Goal: Task Accomplishment & Management: Complete application form

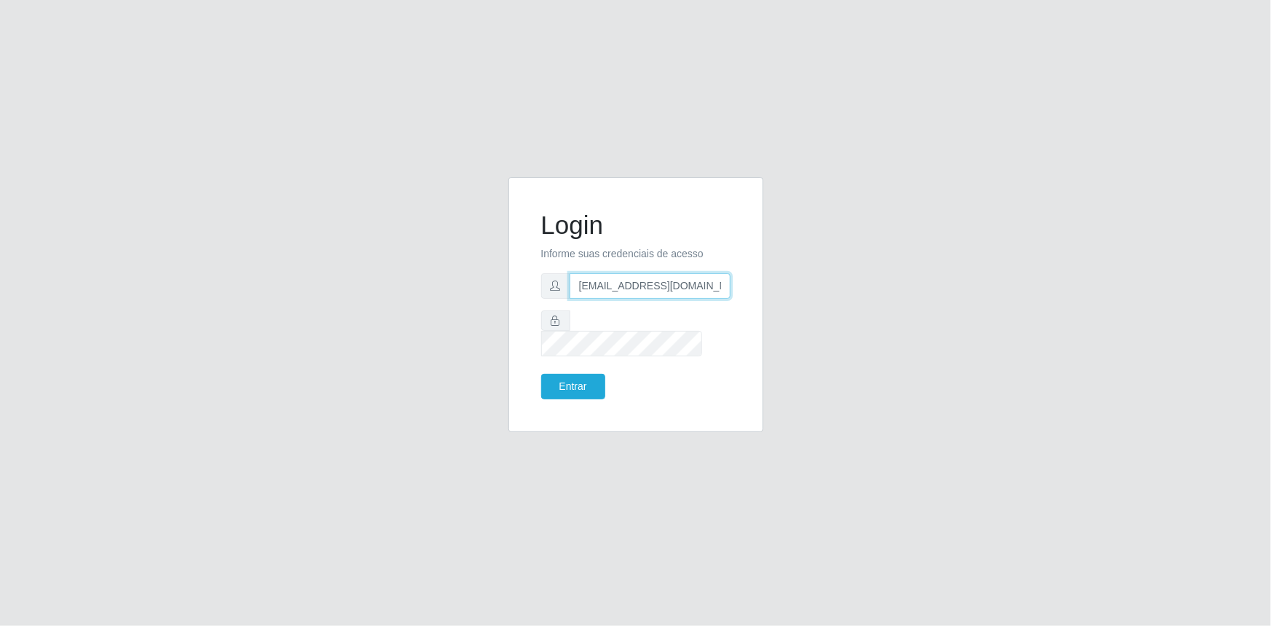
click at [626, 299] on input "[EMAIL_ADDRESS][DOMAIN_NAME]" at bounding box center [649, 285] width 161 height 25
click at [569, 378] on button "Entrar" at bounding box center [573, 386] width 64 height 25
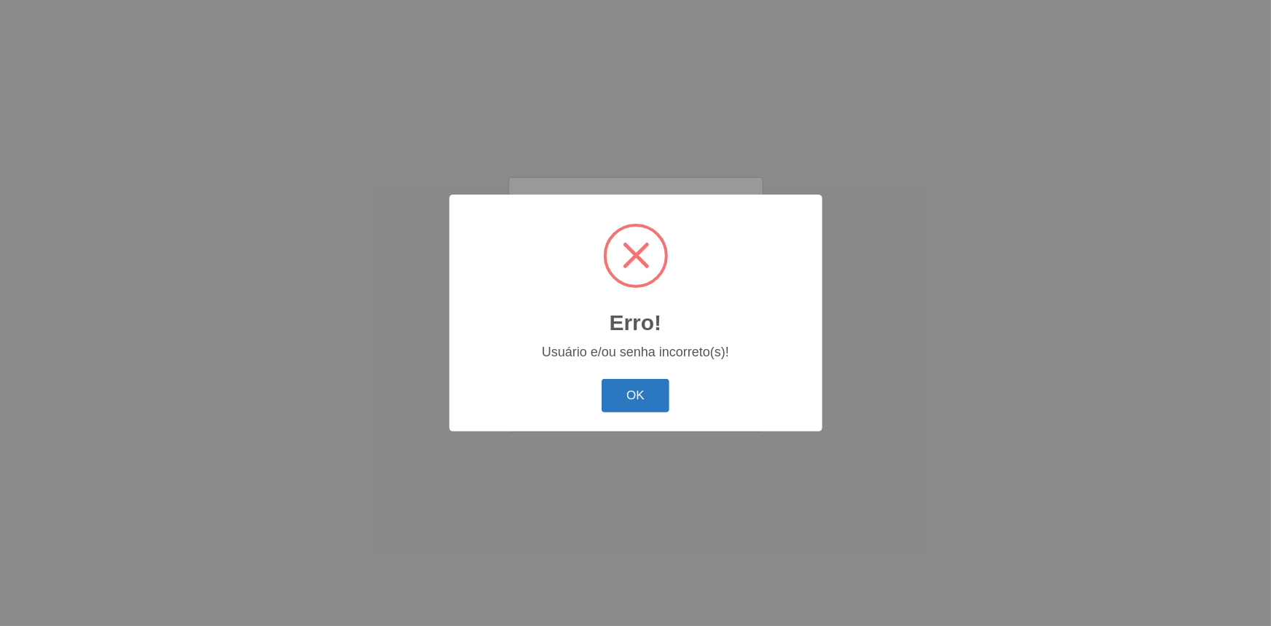
click at [628, 397] on button "OK" at bounding box center [635, 396] width 68 height 34
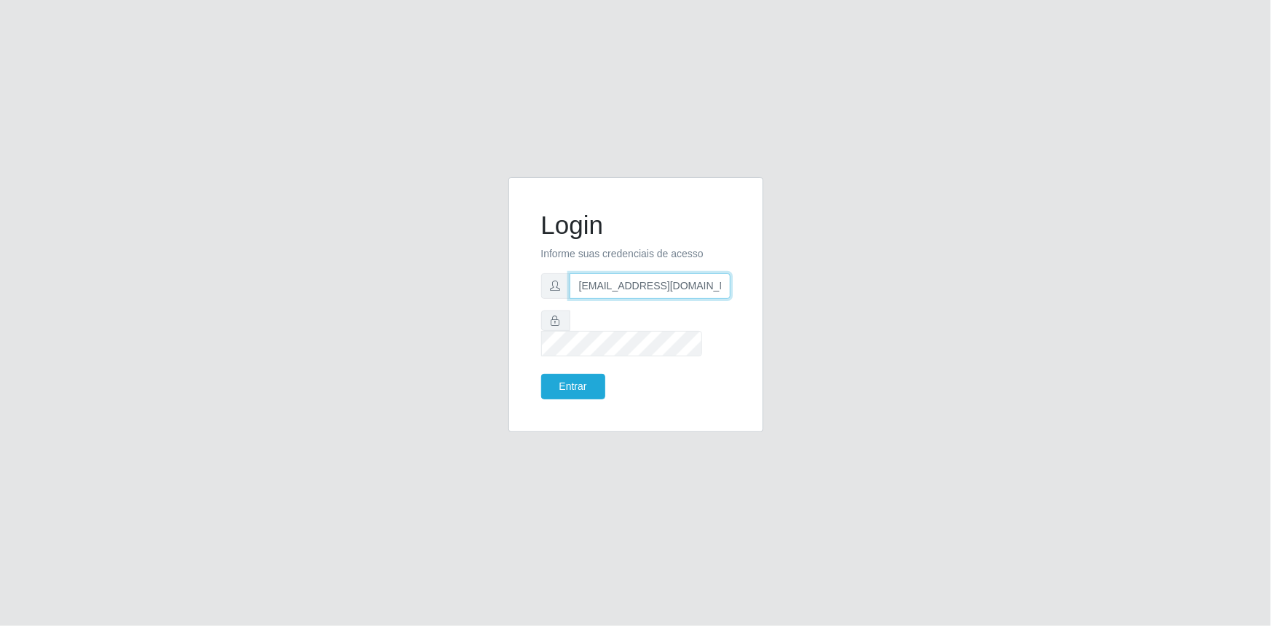
click at [646, 293] on input "[EMAIL_ADDRESS][DOMAIN_NAME]" at bounding box center [649, 285] width 161 height 25
type input "[EMAIL_ADDRESS][DOMAIN_NAME]"
click at [571, 374] on button "Entrar" at bounding box center [573, 386] width 64 height 25
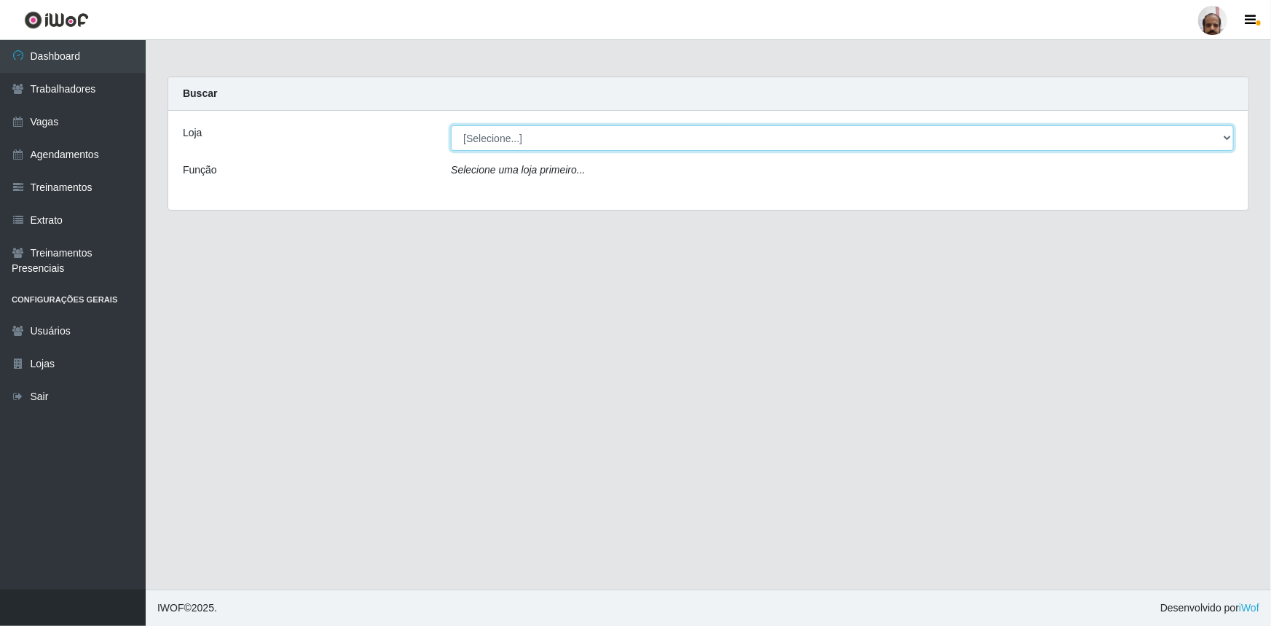
click at [1225, 138] on select "[Selecione...] Mar Vermelho - Loja 05" at bounding box center [842, 137] width 783 height 25
select select "252"
click at [451, 125] on select "[Selecione...] Mar Vermelho - Loja 05" at bounding box center [842, 137] width 783 height 25
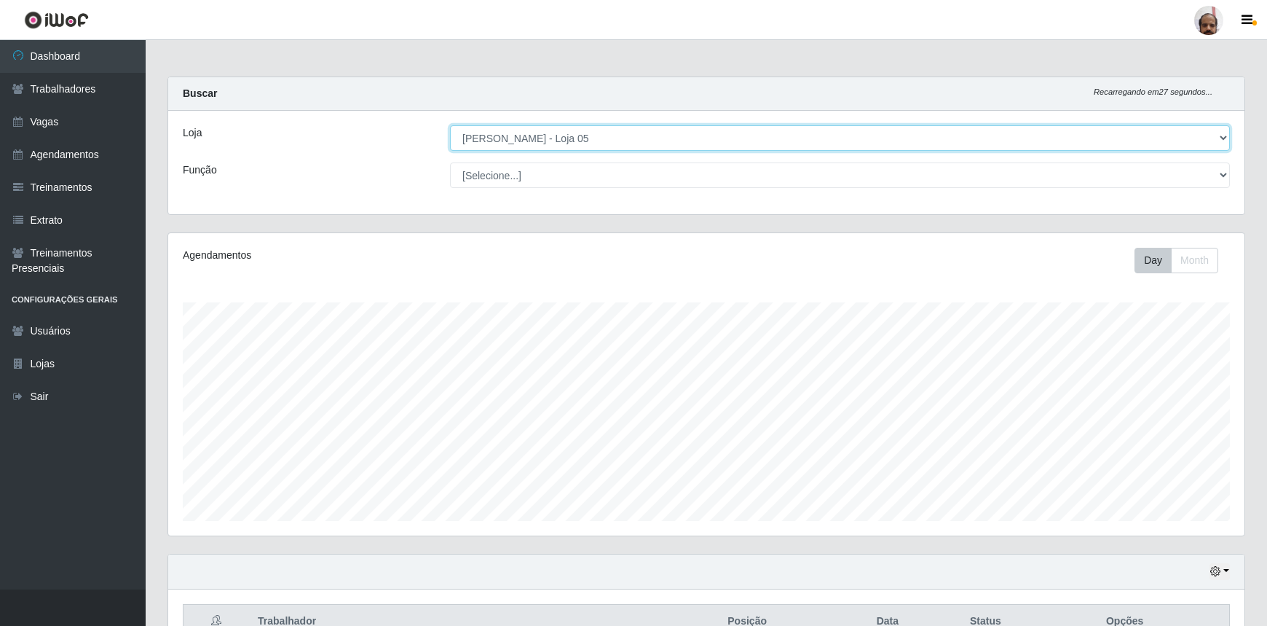
scroll to position [302, 1076]
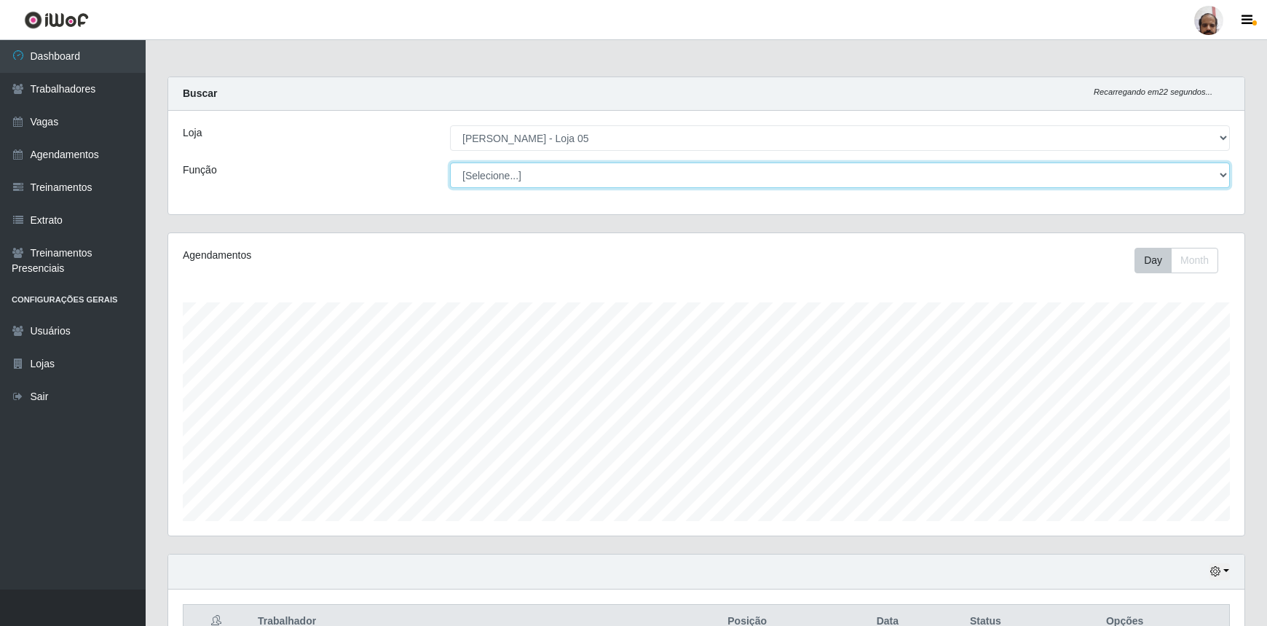
click at [1221, 173] on select "[Selecione...] ASG ASG + ASG ++ Auxiliar de Depósito Auxiliar de Depósito + Aux…" at bounding box center [840, 174] width 780 height 25
click at [46, 120] on link "Vagas" at bounding box center [73, 122] width 146 height 33
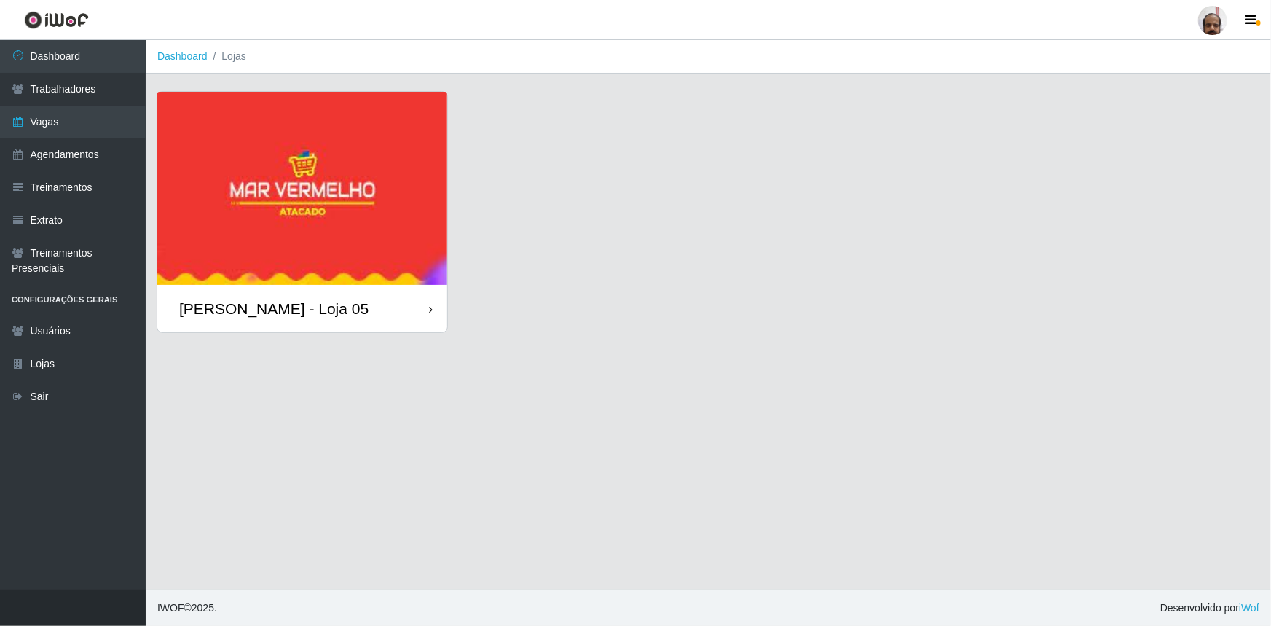
click at [245, 218] on img at bounding box center [302, 188] width 290 height 193
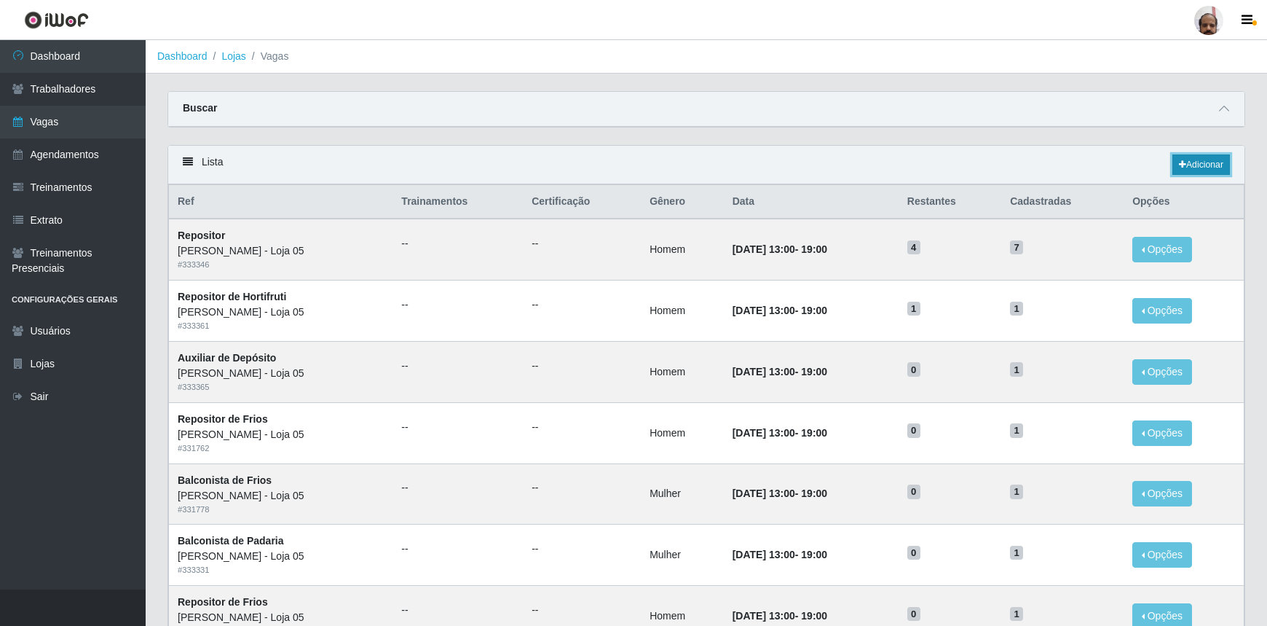
click at [1203, 167] on link "Adicionar" at bounding box center [1201, 164] width 58 height 20
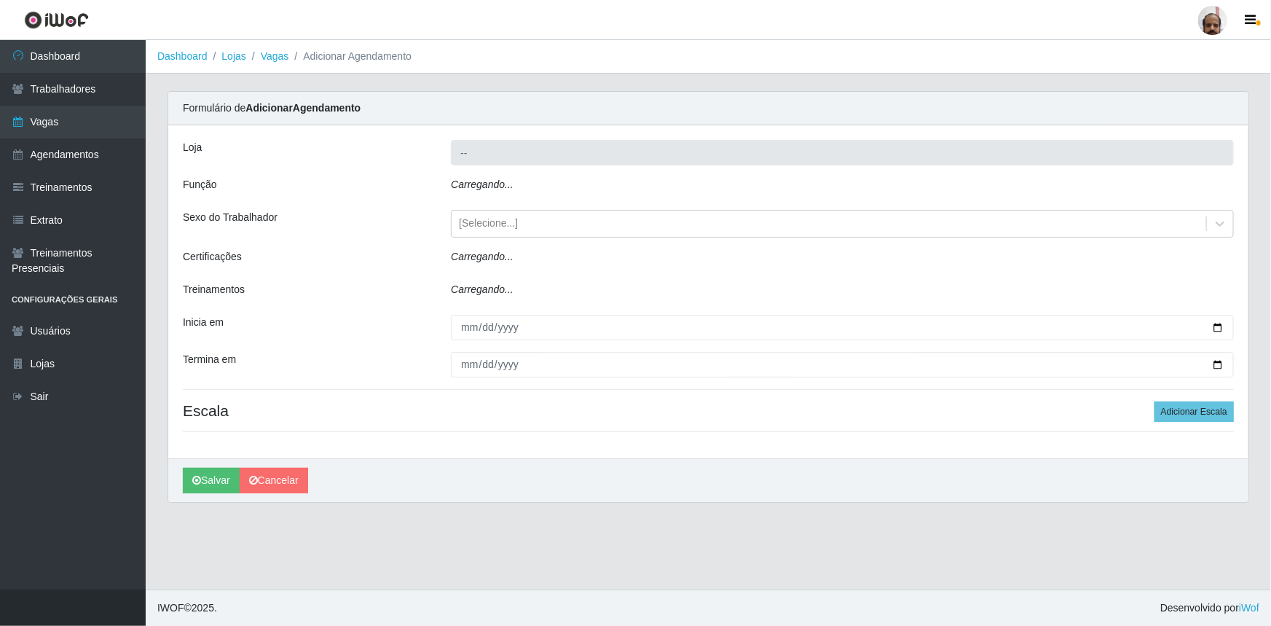
type input "[PERSON_NAME] - Loja 05"
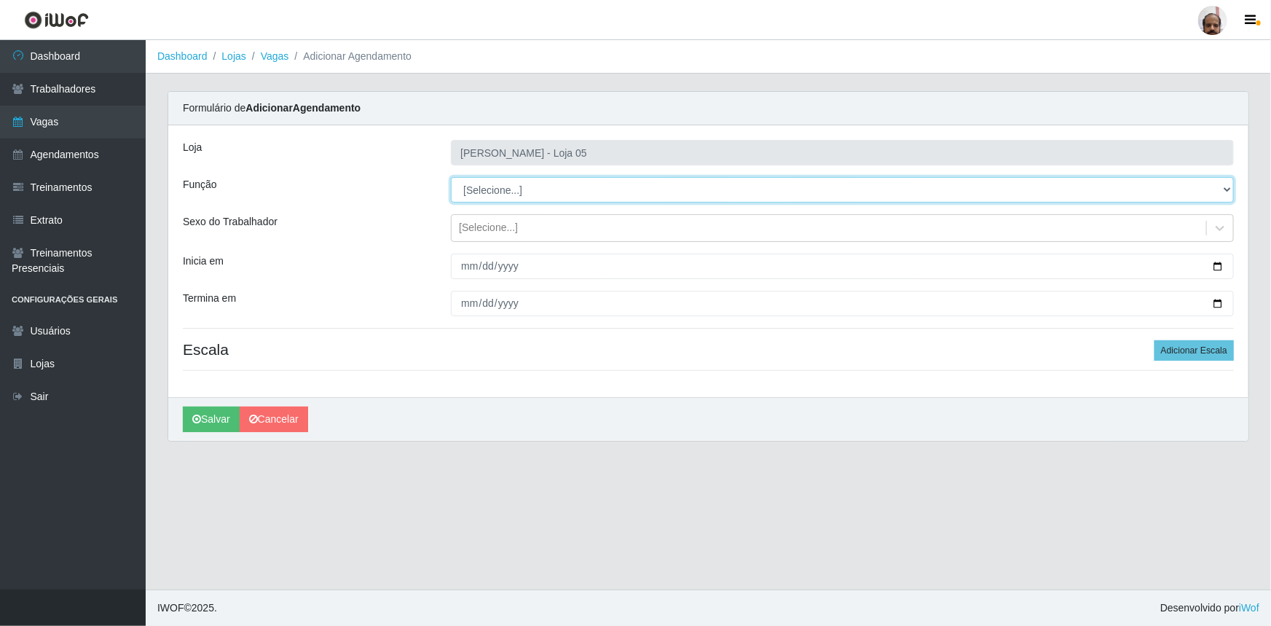
click at [1226, 186] on select "[Selecione...] ASG ASG + ASG ++ Auxiliar de Depósito Auxiliar de Depósito + Aux…" at bounding box center [842, 189] width 783 height 25
select select "110"
click at [451, 177] on select "[Selecione...] ASG ASG + ASG ++ Auxiliar de Depósito Auxiliar de Depósito + Aux…" at bounding box center [842, 189] width 783 height 25
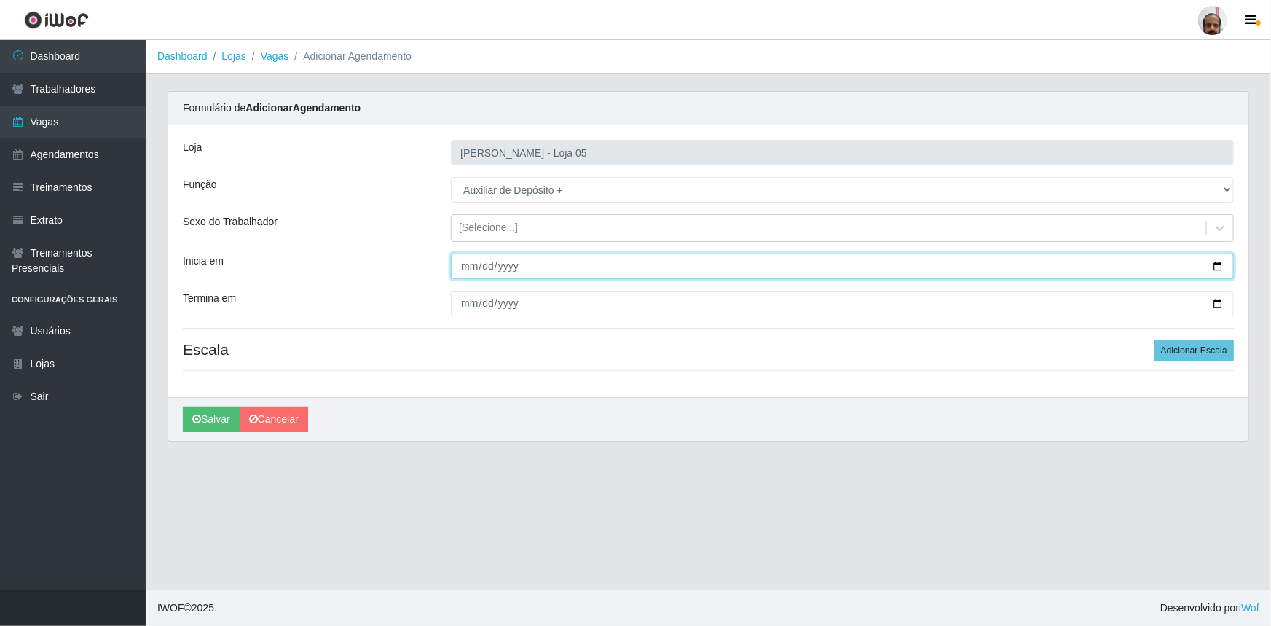
click at [1217, 266] on input "Inicia em" at bounding box center [842, 265] width 783 height 25
type input "[DATE]"
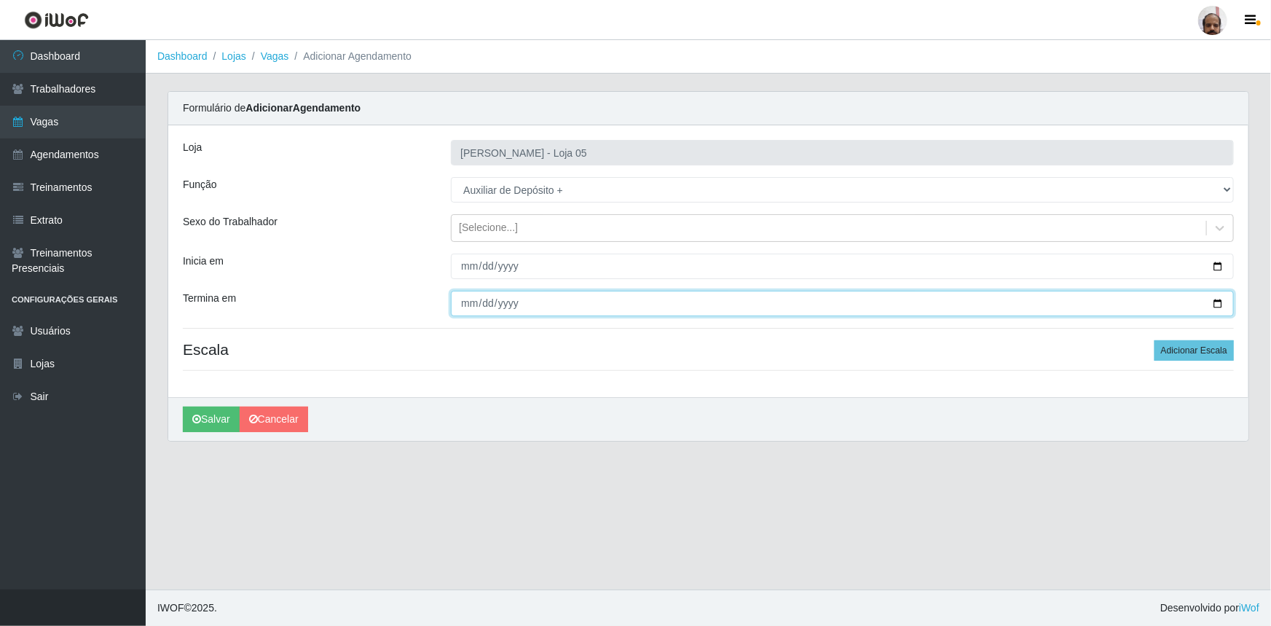
click at [1218, 308] on input "Termina em" at bounding box center [842, 303] width 783 height 25
type input "[DATE]"
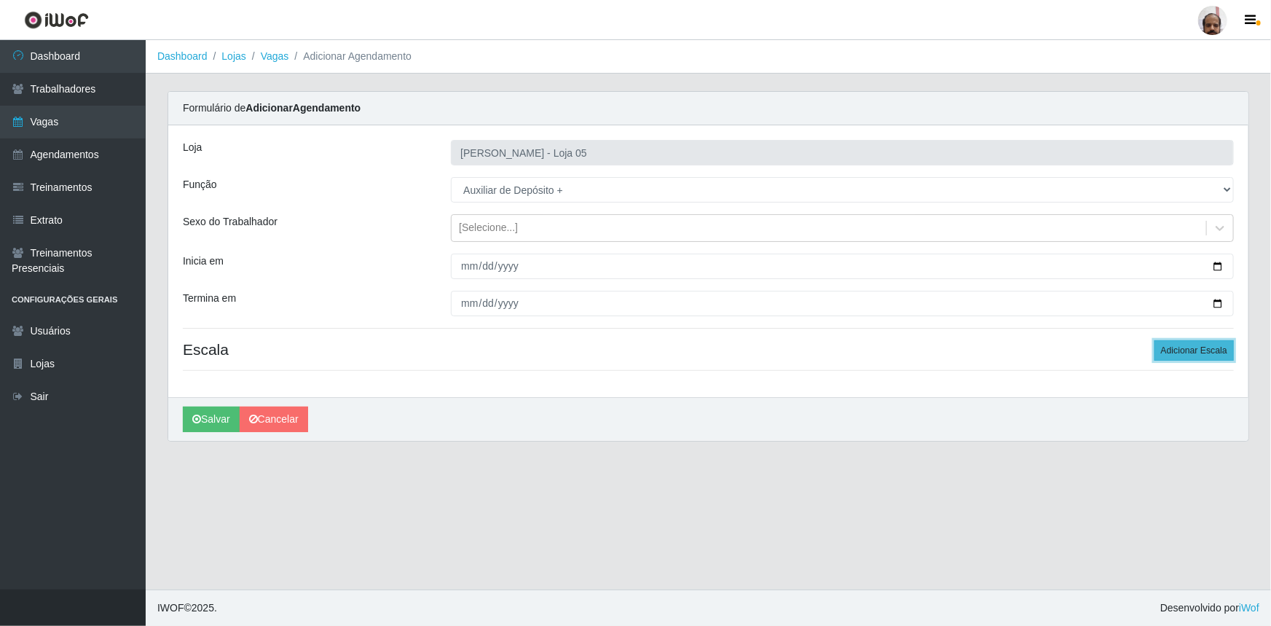
click at [1178, 342] on button "Adicionar Escala" at bounding box center [1193, 350] width 79 height 20
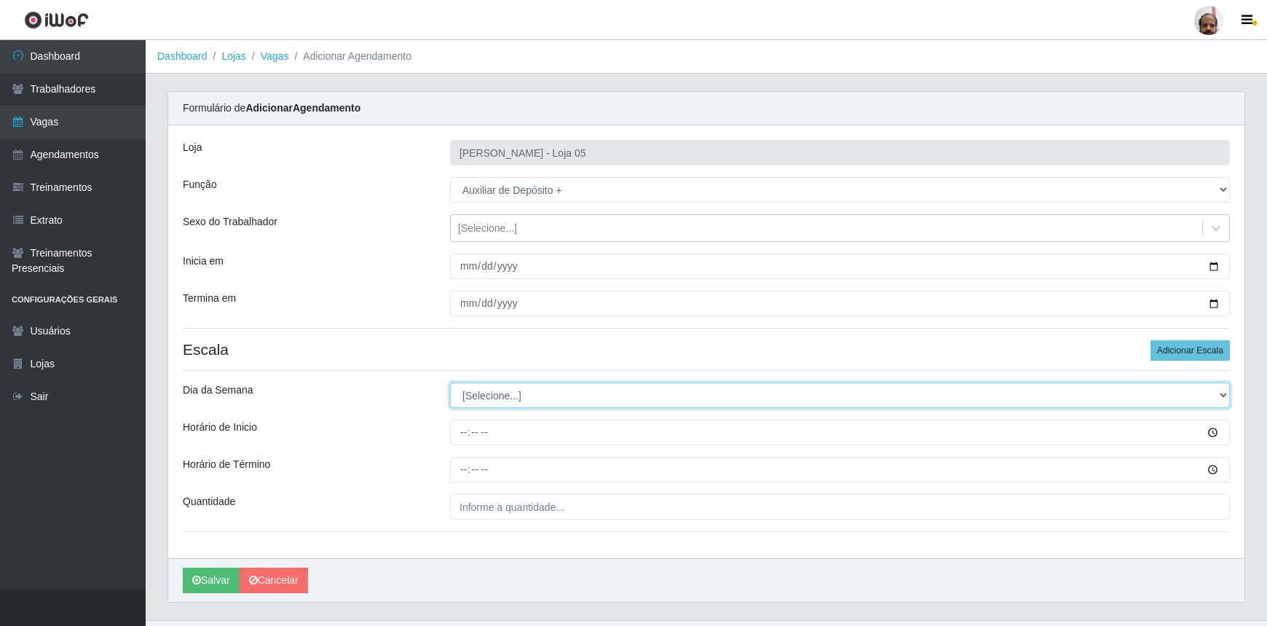
click at [1216, 395] on select "[Selecione...] Segunda Terça Quarta Quinta Sexta Sábado Domingo" at bounding box center [840, 394] width 780 height 25
select select "5"
click at [450, 382] on select "[Selecione...] Segunda Terça Quarta Quinta Sexta Sábado Domingo" at bounding box center [840, 394] width 780 height 25
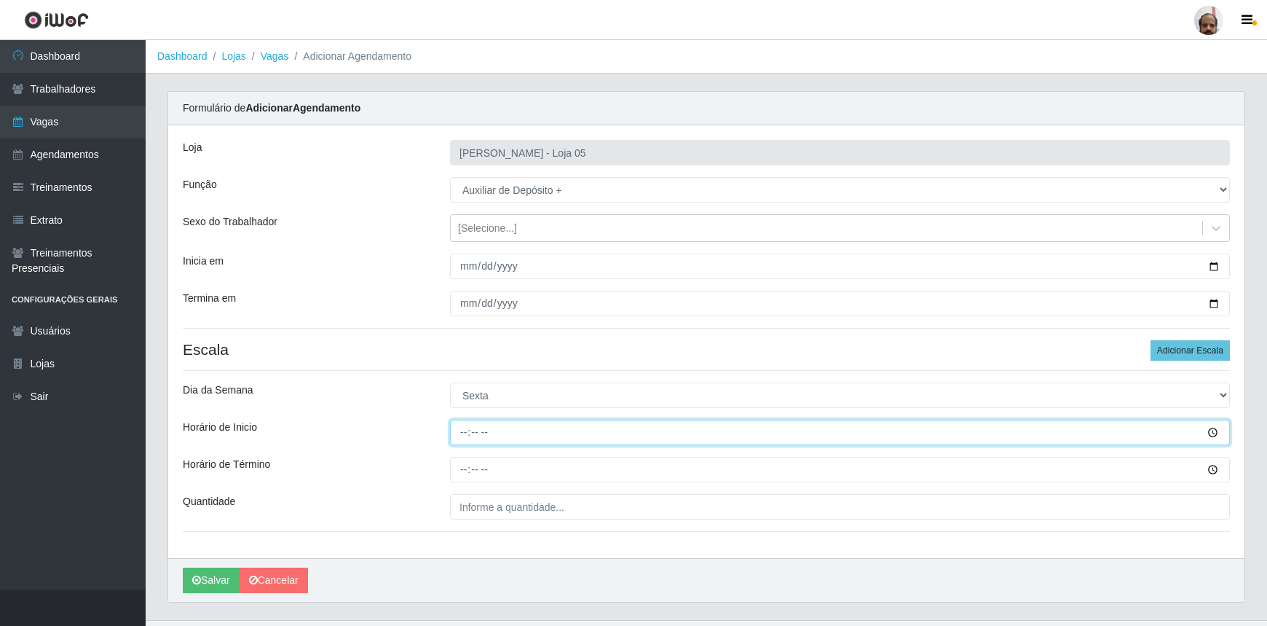
click at [465, 430] on input "Horário de Inicio" at bounding box center [840, 431] width 780 height 25
type input "23:00"
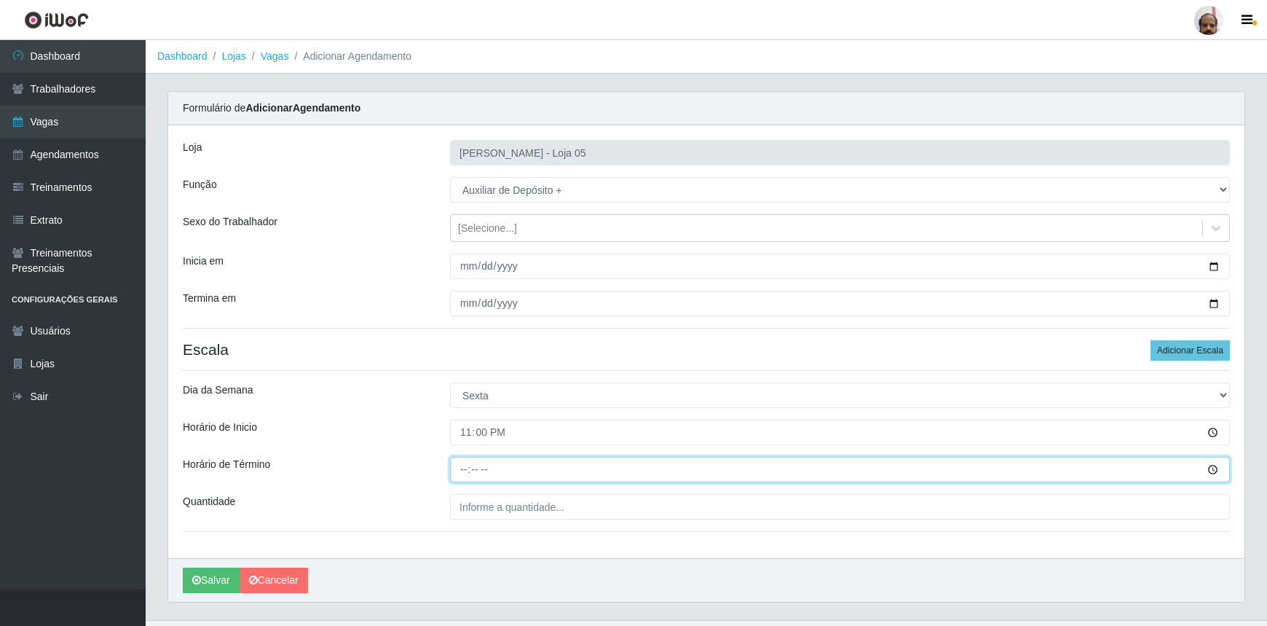
click at [459, 473] on input "Horário de Término" at bounding box center [840, 469] width 780 height 25
type input "05:00"
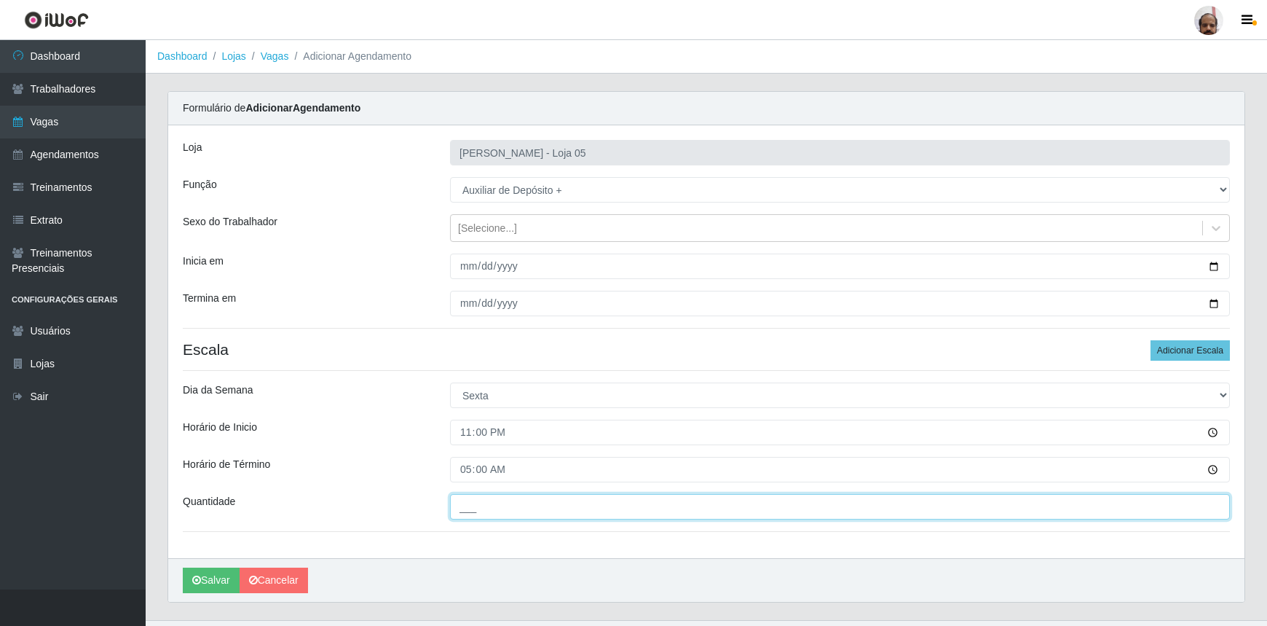
click at [615, 515] on input "___" at bounding box center [840, 506] width 780 height 25
type input "4__"
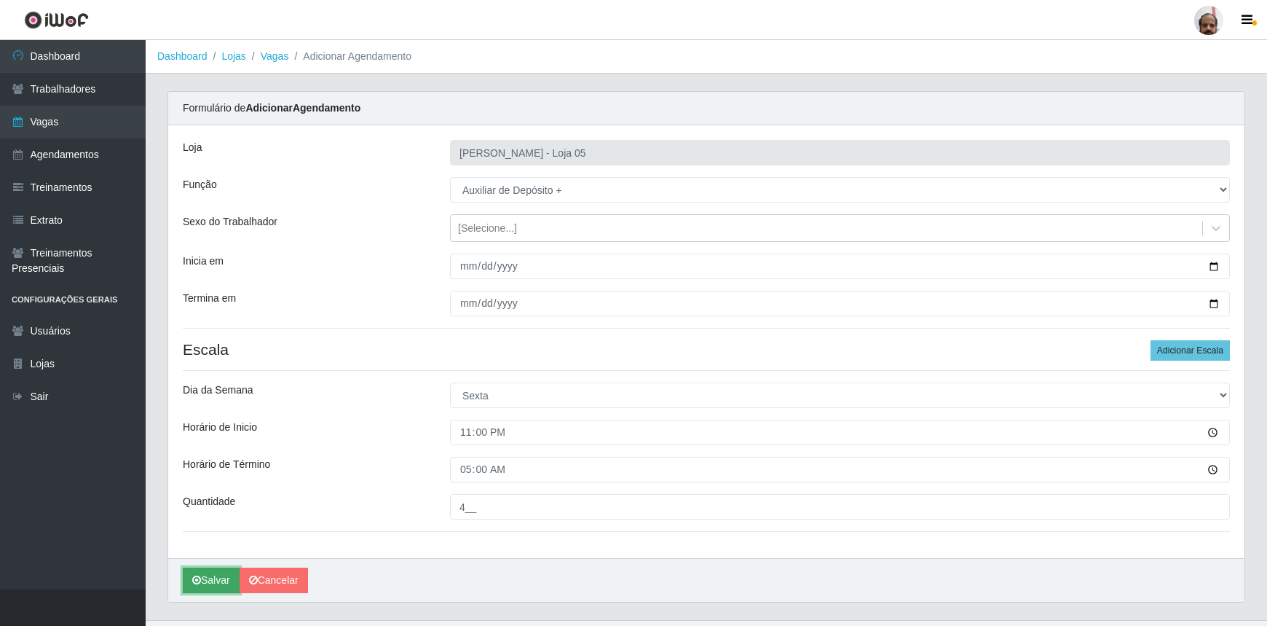
click at [201, 583] on button "Salvar" at bounding box center [211, 579] width 57 height 25
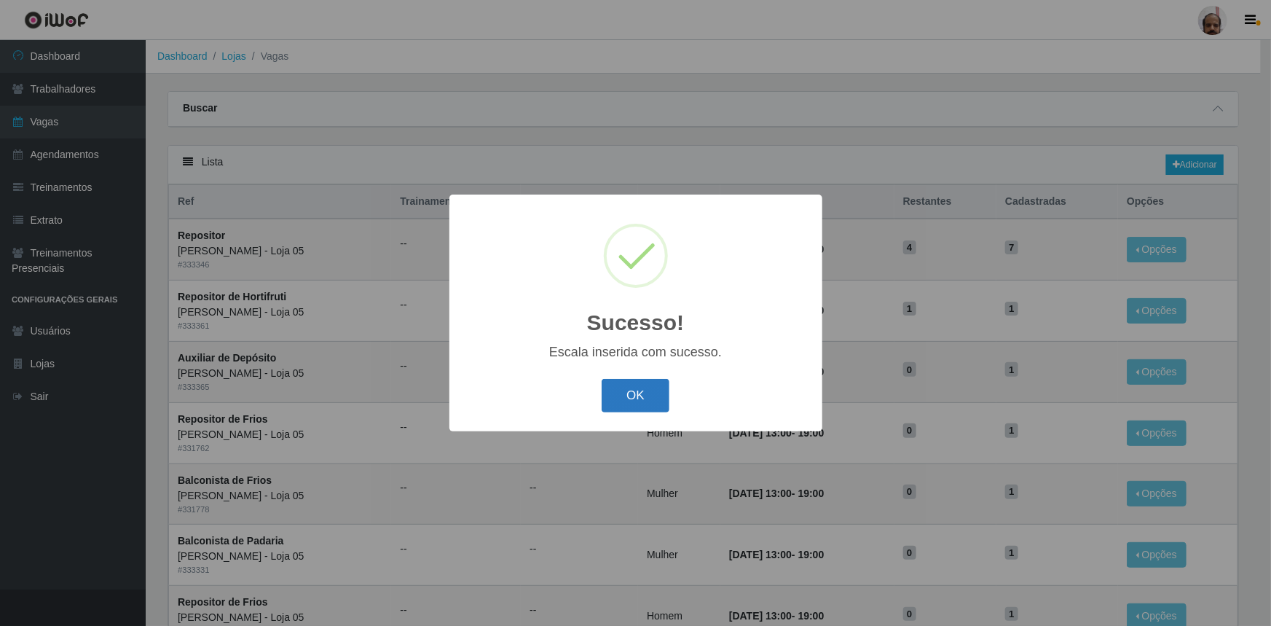
click at [619, 390] on button "OK" at bounding box center [635, 396] width 68 height 34
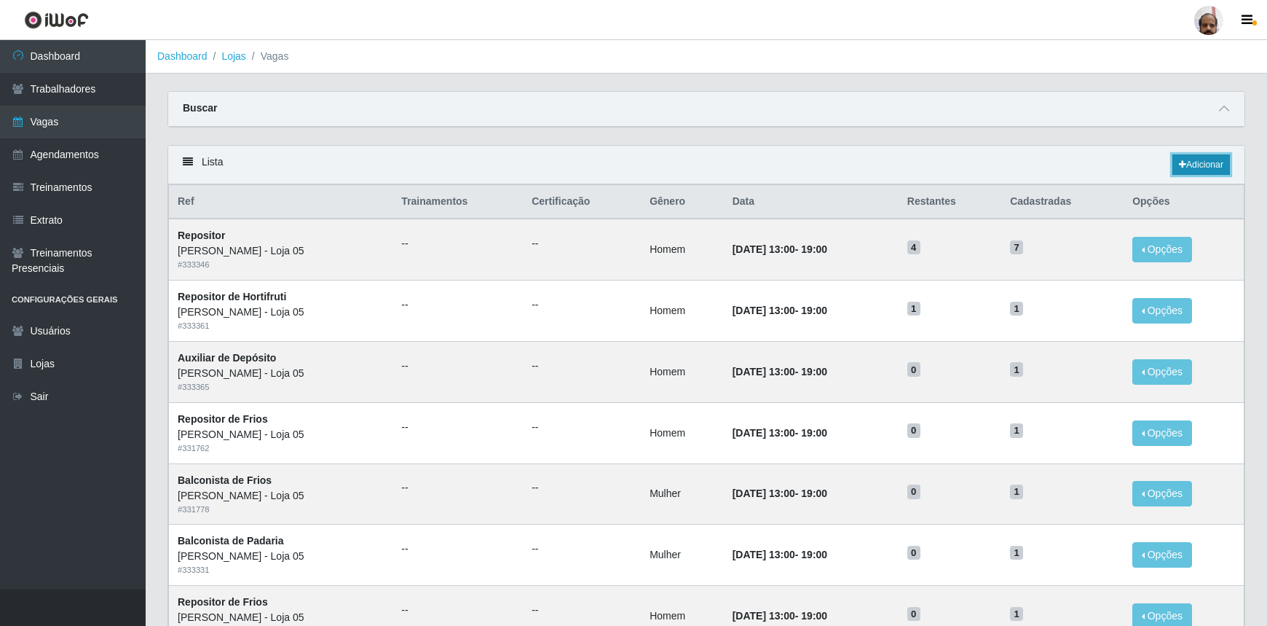
click at [1210, 162] on link "Adicionar" at bounding box center [1201, 164] width 58 height 20
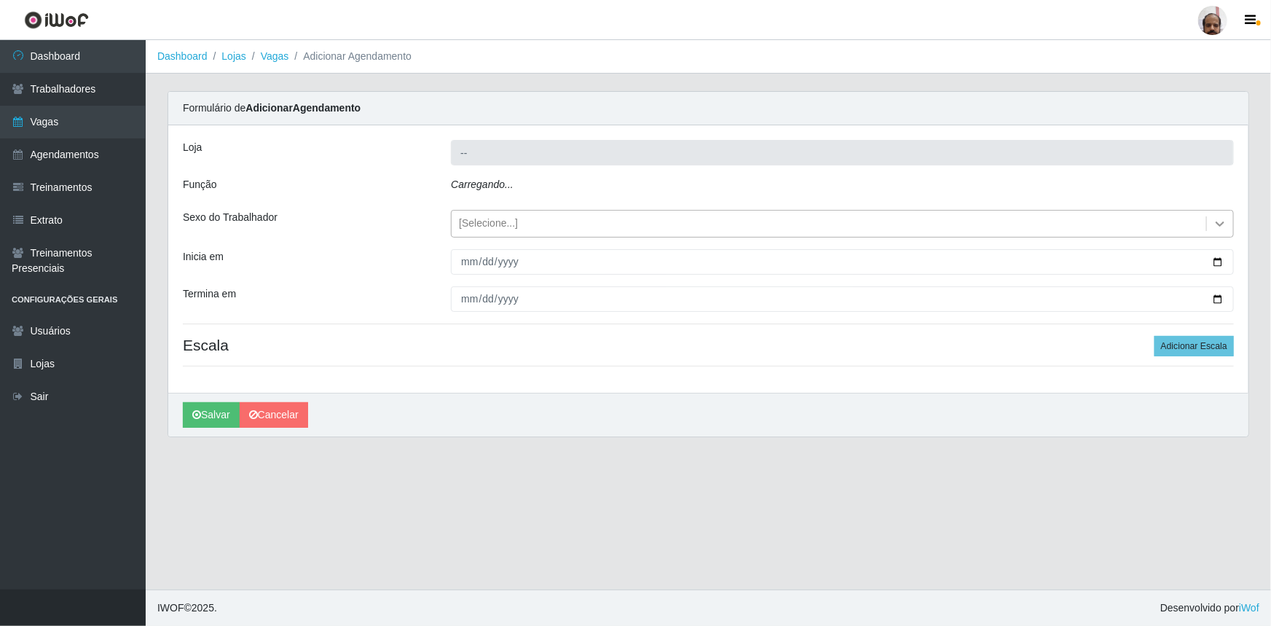
type input "[PERSON_NAME] - Loja 05"
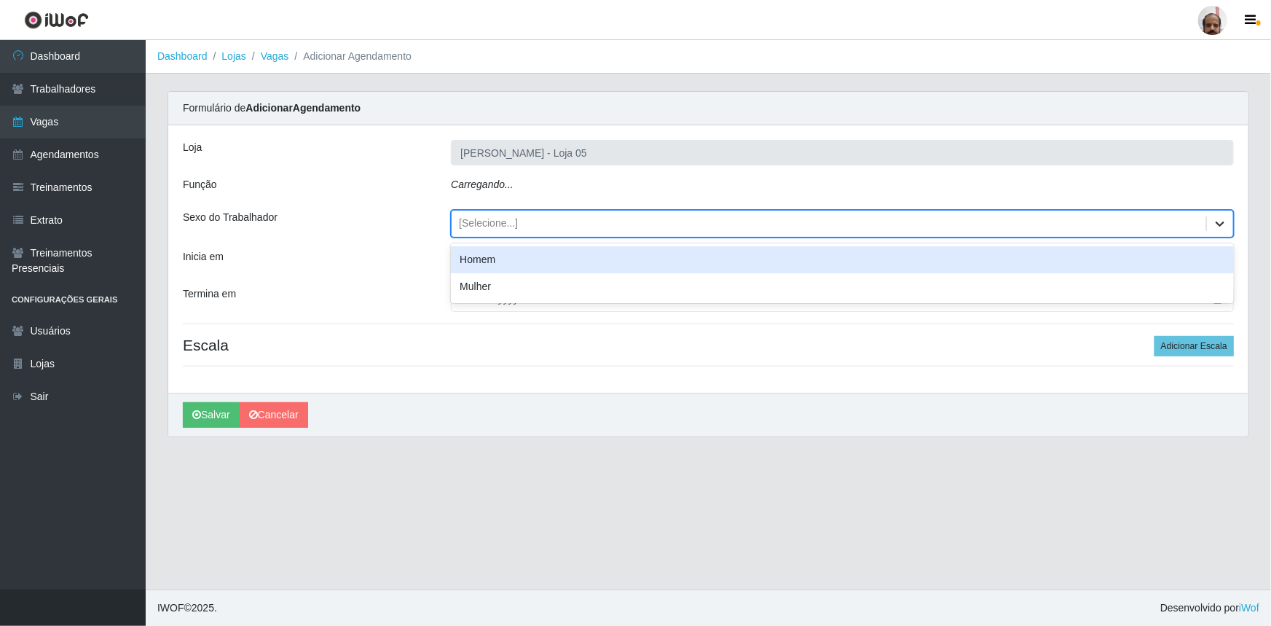
click at [1218, 226] on icon at bounding box center [1219, 223] width 15 height 15
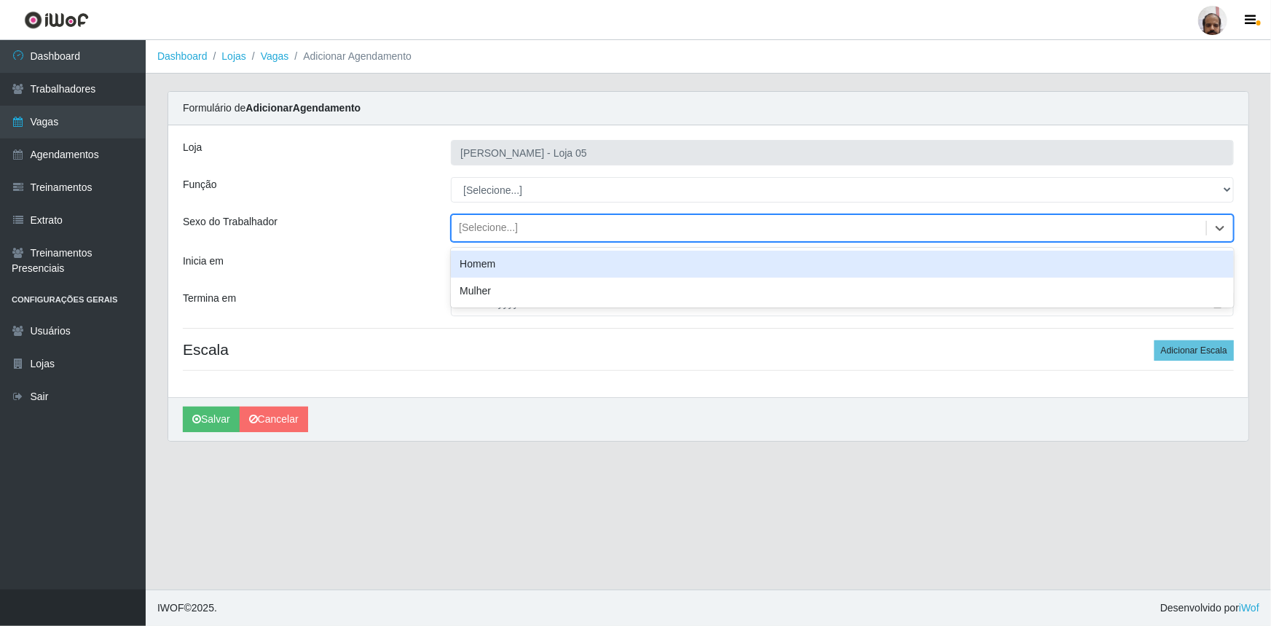
click at [530, 262] on div "Homem" at bounding box center [842, 263] width 783 height 27
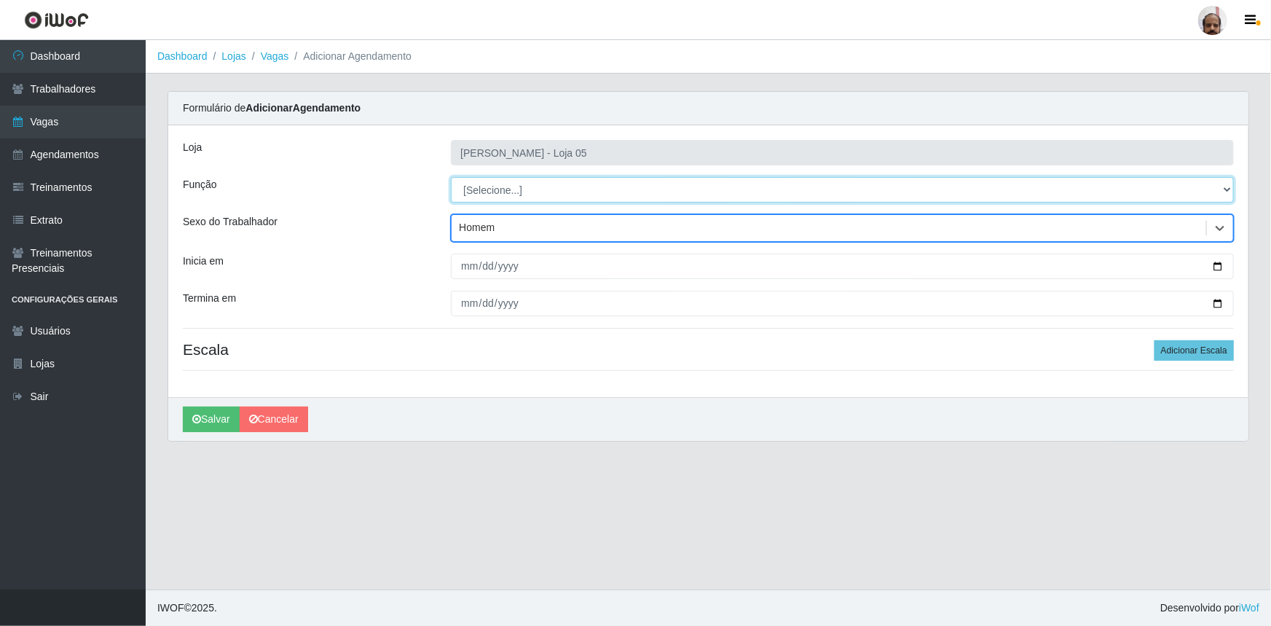
click at [1227, 186] on select "[Selecione...] ASG ASG + ASG ++ Auxiliar de Depósito Auxiliar de Depósito + Aux…" at bounding box center [842, 189] width 783 height 25
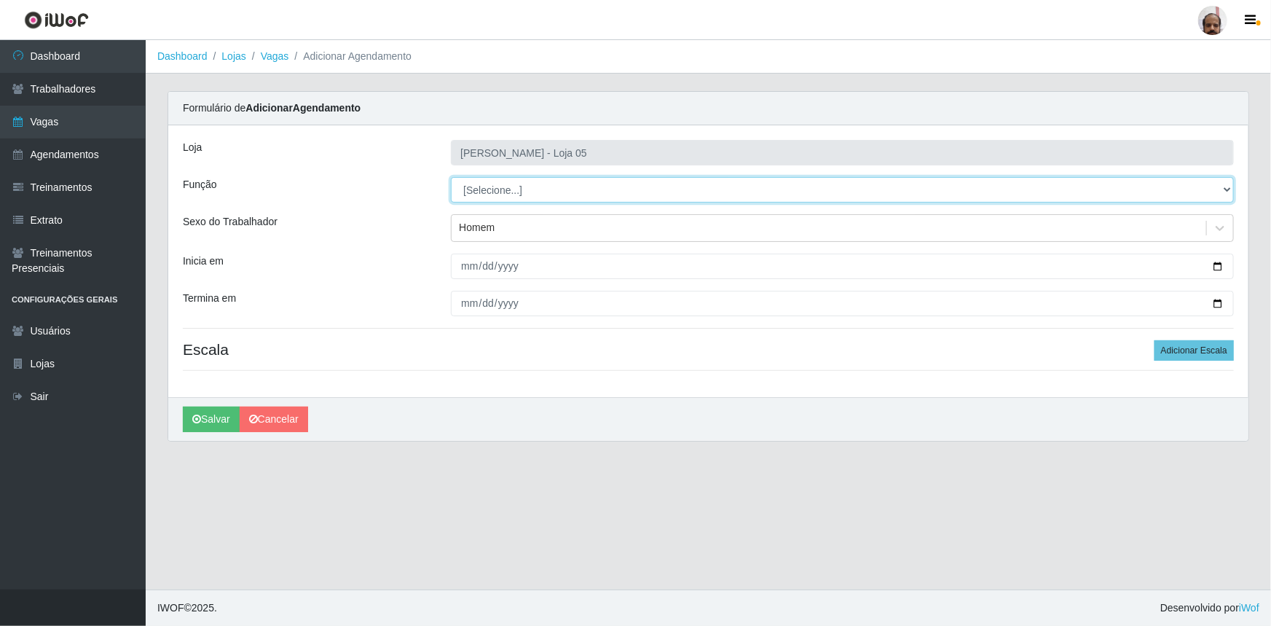
select select "110"
click at [451, 177] on select "[Selecione...] ASG ASG + ASG ++ Auxiliar de Depósito Auxiliar de Depósito + Aux…" at bounding box center [842, 189] width 783 height 25
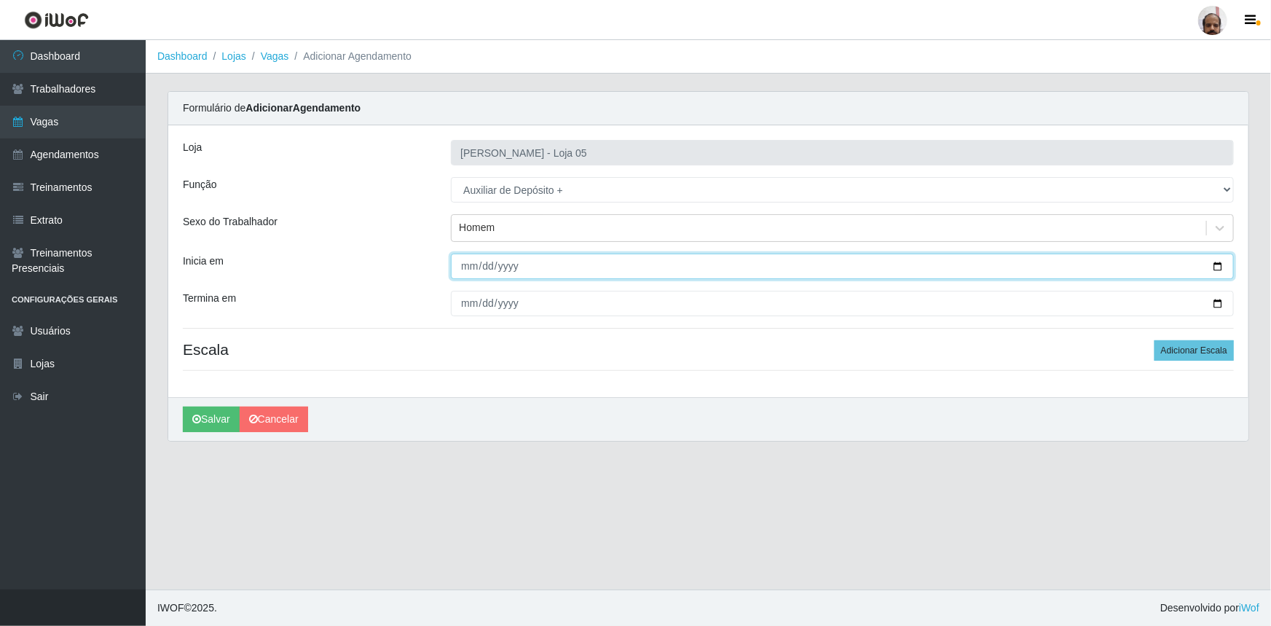
click at [1220, 264] on input "Inicia em" at bounding box center [842, 265] width 783 height 25
type input "[DATE]"
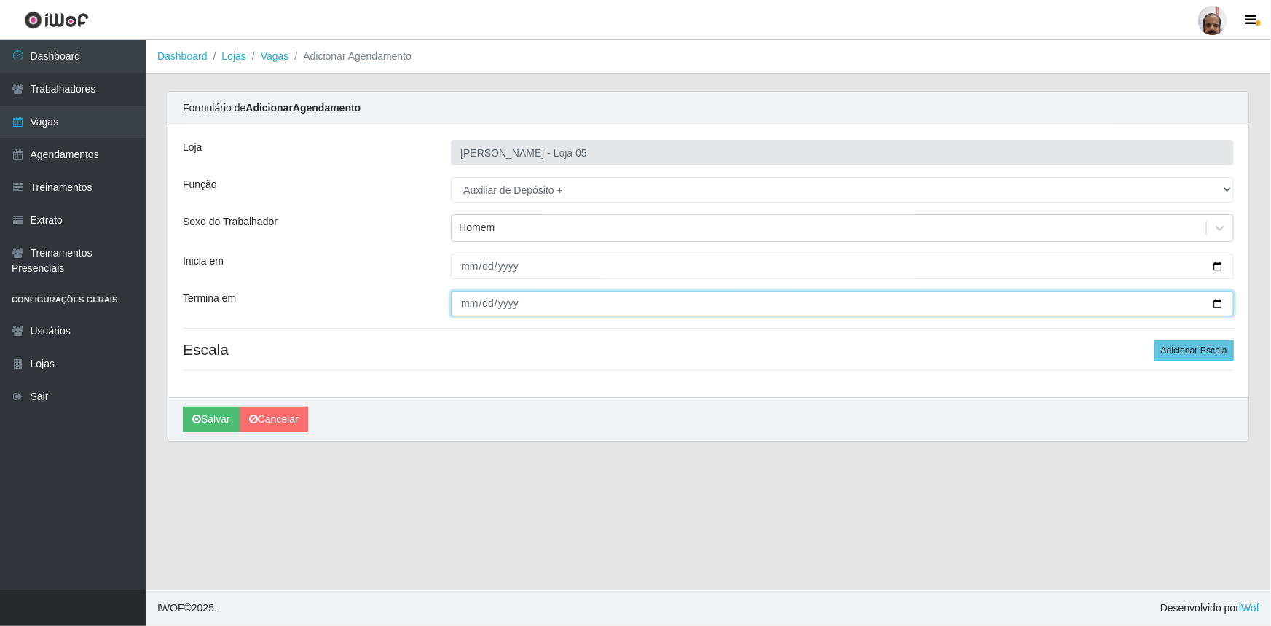
click at [1218, 307] on input "Termina em" at bounding box center [842, 303] width 783 height 25
type input "[DATE]"
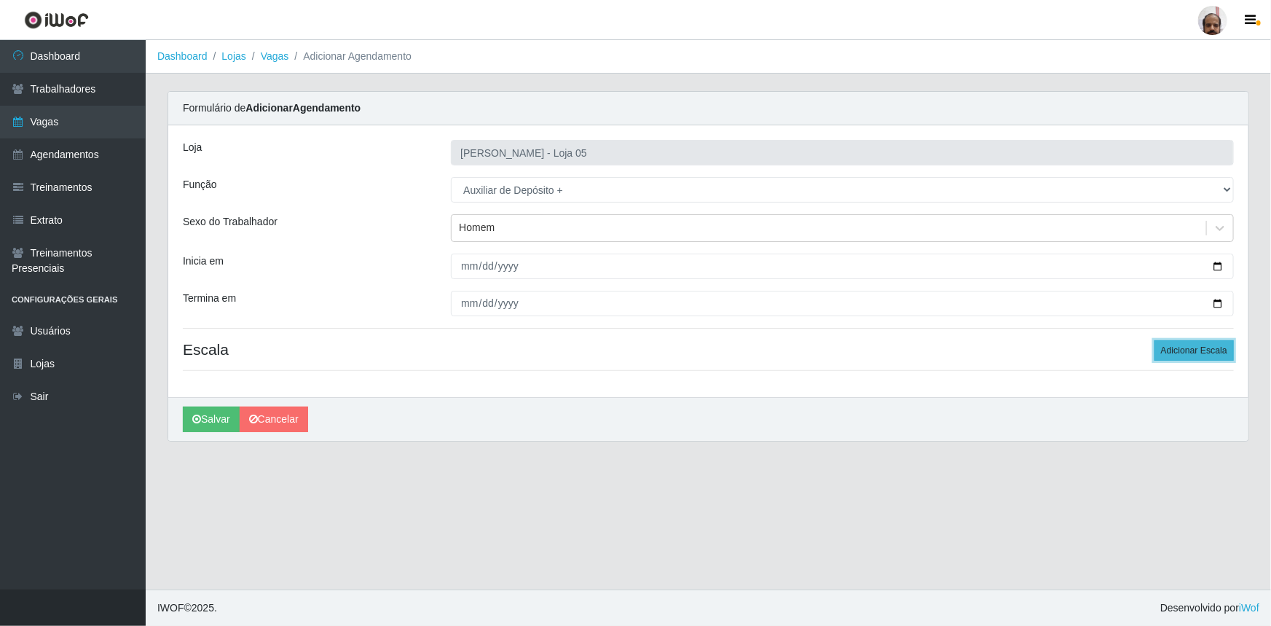
click at [1190, 352] on button "Adicionar Escala" at bounding box center [1193, 350] width 79 height 20
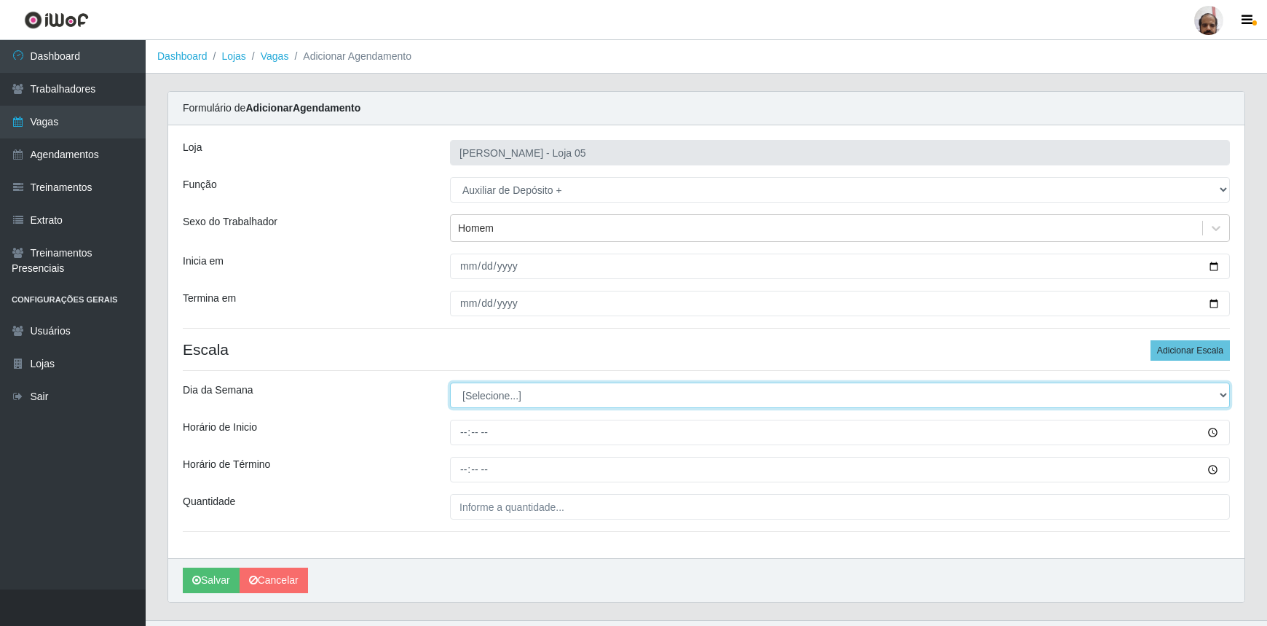
click at [1219, 392] on select "[Selecione...] Segunda Terça Quarta Quinta Sexta Sábado Domingo" at bounding box center [840, 394] width 780 height 25
select select "6"
click at [450, 382] on select "[Selecione...] Segunda Terça Quarta Quinta Sexta Sábado Domingo" at bounding box center [840, 394] width 780 height 25
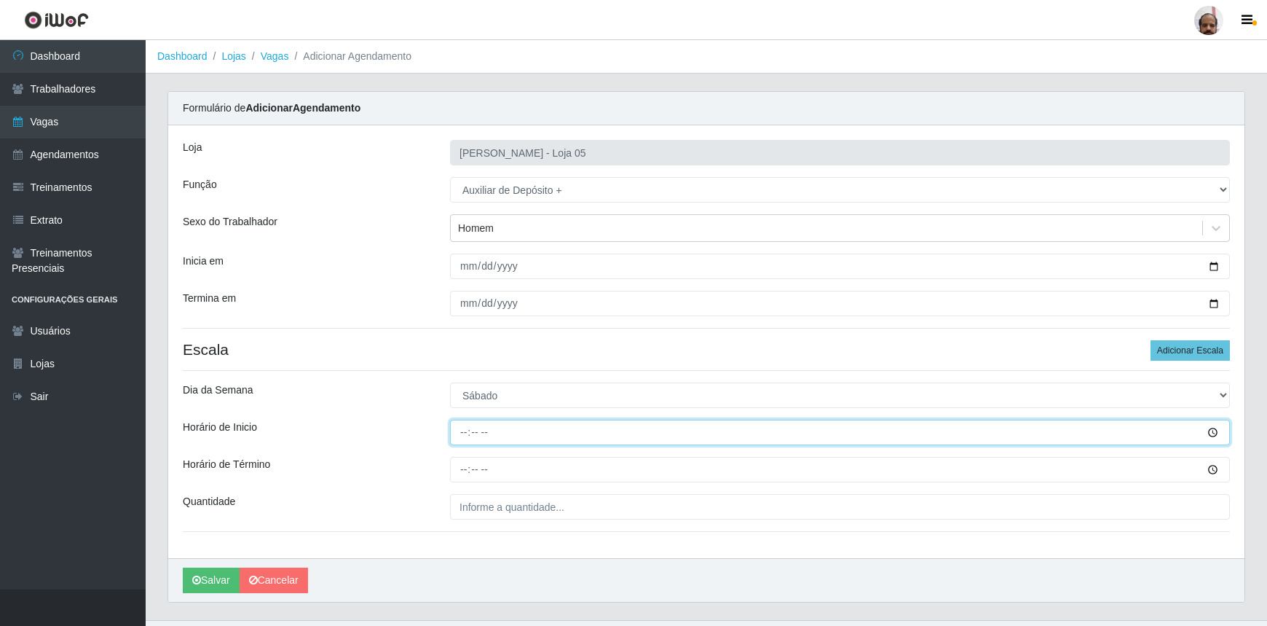
click at [465, 431] on input "Horário de Inicio" at bounding box center [840, 431] width 780 height 25
type input "23:00"
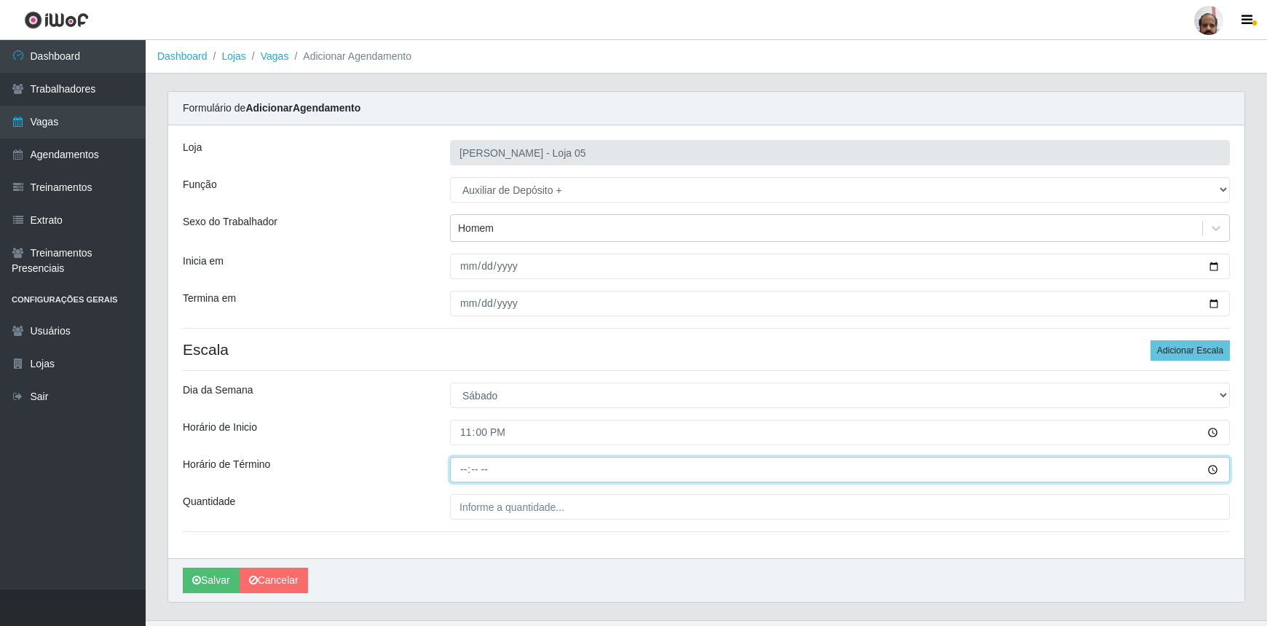
click at [459, 475] on input "Horário de Término" at bounding box center [840, 469] width 780 height 25
type input "05:00"
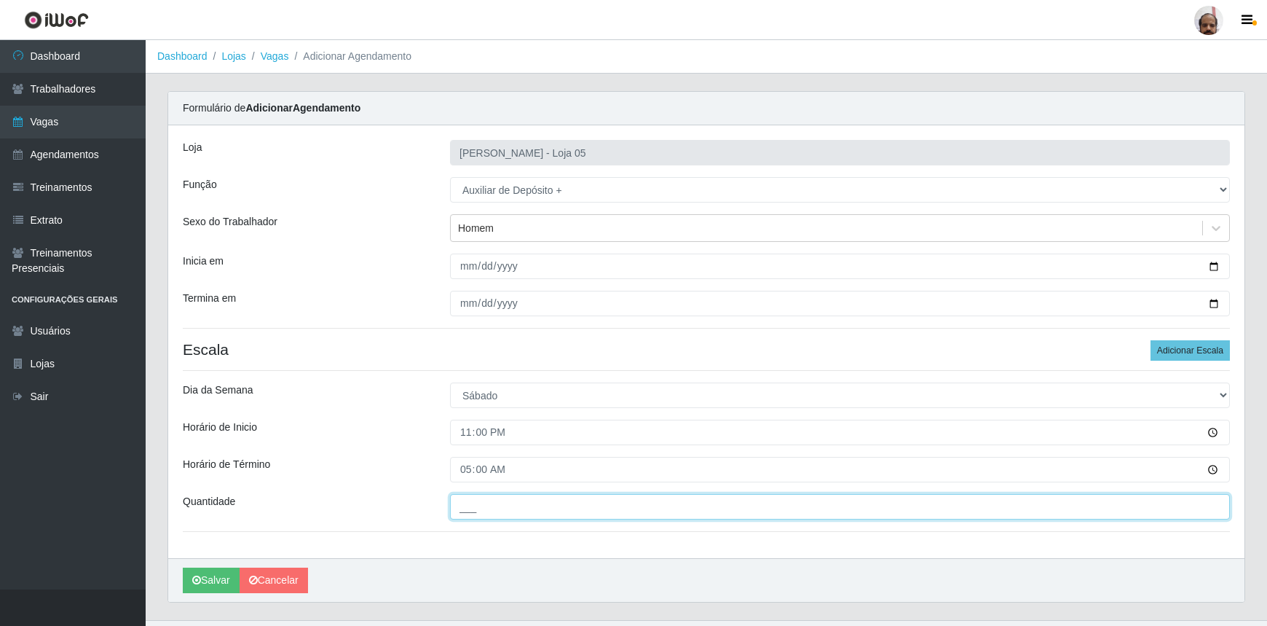
click at [484, 507] on input "___" at bounding box center [840, 506] width 780 height 25
type input "4__"
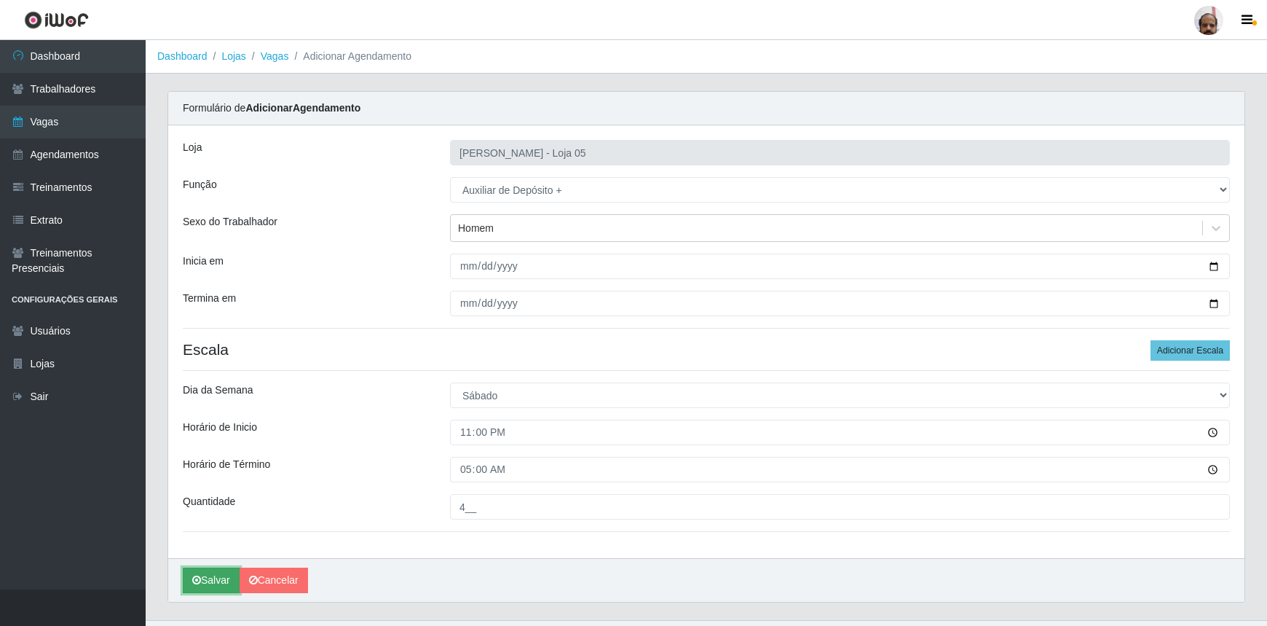
click at [205, 577] on button "Salvar" at bounding box center [211, 579] width 57 height 25
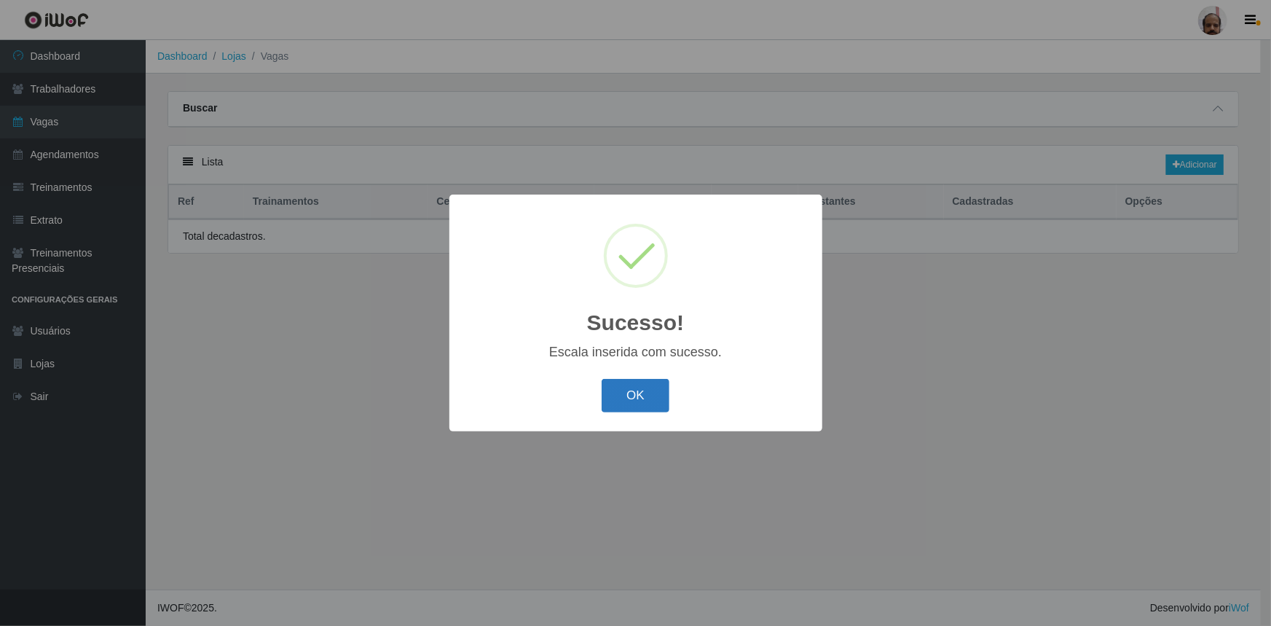
click at [647, 389] on button "OK" at bounding box center [635, 396] width 68 height 34
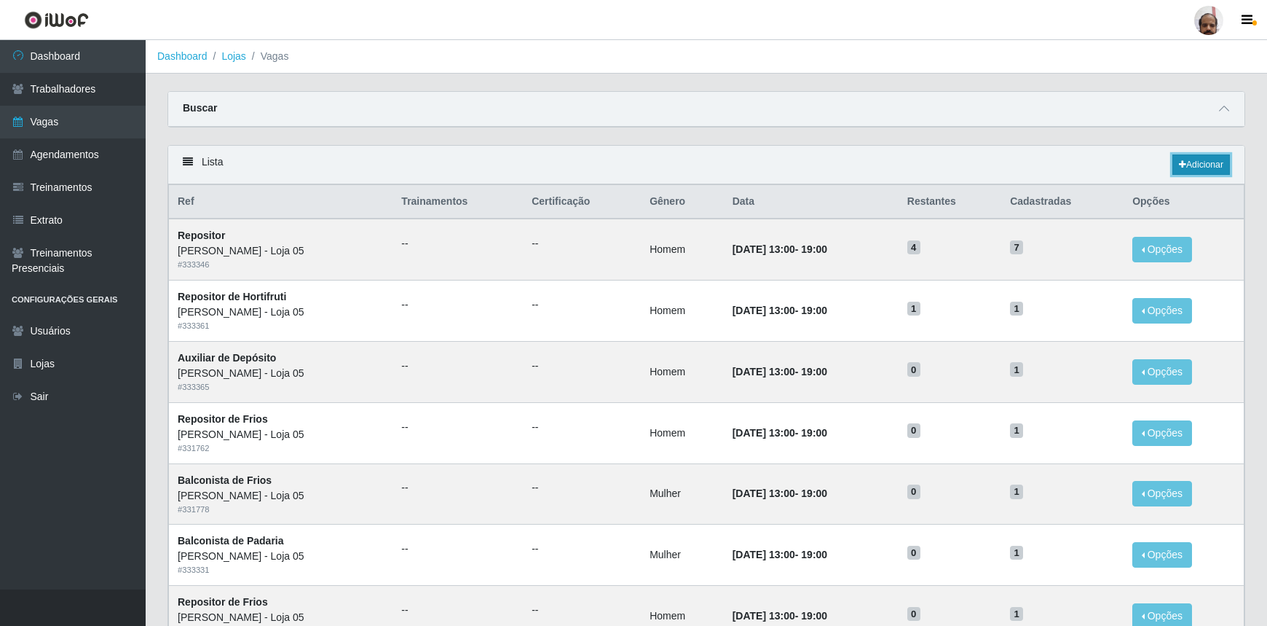
click at [1203, 162] on link "Adicionar" at bounding box center [1201, 164] width 58 height 20
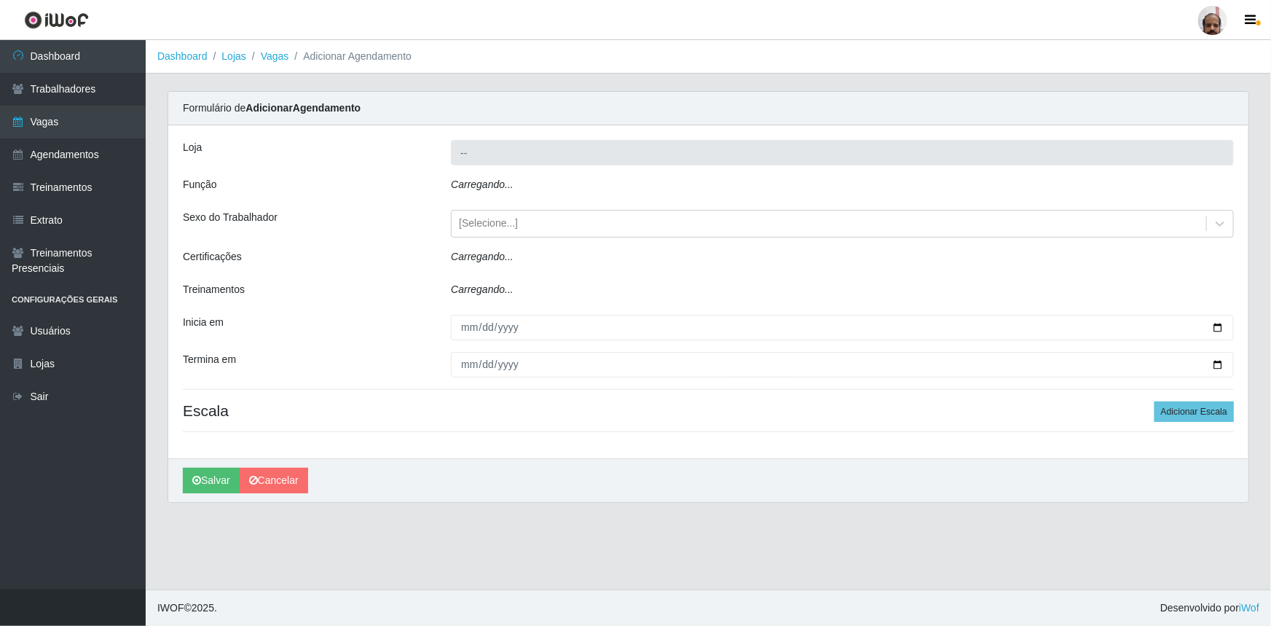
type input "[PERSON_NAME] - Loja 05"
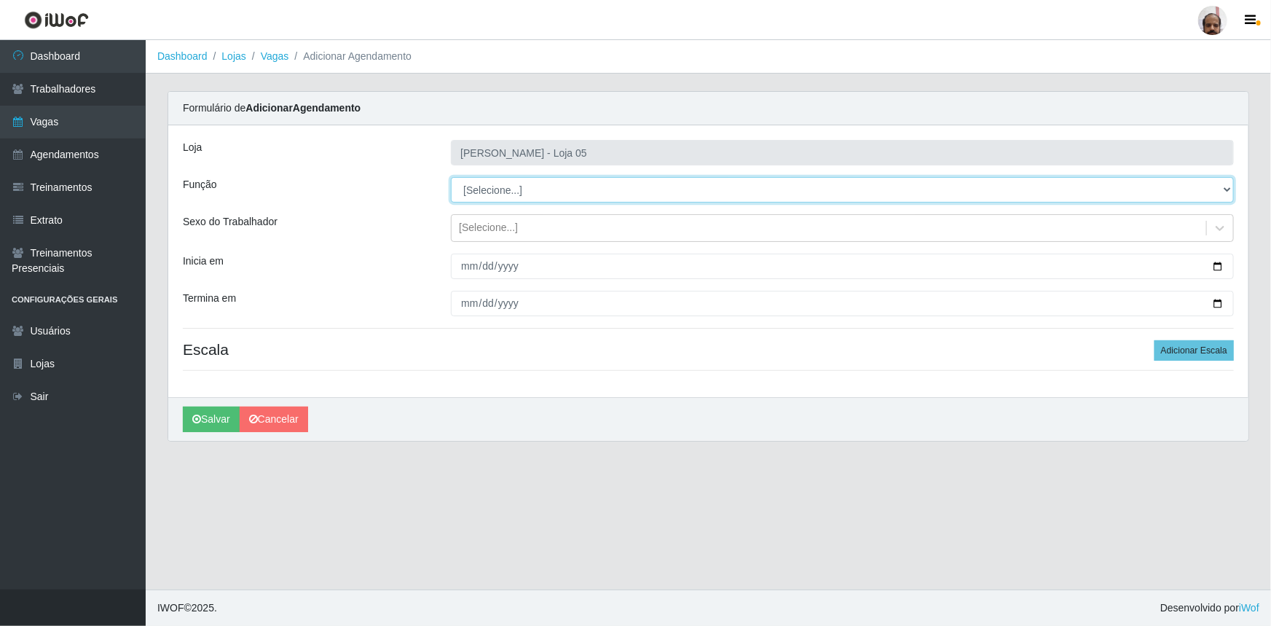
click at [1227, 189] on select "[Selecione...] ASG ASG + ASG ++ Auxiliar de Depósito Auxiliar de Depósito + Aux…" at bounding box center [842, 189] width 783 height 25
select select "82"
click at [451, 177] on select "[Selecione...] ASG ASG + ASG ++ Auxiliar de Depósito Auxiliar de Depósito + Aux…" at bounding box center [842, 189] width 783 height 25
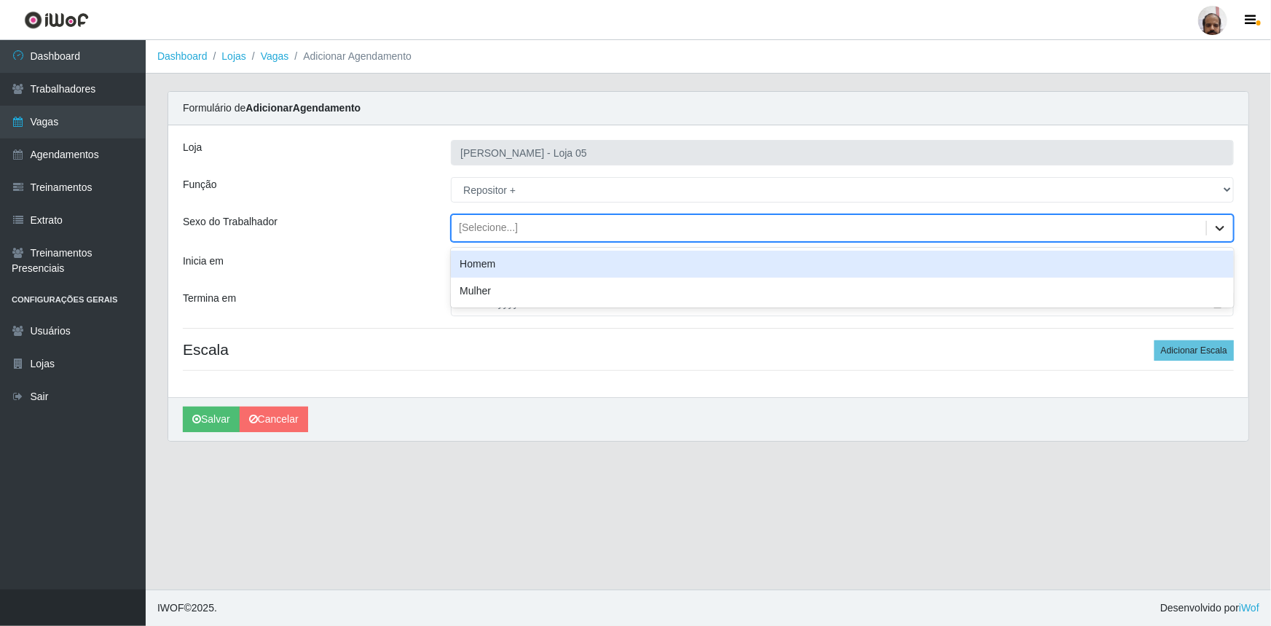
click at [1219, 225] on icon at bounding box center [1219, 228] width 15 height 15
click at [486, 268] on div "Homem" at bounding box center [842, 263] width 783 height 27
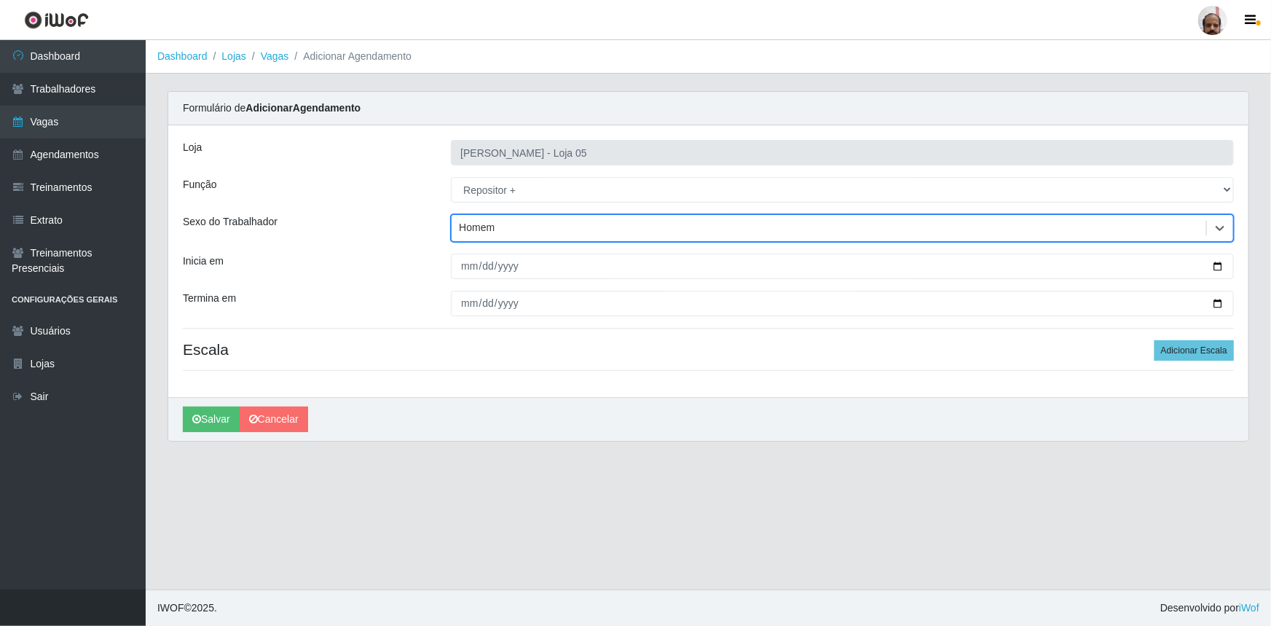
click at [486, 278] on div "Loja Mar Vermelho - Loja 05 Função [Selecione...] ASG ASG + ASG ++ Auxiliar de …" at bounding box center [708, 261] width 1080 height 272
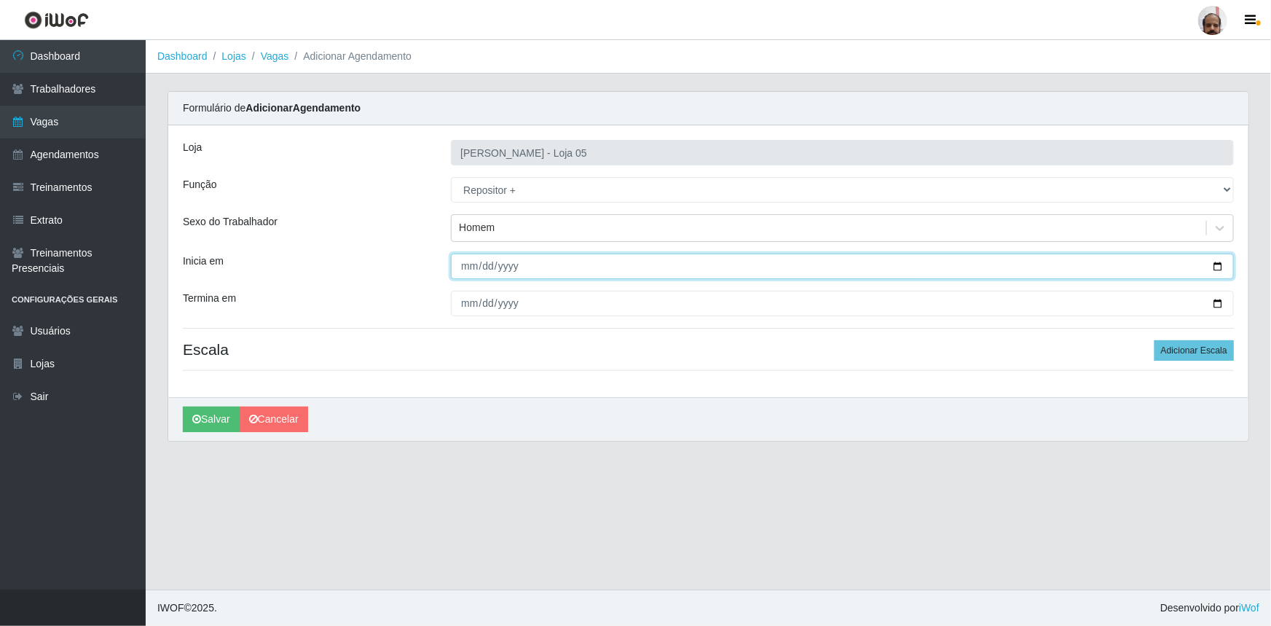
click at [1217, 264] on input "Inicia em" at bounding box center [842, 265] width 783 height 25
type input "[DATE]"
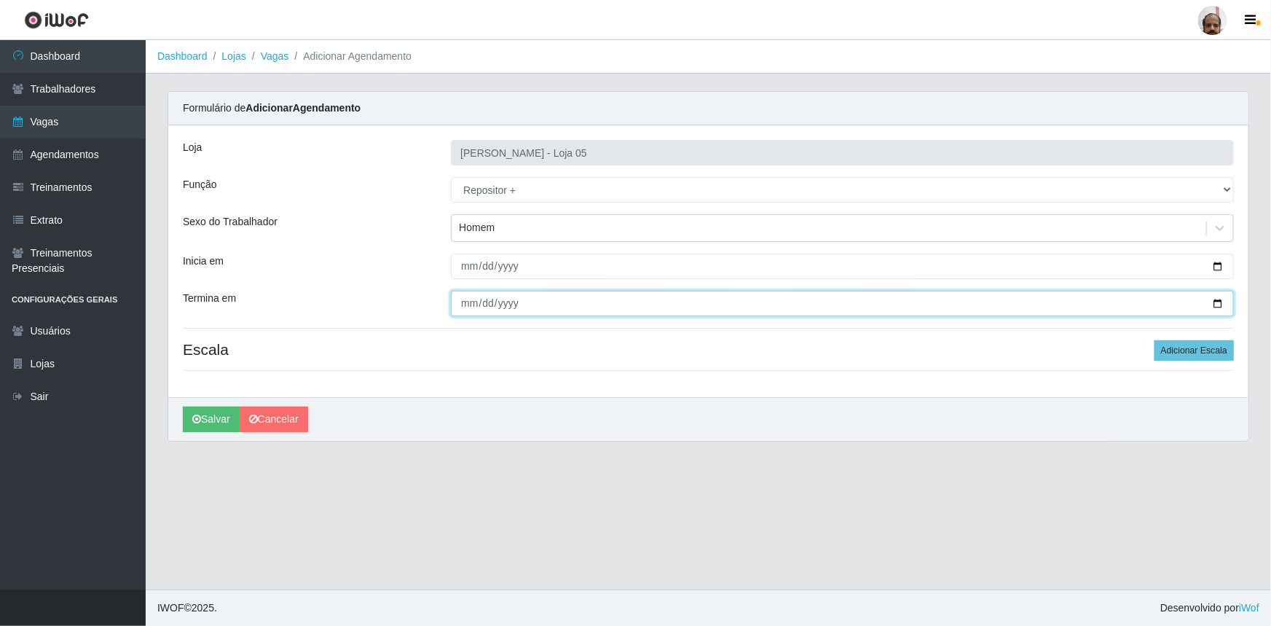
click at [1219, 299] on input "Termina em" at bounding box center [842, 303] width 783 height 25
type input "[DATE]"
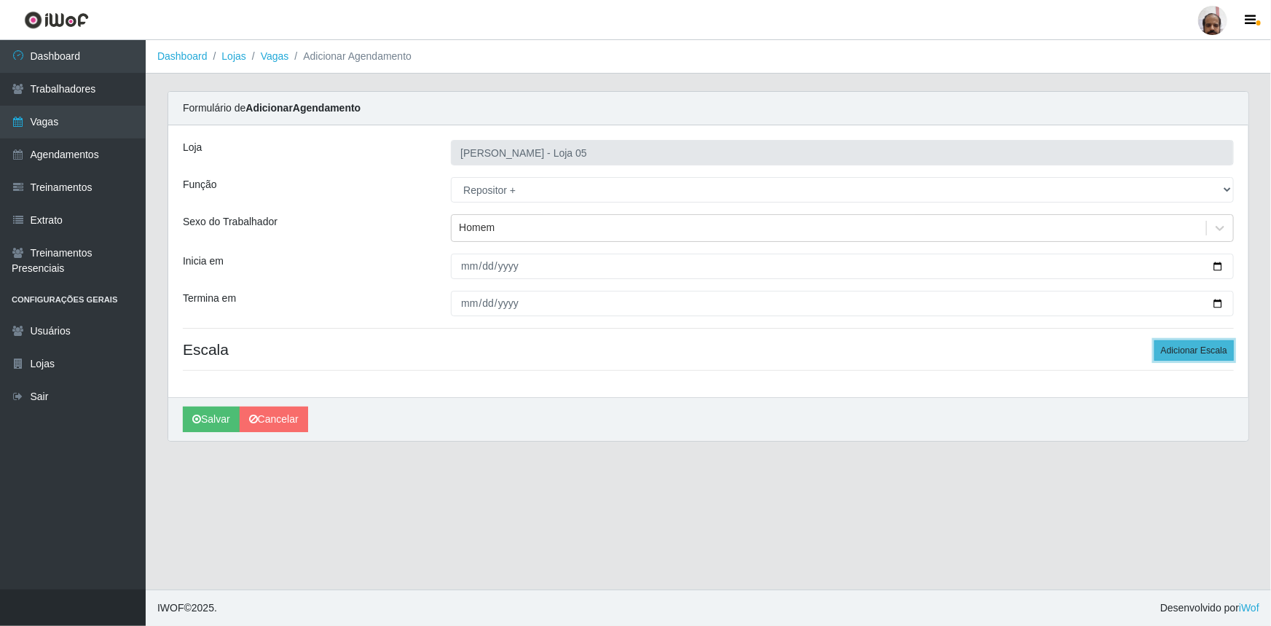
click at [1182, 346] on button "Adicionar Escala" at bounding box center [1193, 350] width 79 height 20
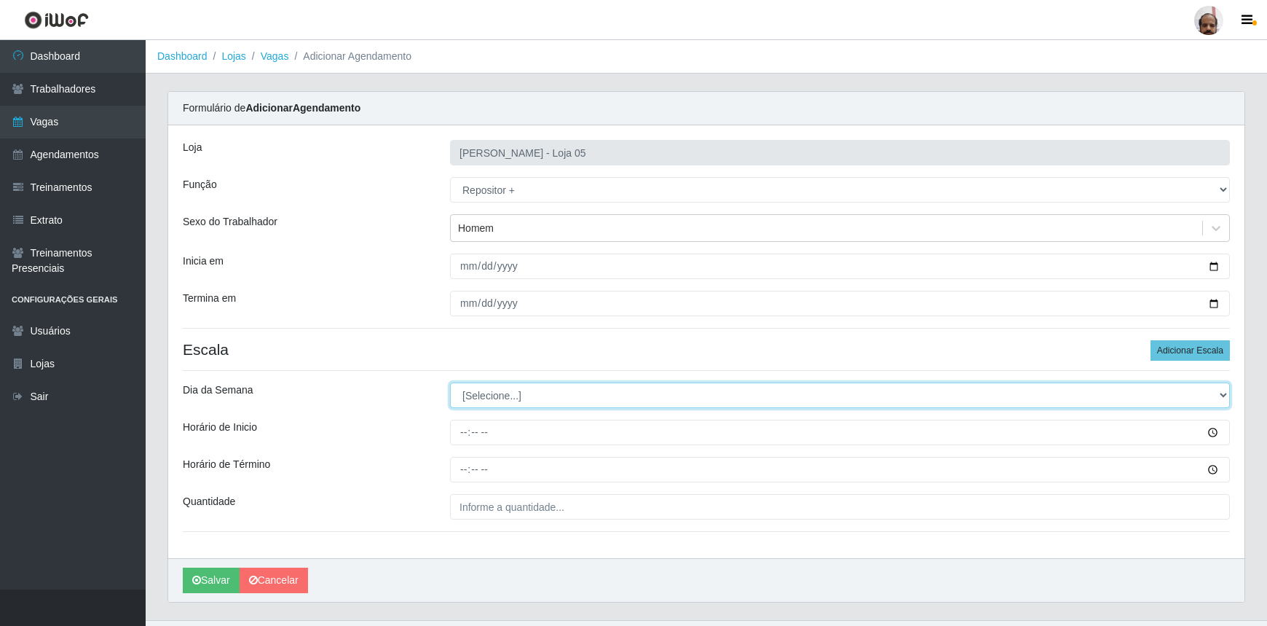
click at [1222, 394] on select "[Selecione...] Segunda Terça Quarta Quinta Sexta Sábado Domingo" at bounding box center [840, 394] width 780 height 25
select select "5"
click at [450, 382] on select "[Selecione...] Segunda Terça Quarta Quinta Sexta Sábado Domingo" at bounding box center [840, 394] width 780 height 25
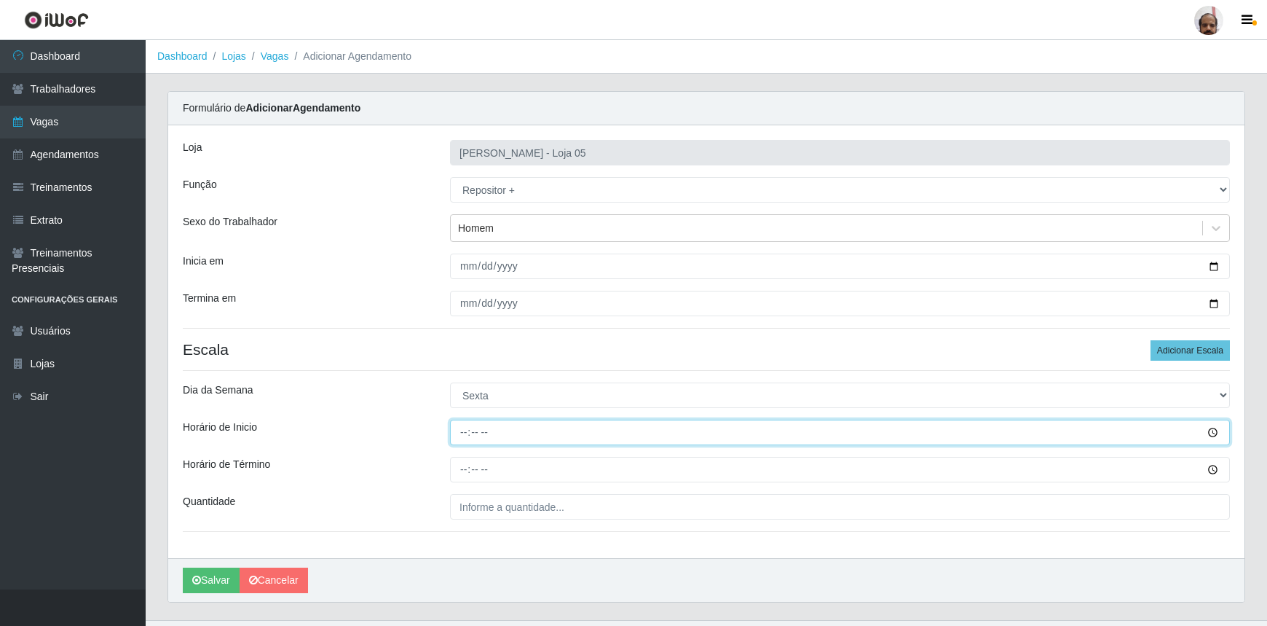
click at [464, 434] on input "Horário de Inicio" at bounding box center [840, 431] width 780 height 25
type input "23:00"
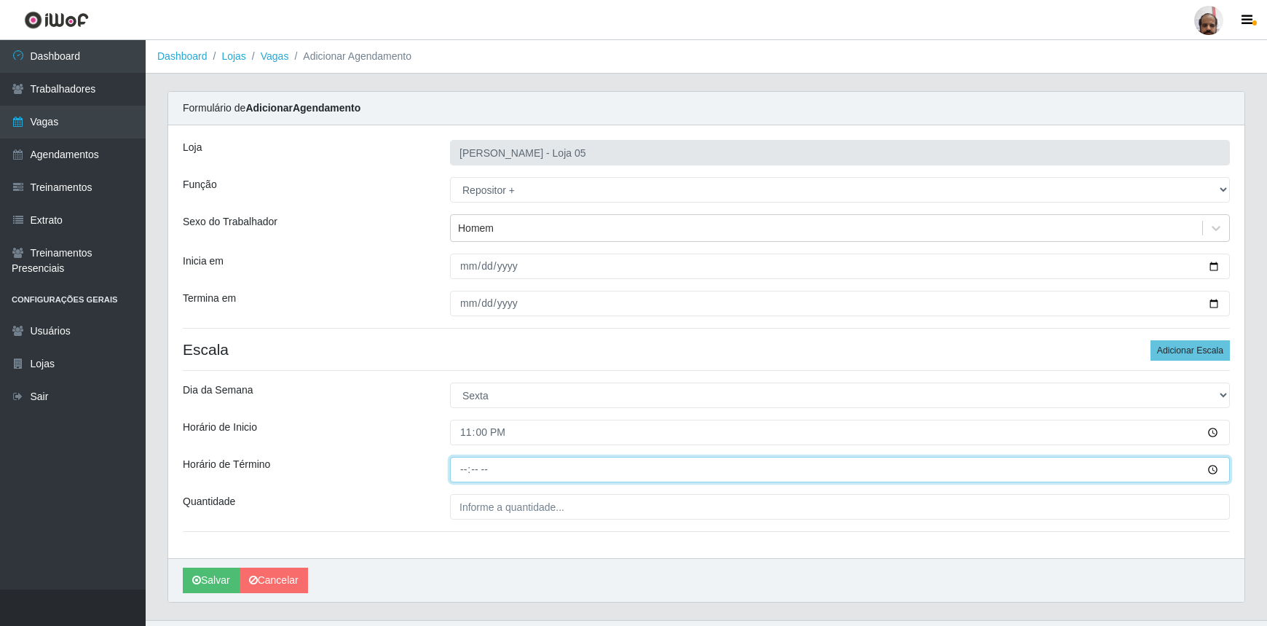
click at [466, 473] on input "Horário de Término" at bounding box center [840, 469] width 780 height 25
type input "05:00"
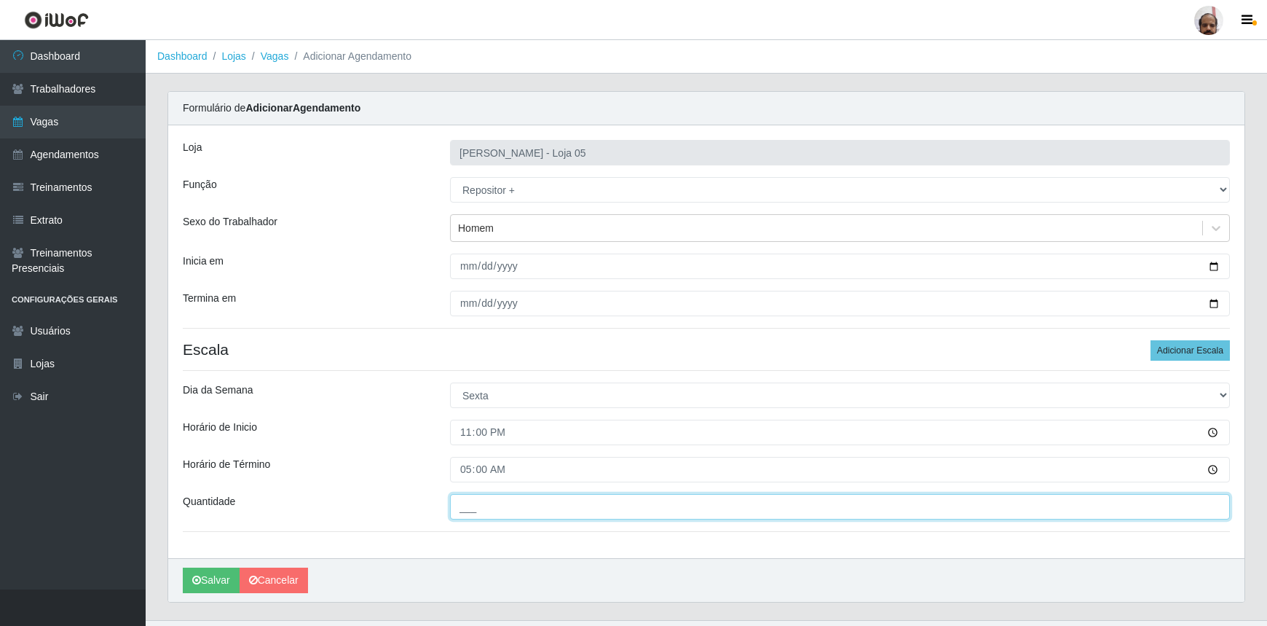
drag, startPoint x: 513, startPoint y: 508, endPoint x: 583, endPoint y: 497, distance: 70.8
click at [513, 508] on input "___" at bounding box center [840, 506] width 780 height 25
type input "3__"
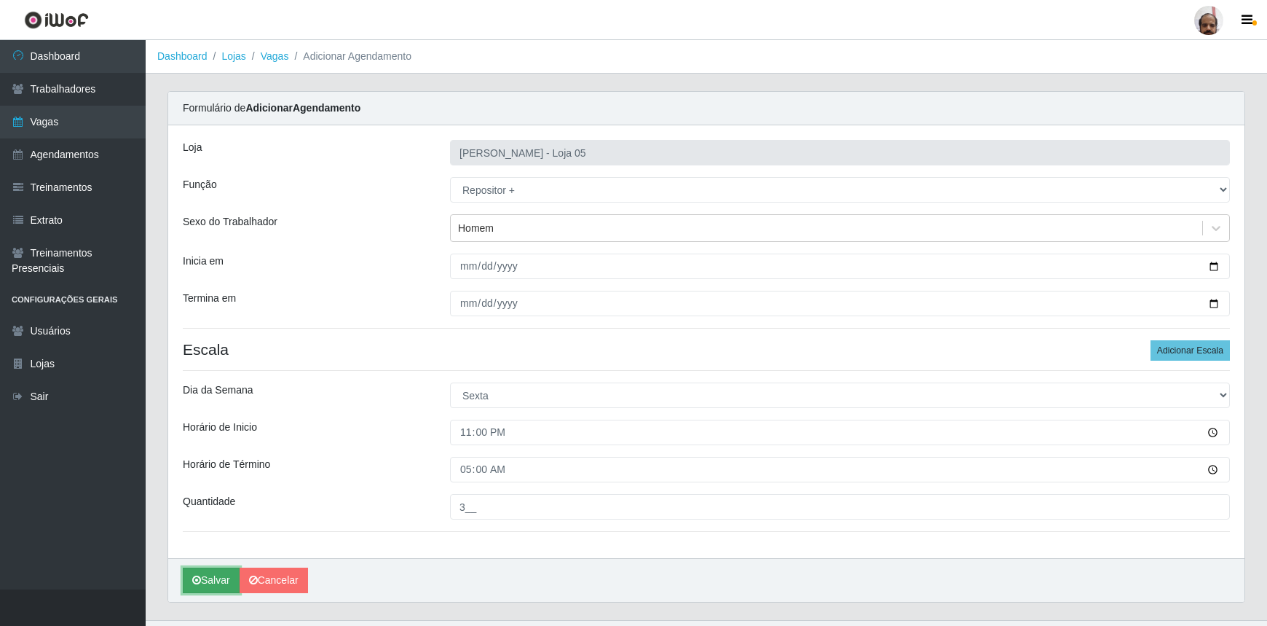
click at [212, 585] on button "Salvar" at bounding box center [211, 579] width 57 height 25
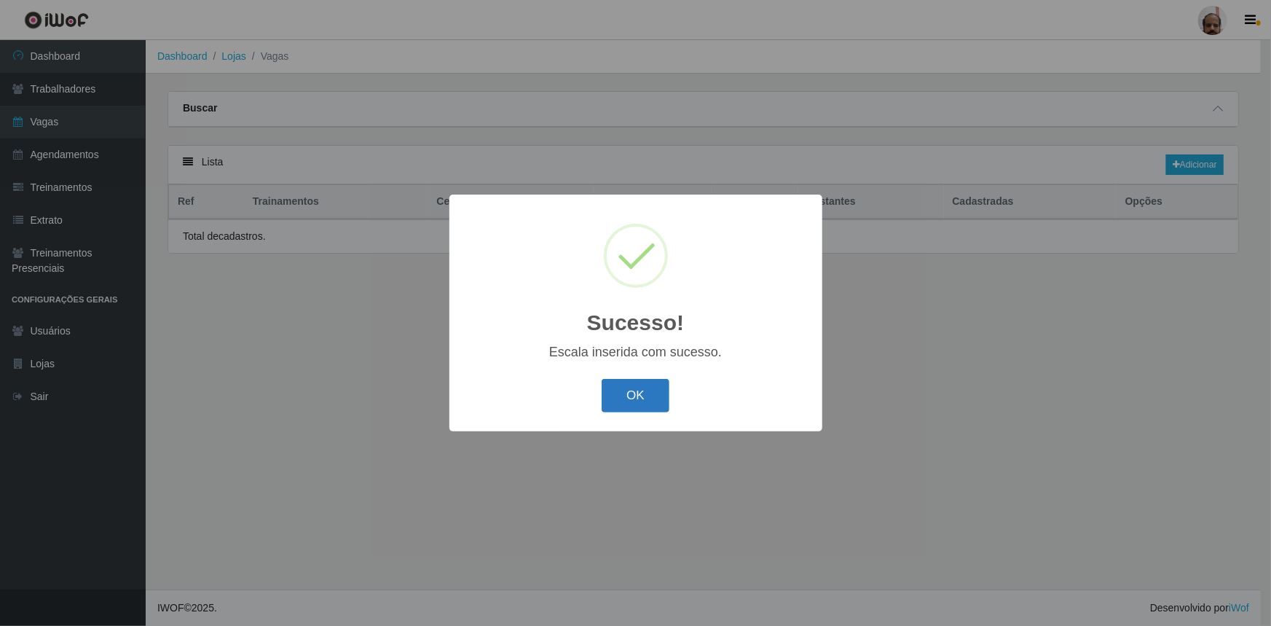
click at [628, 388] on button "OK" at bounding box center [635, 396] width 68 height 34
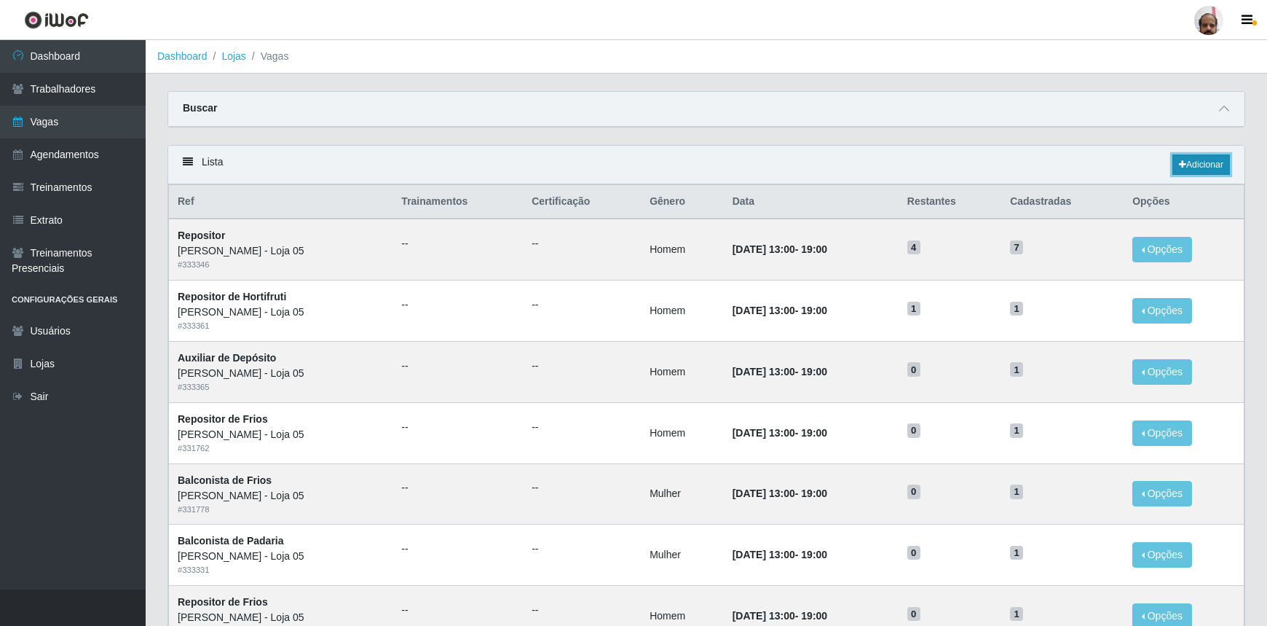
click at [1218, 161] on link "Adicionar" at bounding box center [1201, 164] width 58 height 20
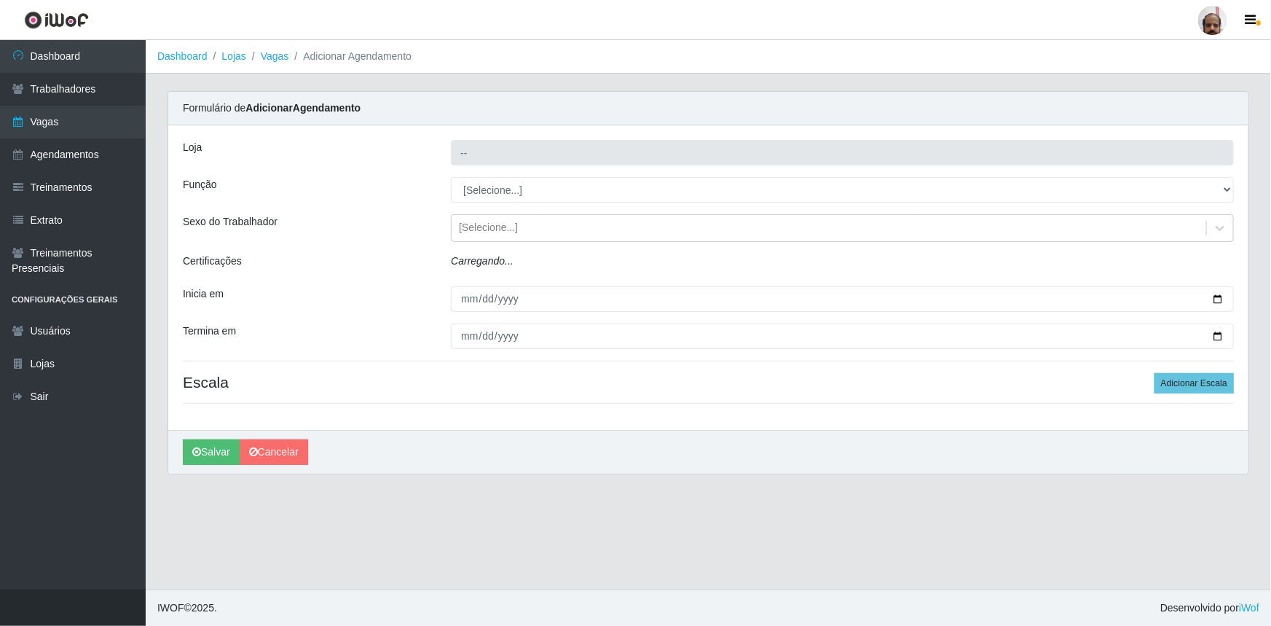
type input "[PERSON_NAME] - Loja 05"
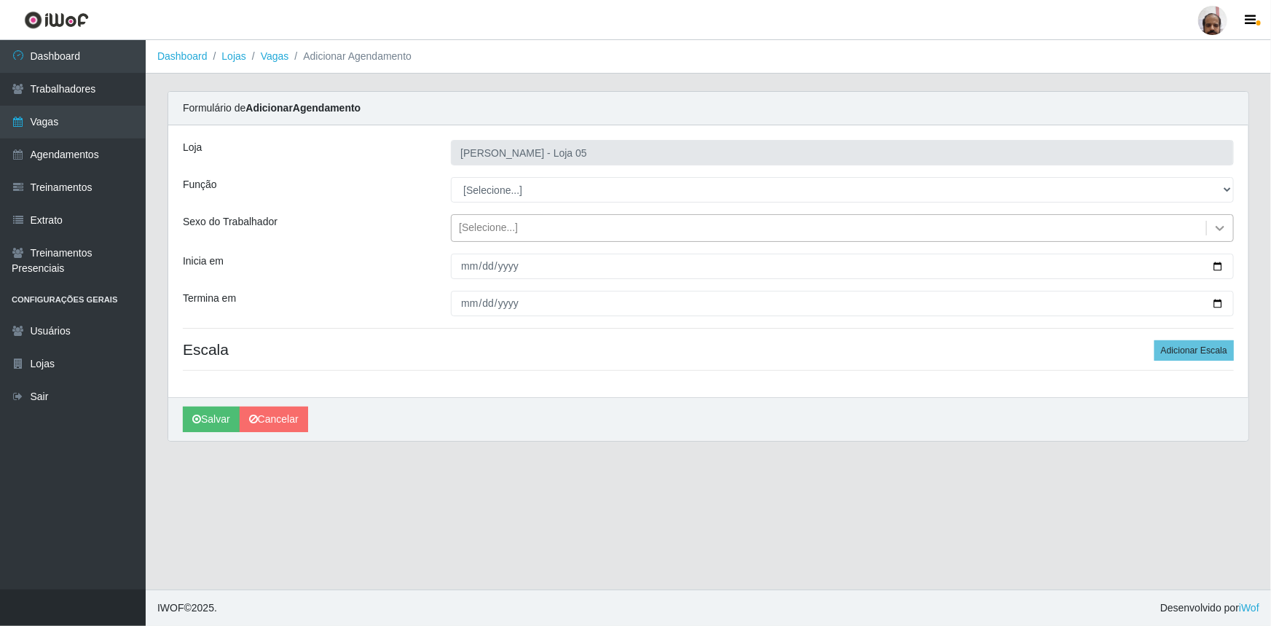
click at [1218, 229] on icon at bounding box center [1219, 228] width 15 height 15
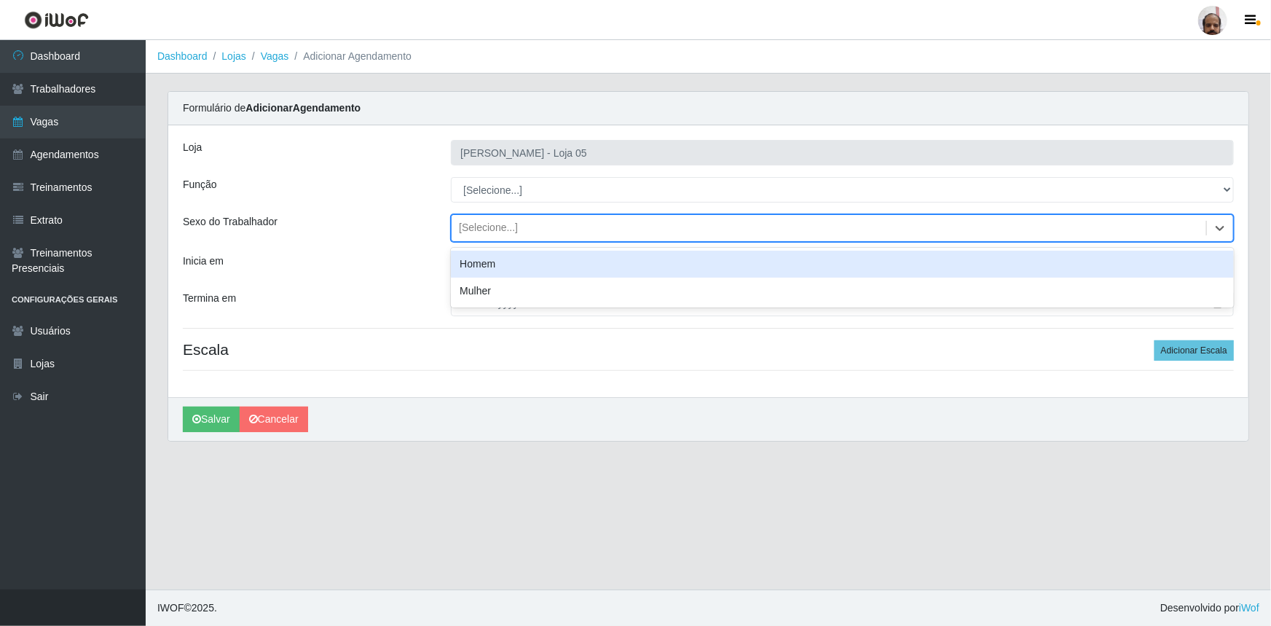
click at [511, 270] on div "Homem" at bounding box center [842, 263] width 783 height 27
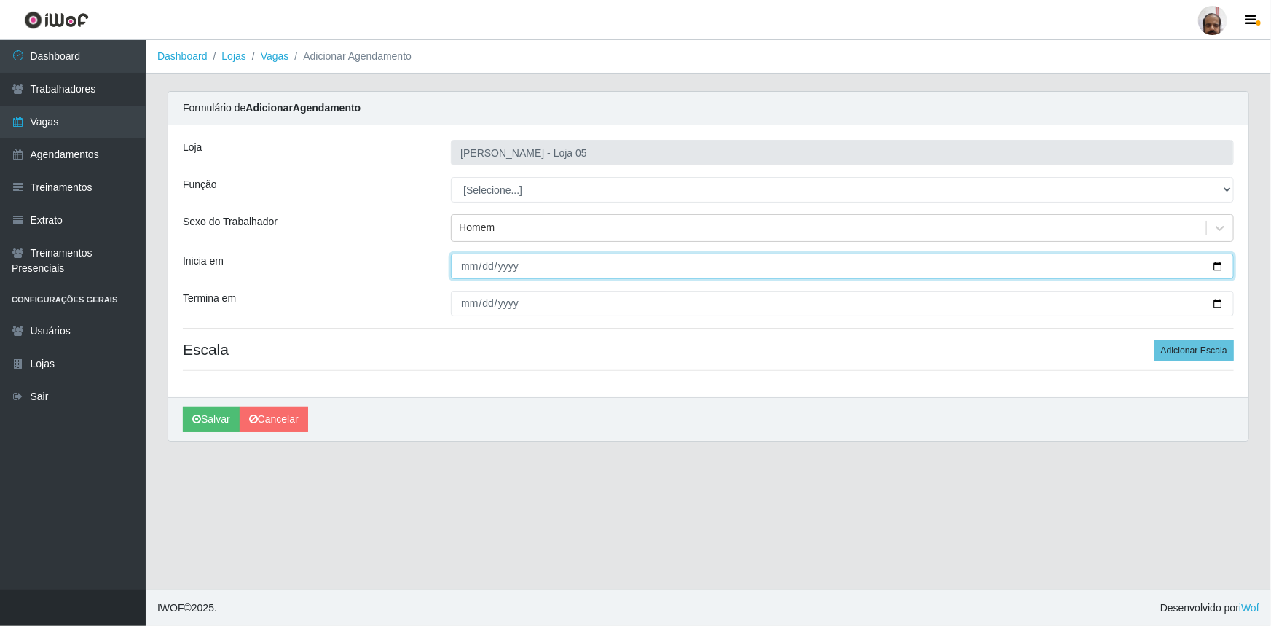
click at [1219, 271] on input "Inicia em" at bounding box center [842, 265] width 783 height 25
type input "[DATE]"
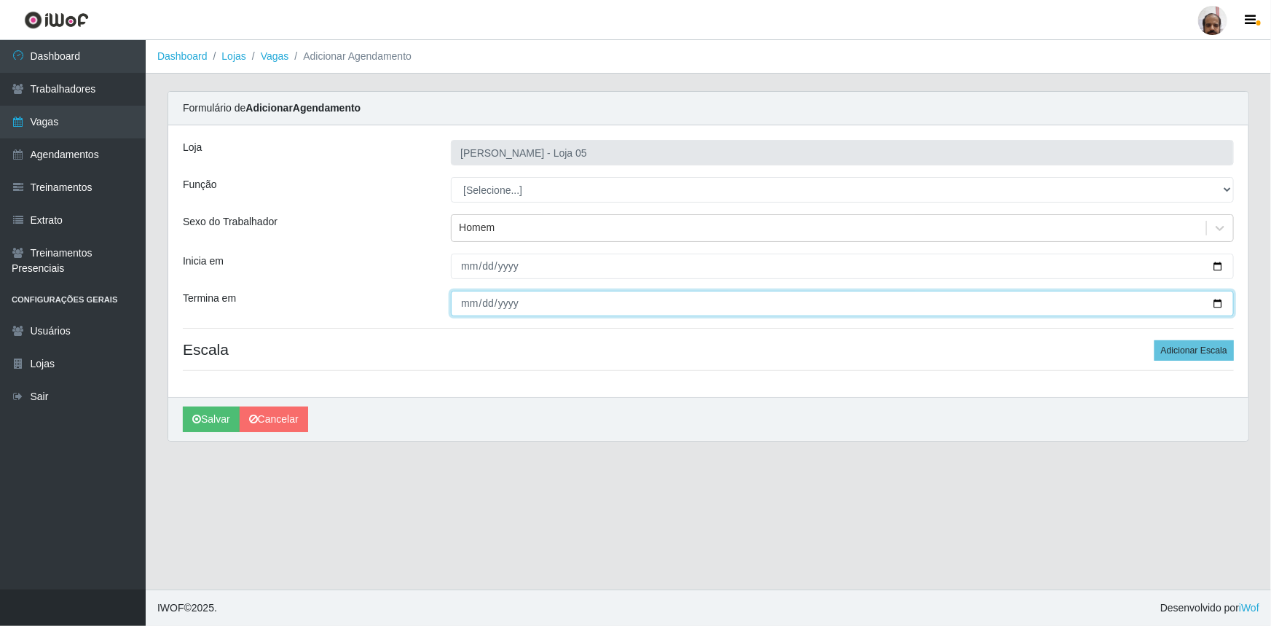
click at [1217, 301] on input "Termina em" at bounding box center [842, 303] width 783 height 25
type input "[DATE]"
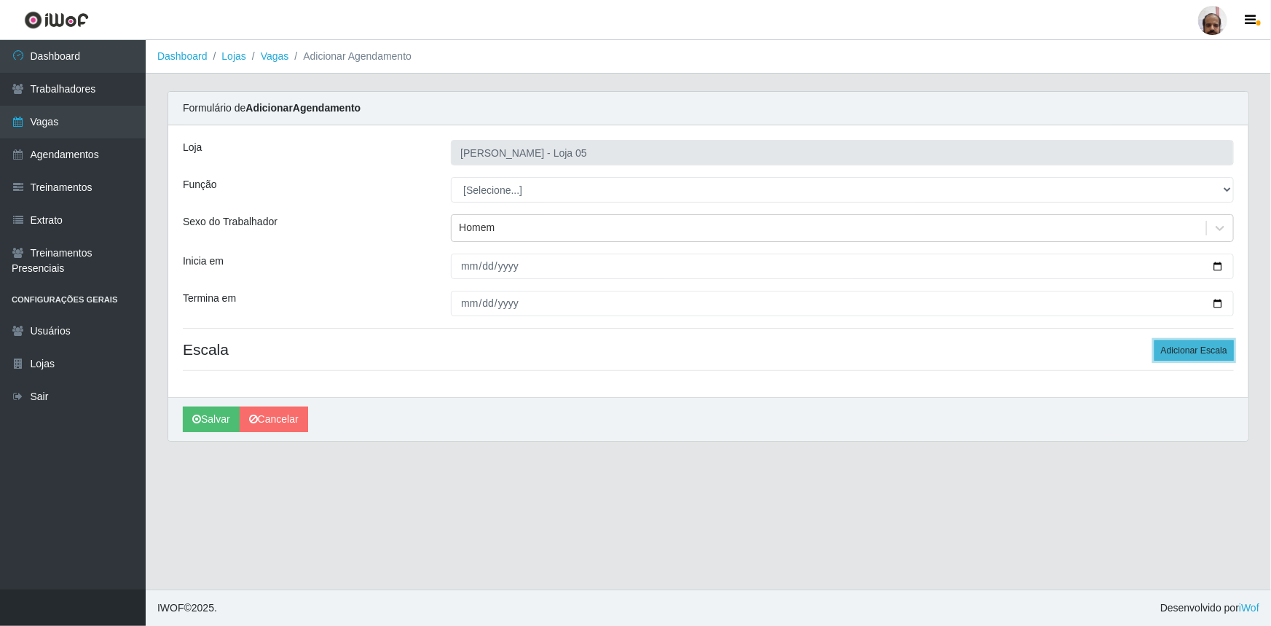
click at [1188, 354] on button "Adicionar Escala" at bounding box center [1193, 350] width 79 height 20
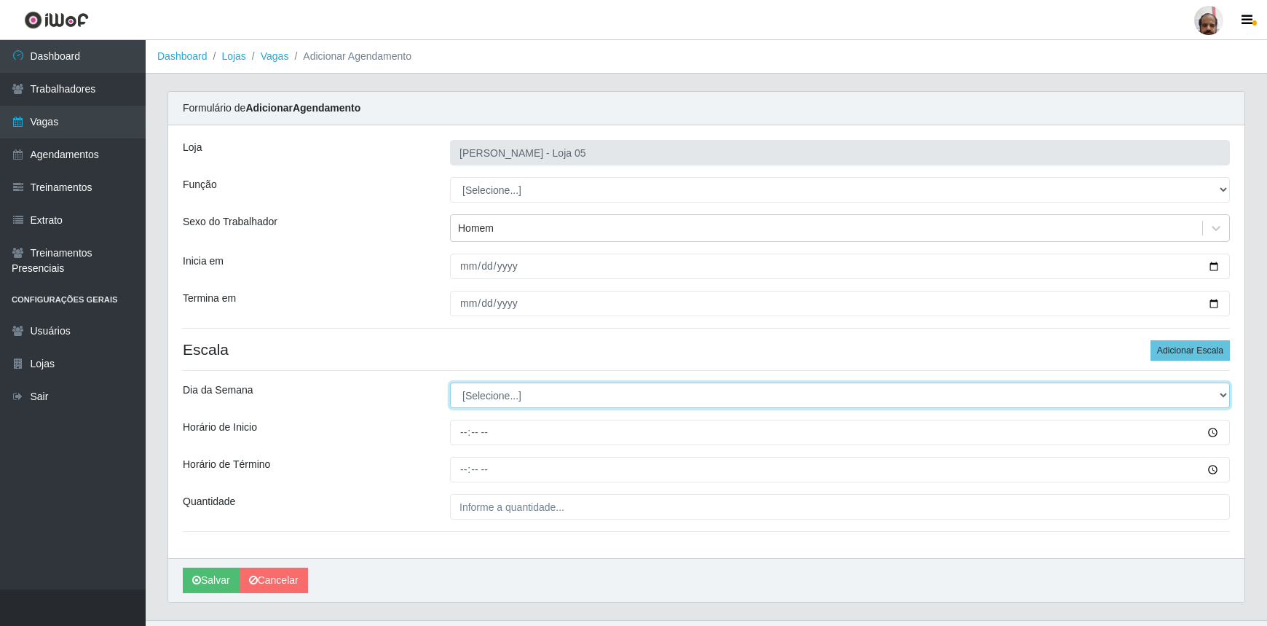
drag, startPoint x: 1223, startPoint y: 395, endPoint x: 1175, endPoint y: 393, distance: 48.1
click at [1223, 395] on select "[Selecione...] Segunda Terça Quarta Quinta Sexta Sábado Domingo" at bounding box center [840, 394] width 780 height 25
select select "6"
click at [450, 382] on select "[Selecione...] Segunda Terça Quarta Quinta Sexta Sábado Domingo" at bounding box center [840, 394] width 780 height 25
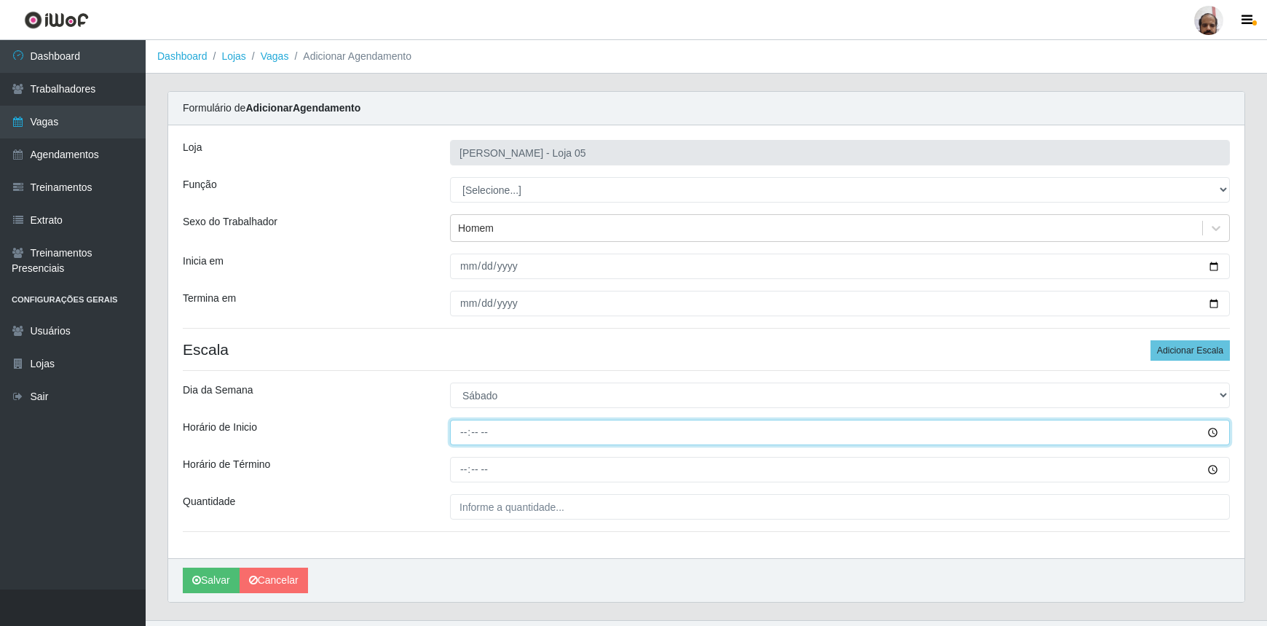
click at [455, 430] on input "Horário de Inicio" at bounding box center [840, 431] width 780 height 25
type input "23:00"
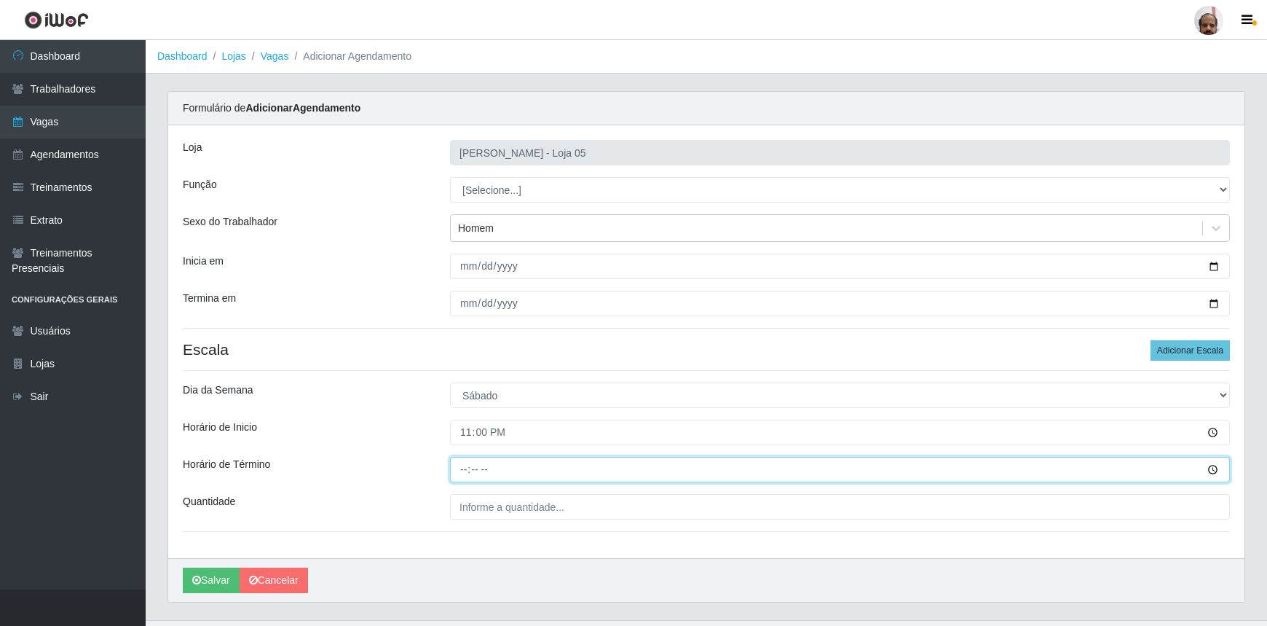
click at [456, 469] on input "Horário de Término" at bounding box center [840, 469] width 780 height 25
type input "05:00"
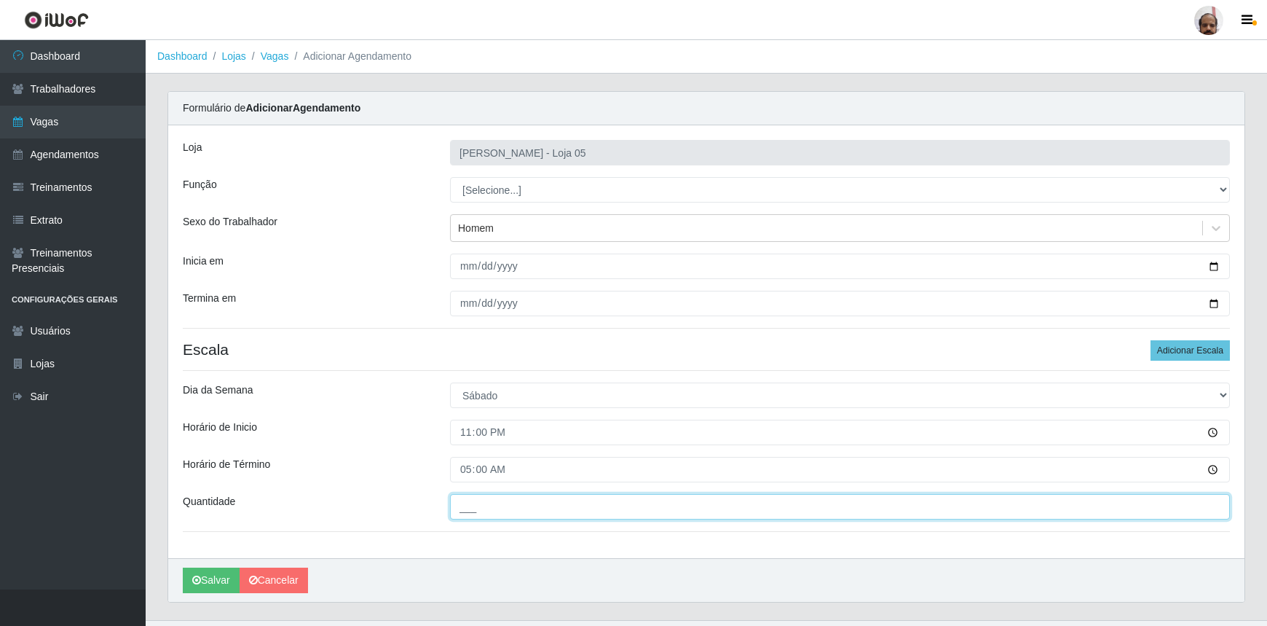
click at [517, 502] on input "___" at bounding box center [840, 506] width 780 height 25
type input "3__"
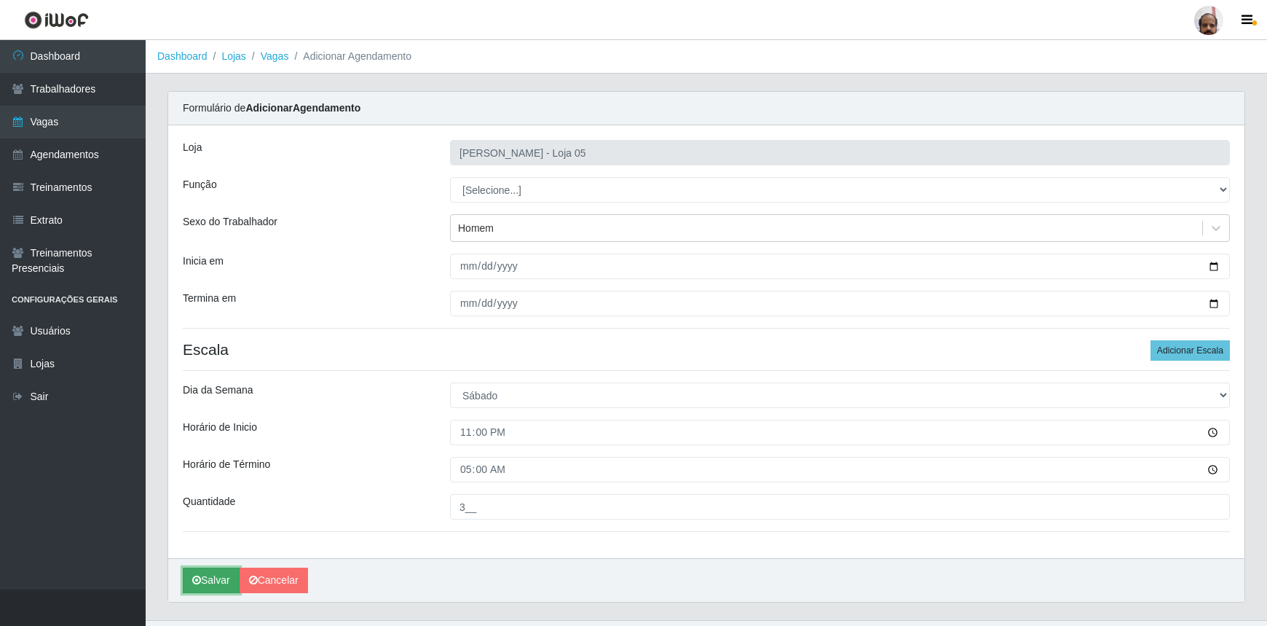
click at [202, 584] on button "Salvar" at bounding box center [211, 579] width 57 height 25
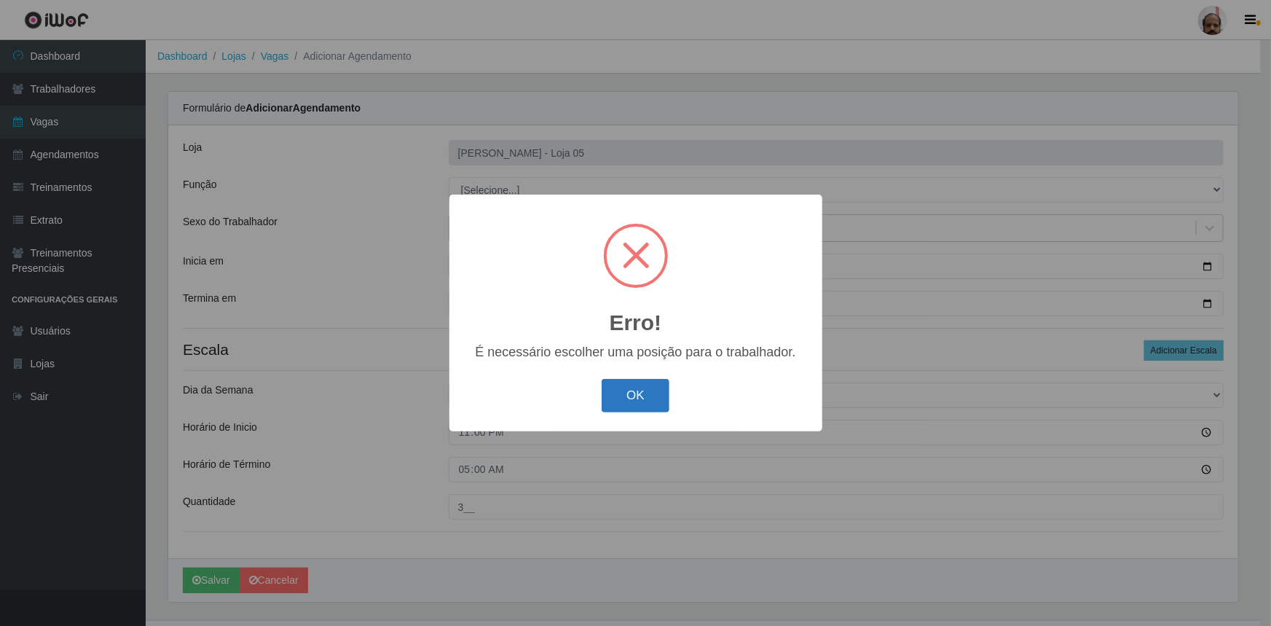
click at [636, 392] on button "OK" at bounding box center [635, 396] width 68 height 34
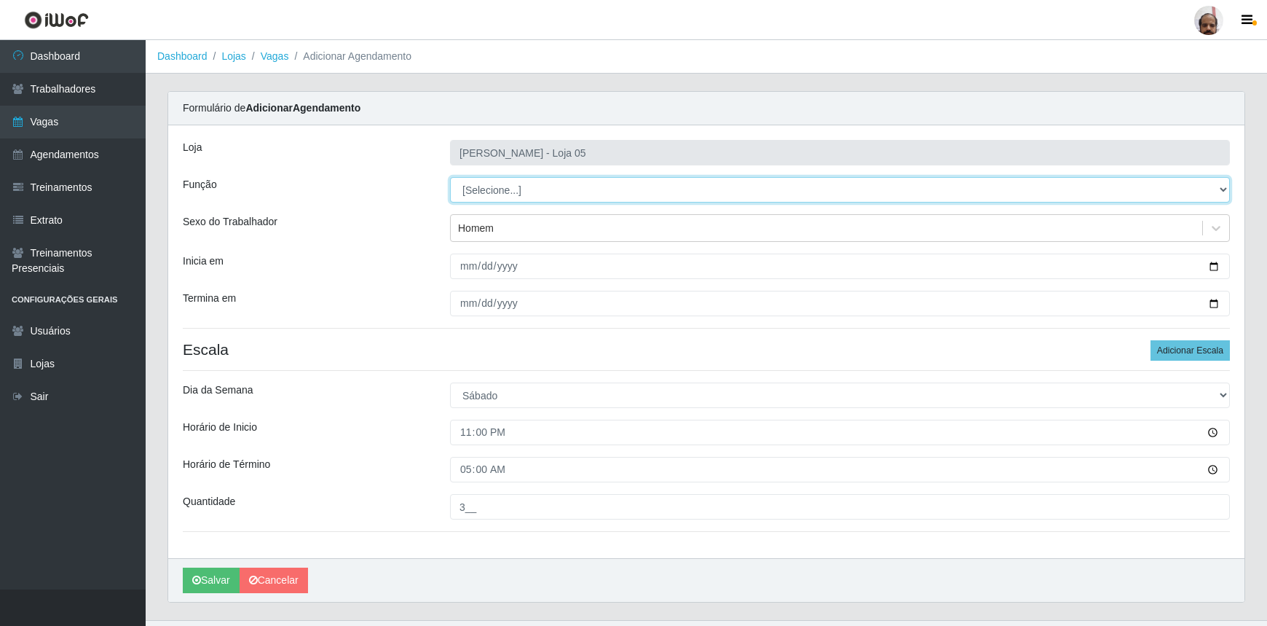
drag, startPoint x: 1222, startPoint y: 187, endPoint x: 1200, endPoint y: 191, distance: 22.1
click at [1222, 188] on select "[Selecione...] ASG ASG + ASG ++ Auxiliar de Depósito Auxiliar de Depósito + Aux…" at bounding box center [840, 189] width 780 height 25
select select "82"
click at [450, 177] on select "[Selecione...] ASG ASG + ASG ++ Auxiliar de Depósito Auxiliar de Depósito + Aux…" at bounding box center [840, 189] width 780 height 25
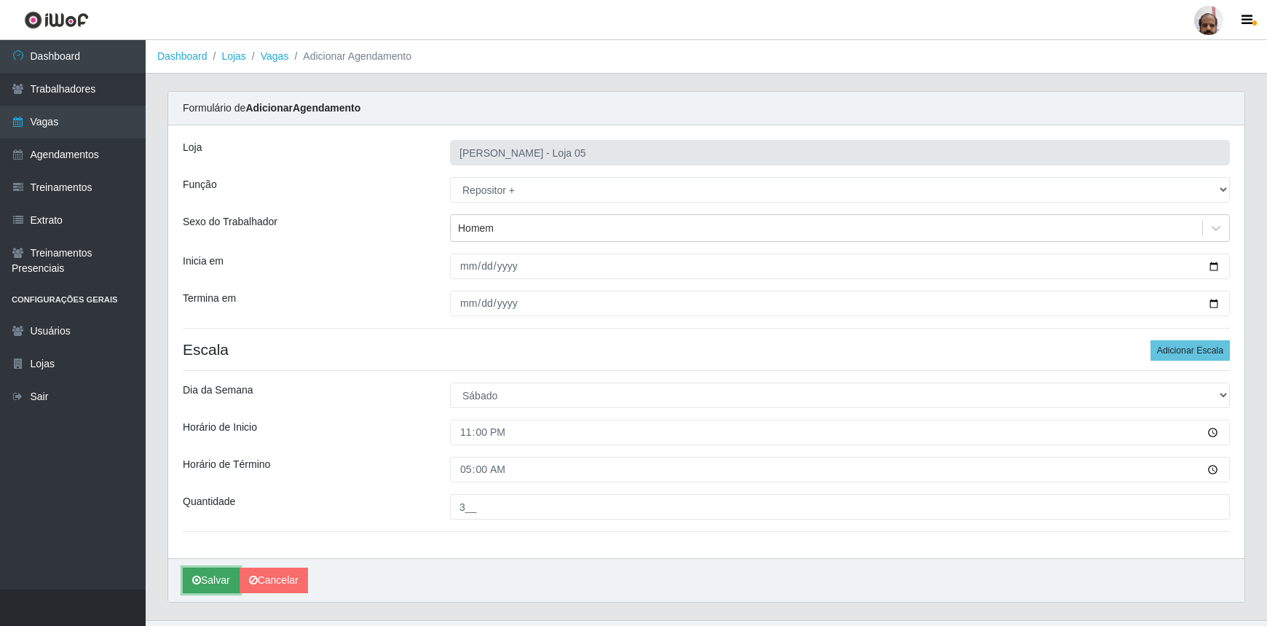
click at [201, 586] on button "Salvar" at bounding box center [211, 579] width 57 height 25
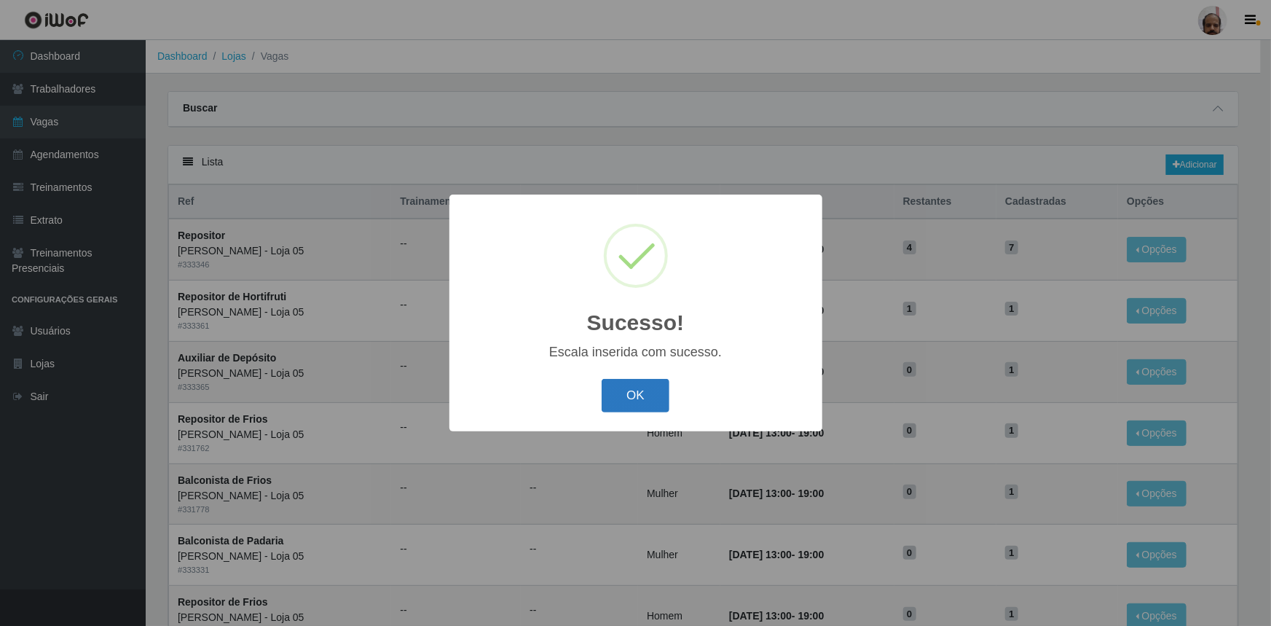
click at [650, 383] on button "OK" at bounding box center [635, 396] width 68 height 34
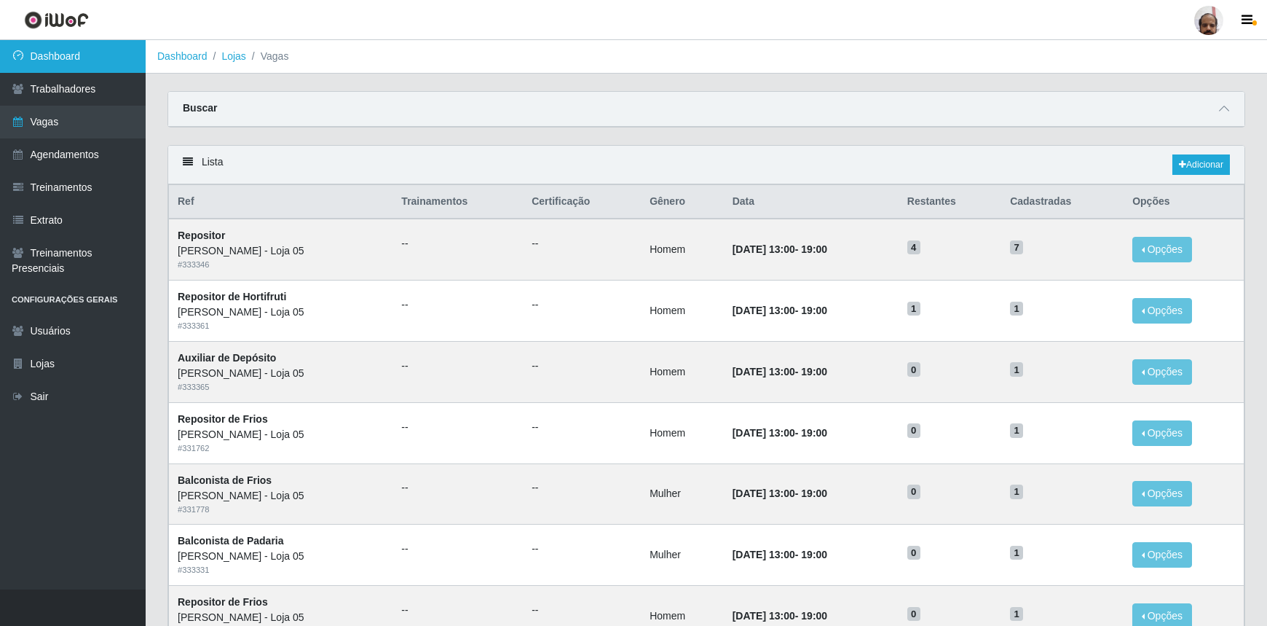
click at [129, 57] on link "Dashboard" at bounding box center [73, 56] width 146 height 33
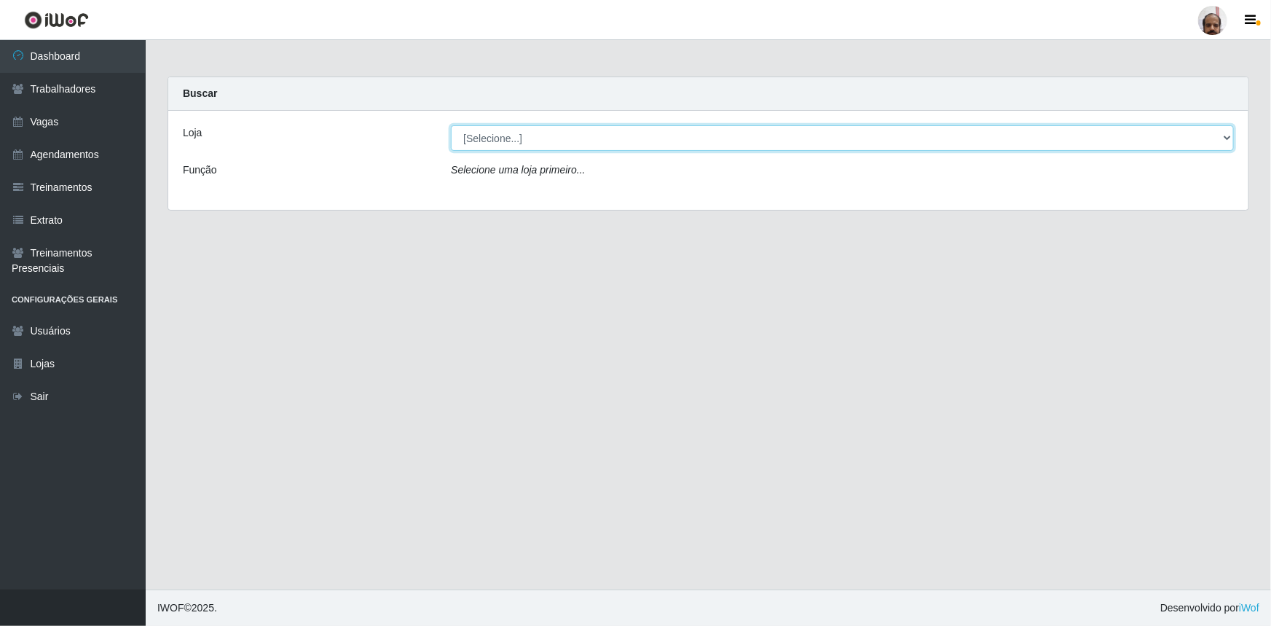
click at [1215, 138] on select "[Selecione...] Mar Vermelho - Loja 05" at bounding box center [842, 137] width 783 height 25
select select "252"
click at [451, 125] on select "[Selecione...] Mar Vermelho - Loja 05" at bounding box center [842, 137] width 783 height 25
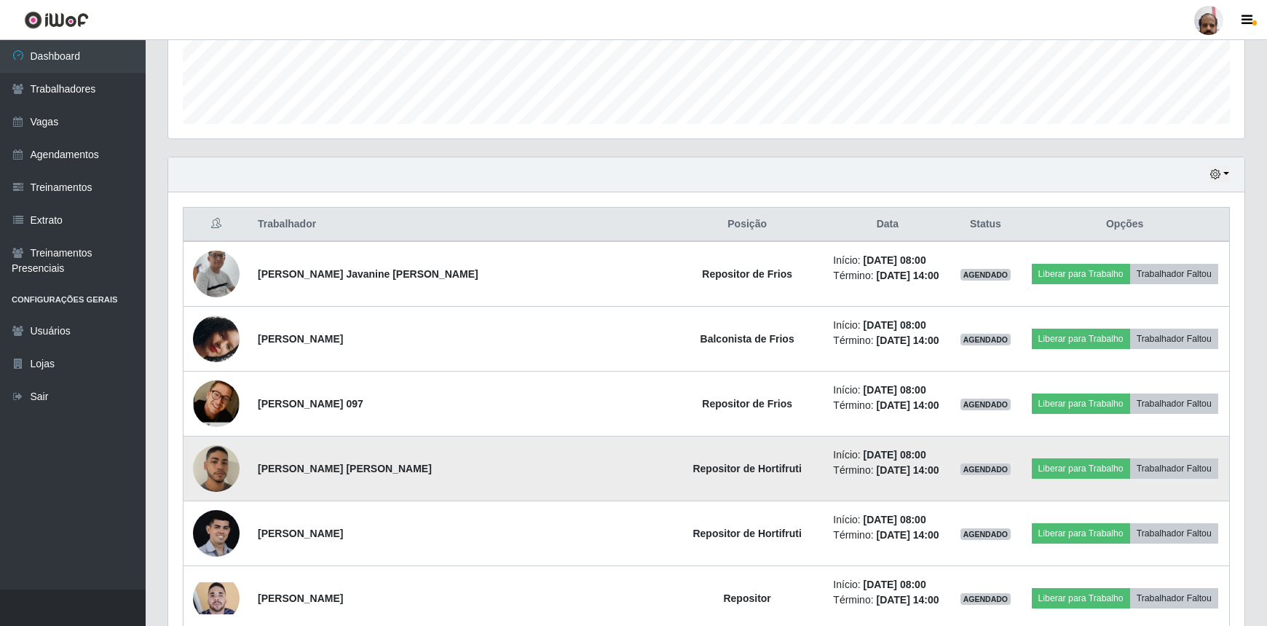
scroll to position [264, 0]
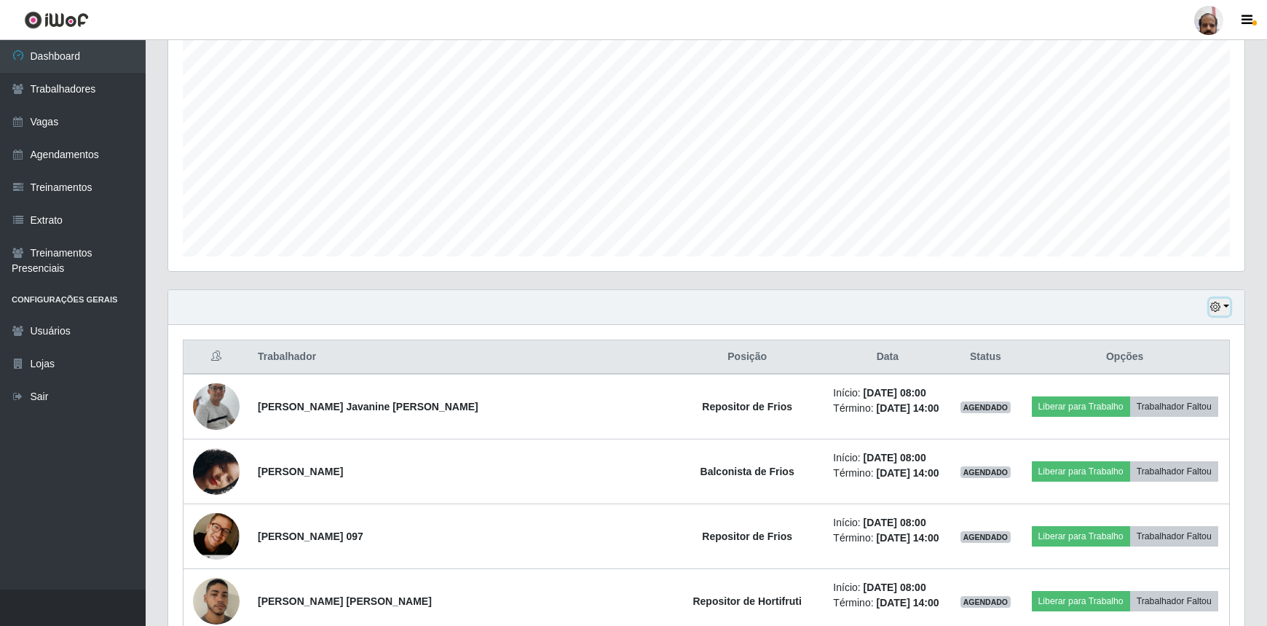
click at [1218, 302] on icon "button" at bounding box center [1215, 306] width 10 height 10
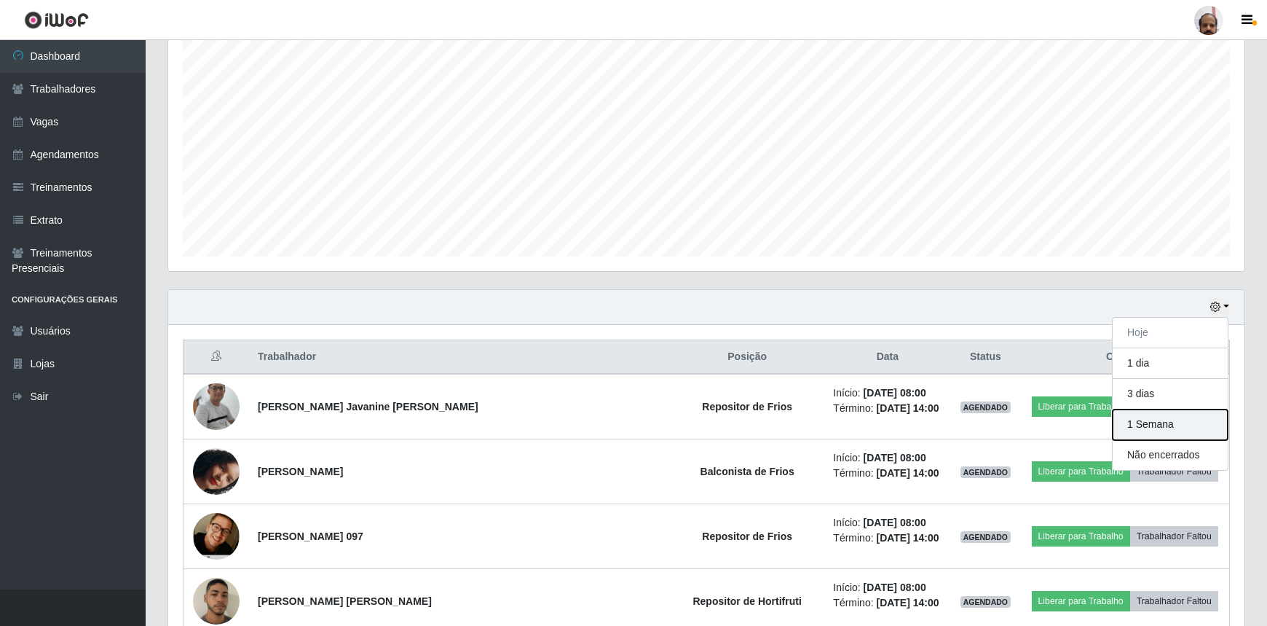
click at [1144, 422] on button "1 Semana" at bounding box center [1170, 424] width 115 height 31
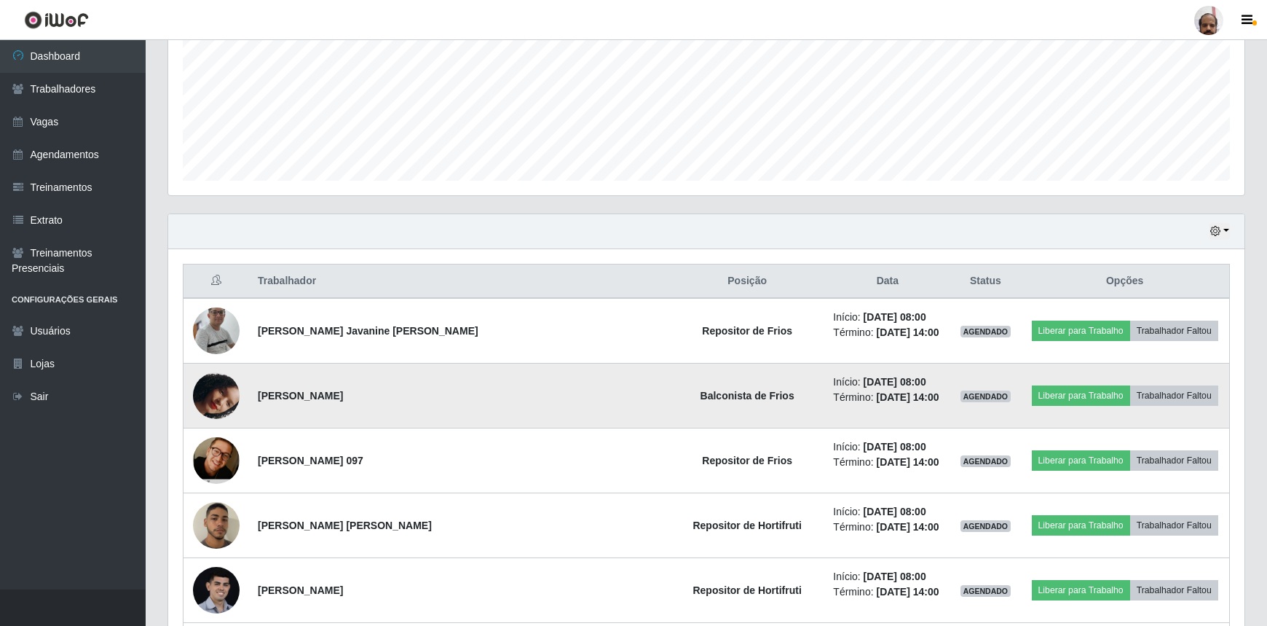
scroll to position [214, 0]
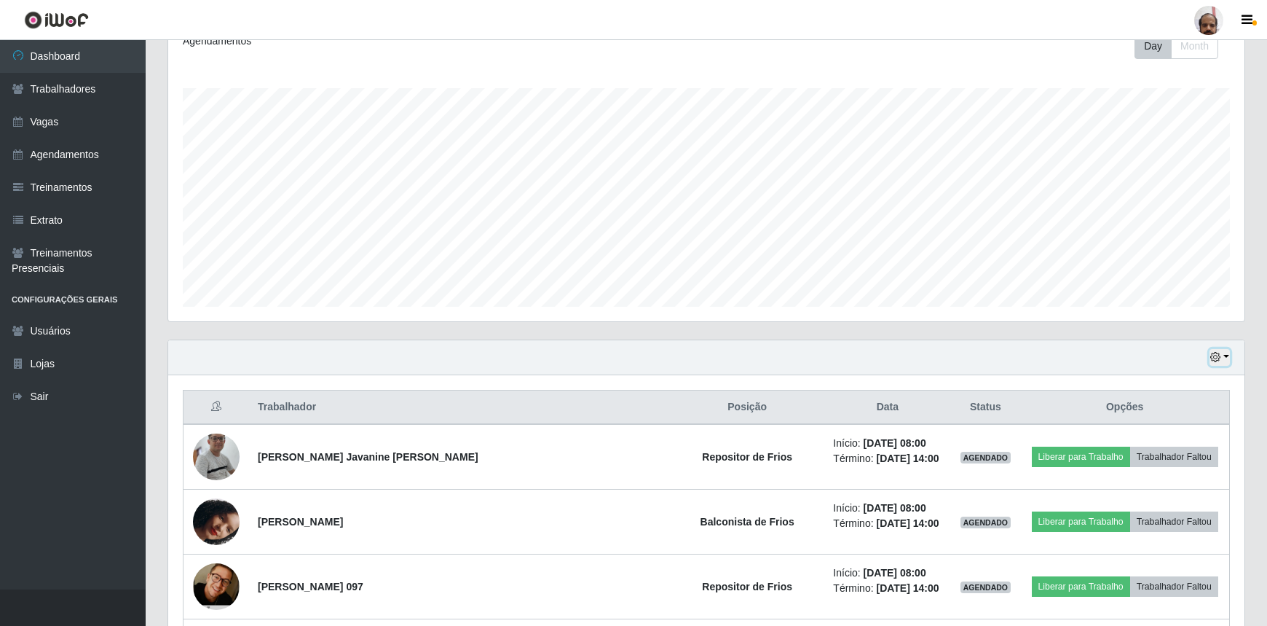
click at [1219, 350] on button "button" at bounding box center [1220, 357] width 20 height 17
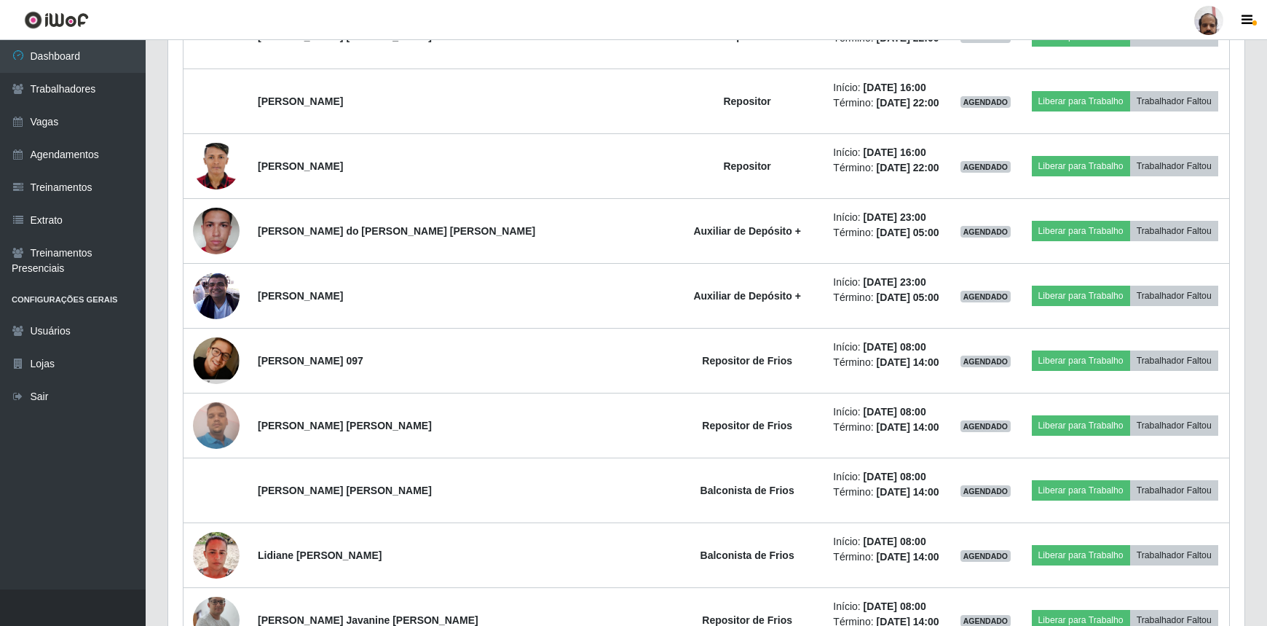
scroll to position [2993, 0]
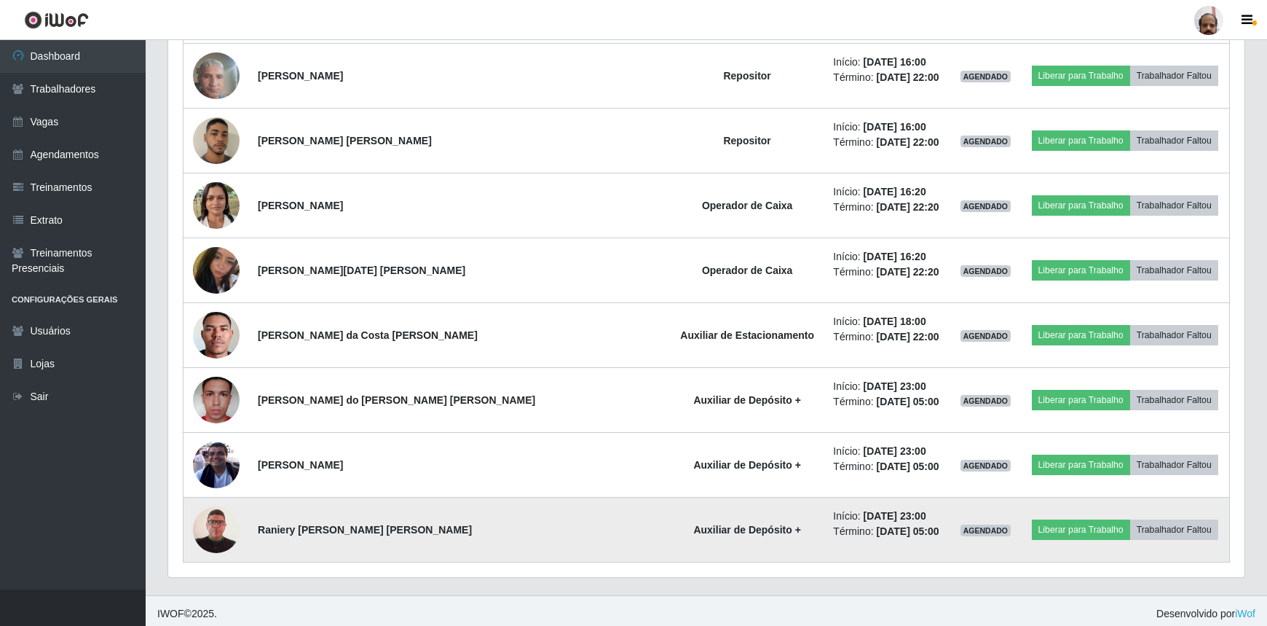
click at [218, 522] on img at bounding box center [216, 529] width 47 height 67
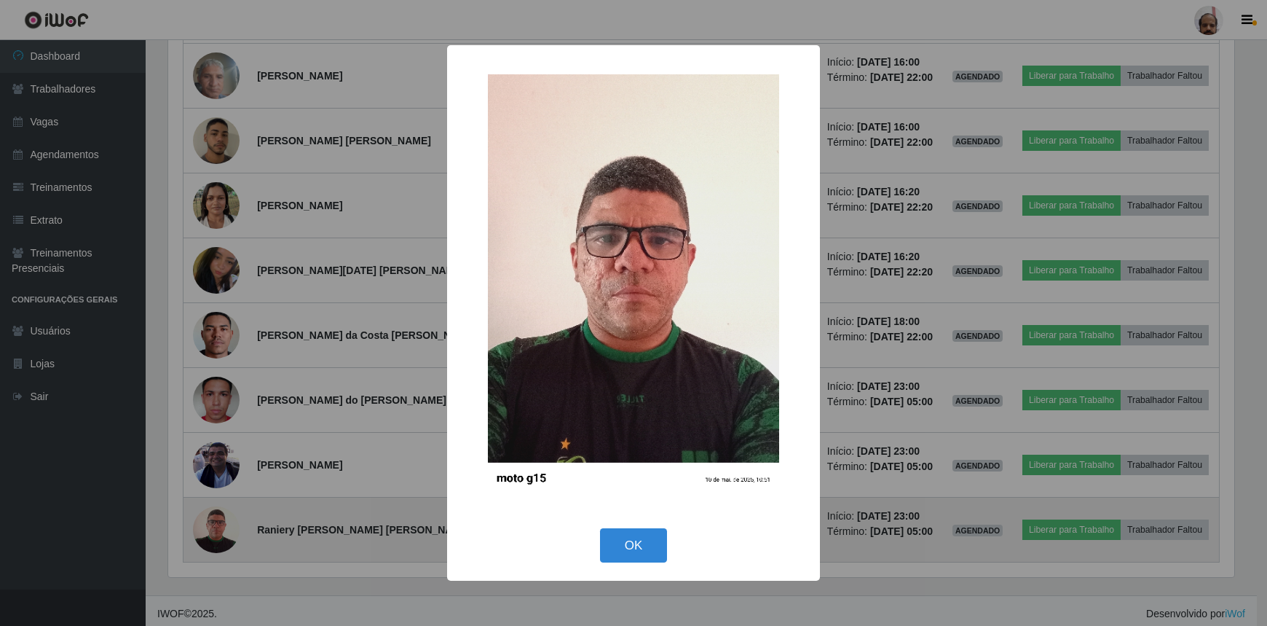
scroll to position [302, 1070]
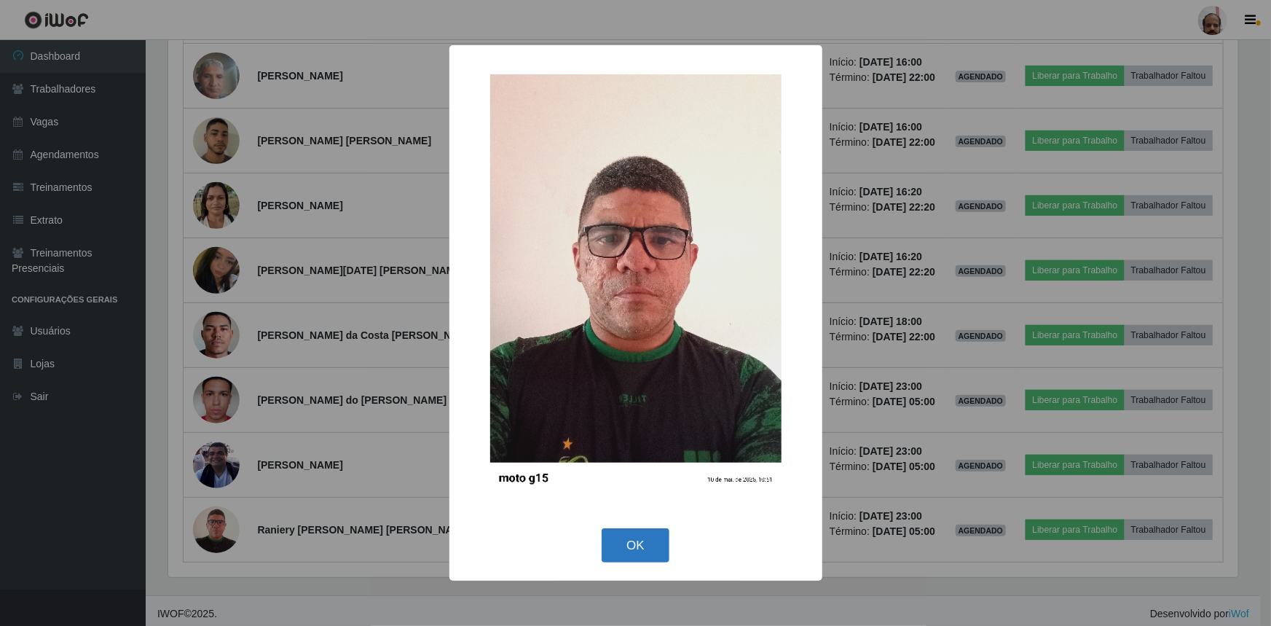
click at [633, 553] on button "OK" at bounding box center [635, 545] width 68 height 34
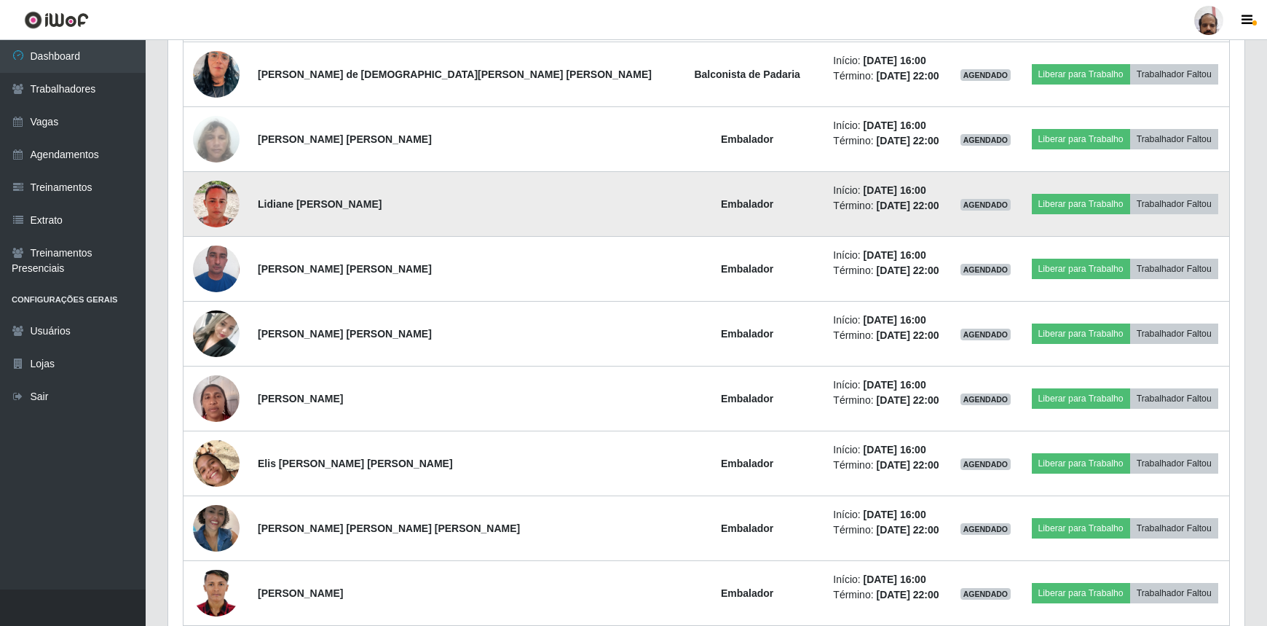
scroll to position [1868, 0]
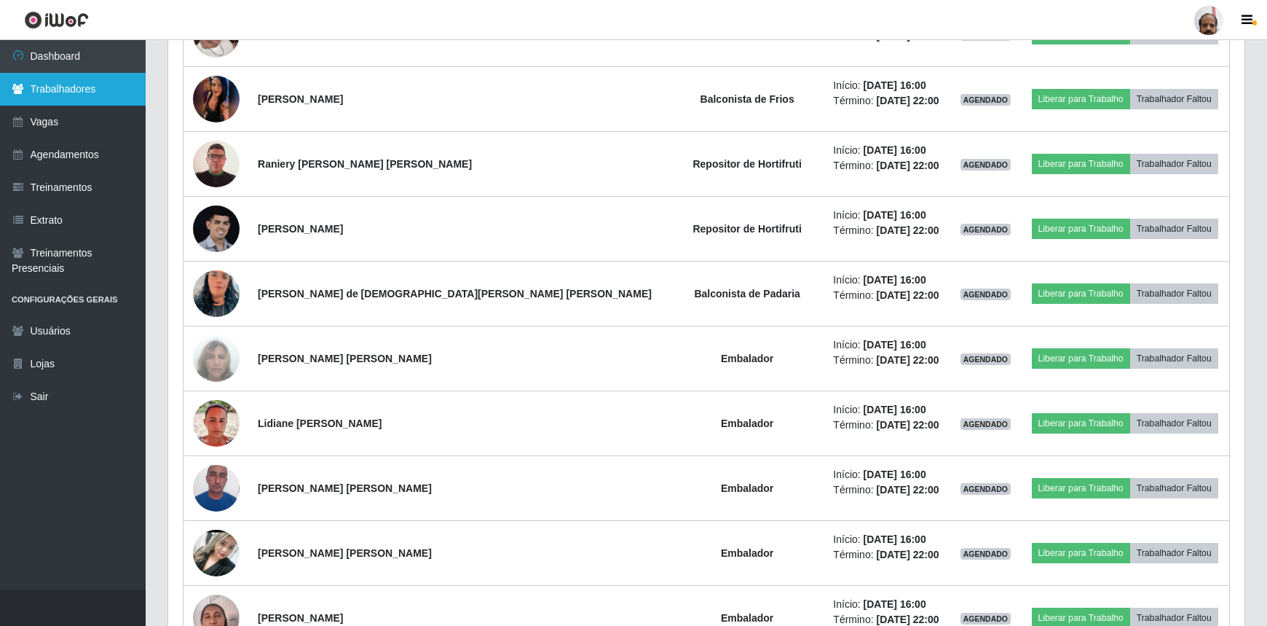
click at [57, 93] on link "Trabalhadores" at bounding box center [73, 89] width 146 height 33
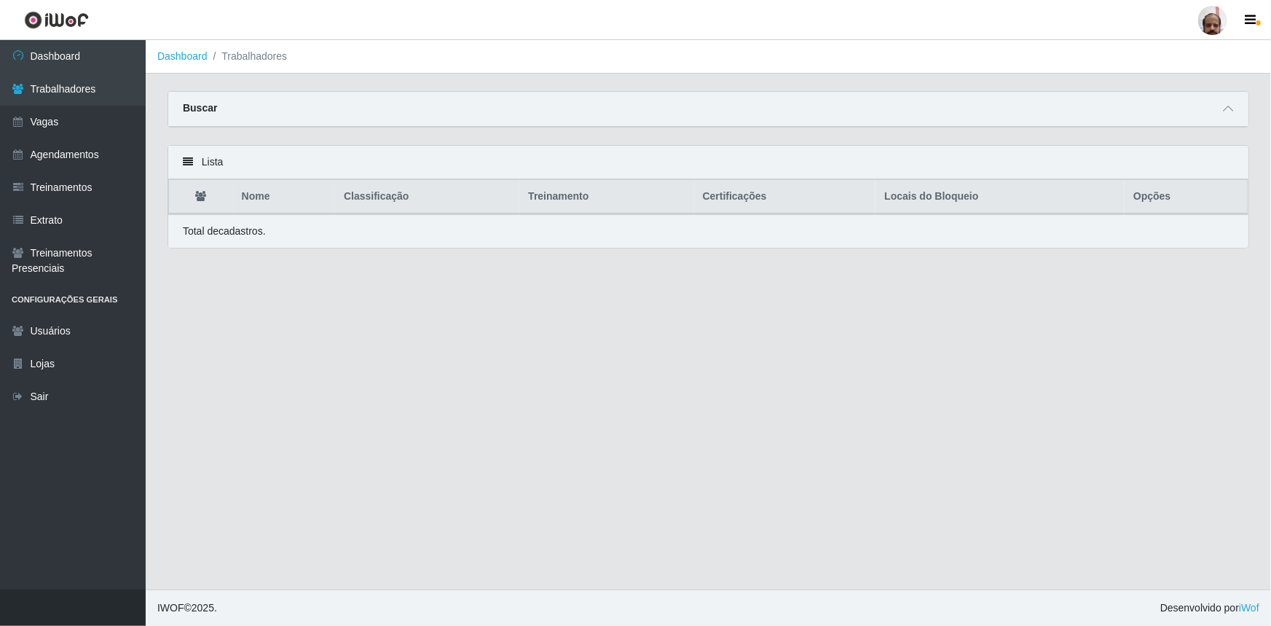
click at [335, 100] on div "Buscar" at bounding box center [708, 109] width 1080 height 35
click at [1226, 106] on icon at bounding box center [1228, 108] width 10 height 10
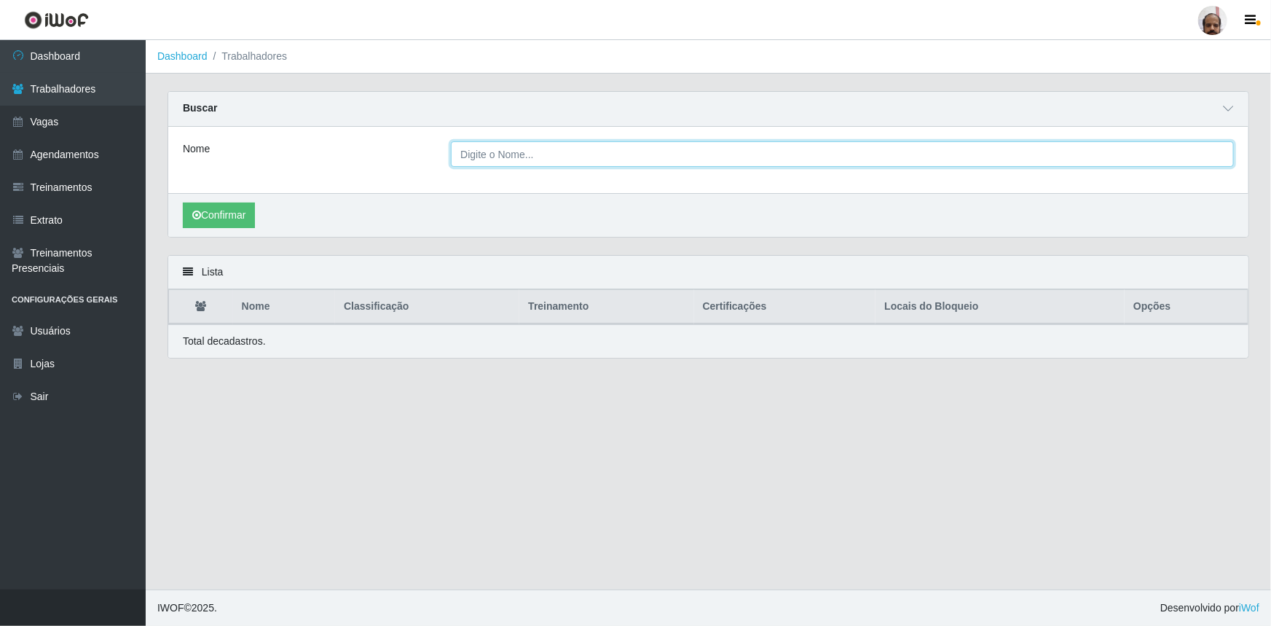
click at [502, 157] on input "Nome" at bounding box center [842, 153] width 783 height 25
click at [509, 151] on input "[PERSON_NAME]" at bounding box center [842, 153] width 783 height 25
type input "r"
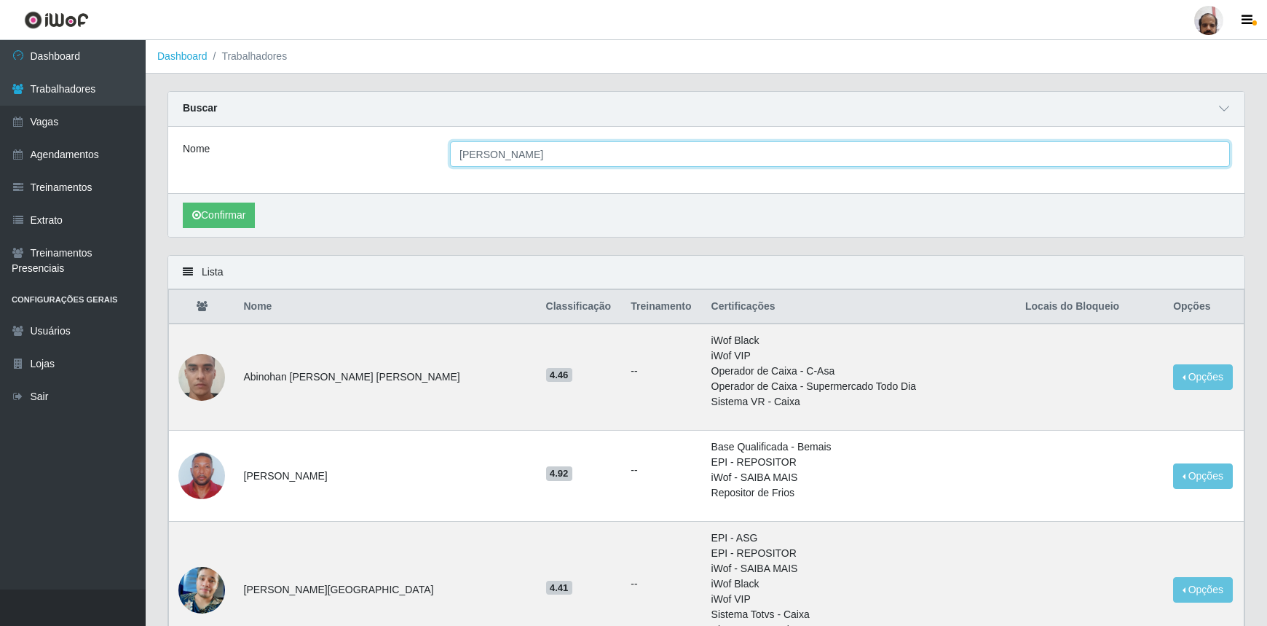
click at [481, 154] on input "[PERSON_NAME]" at bounding box center [840, 153] width 780 height 25
click at [488, 156] on input "[PERSON_NAME]" at bounding box center [840, 153] width 780 height 25
click at [484, 154] on input "[PERSON_NAME]" at bounding box center [840, 153] width 780 height 25
type input "[PERSON_NAME]"
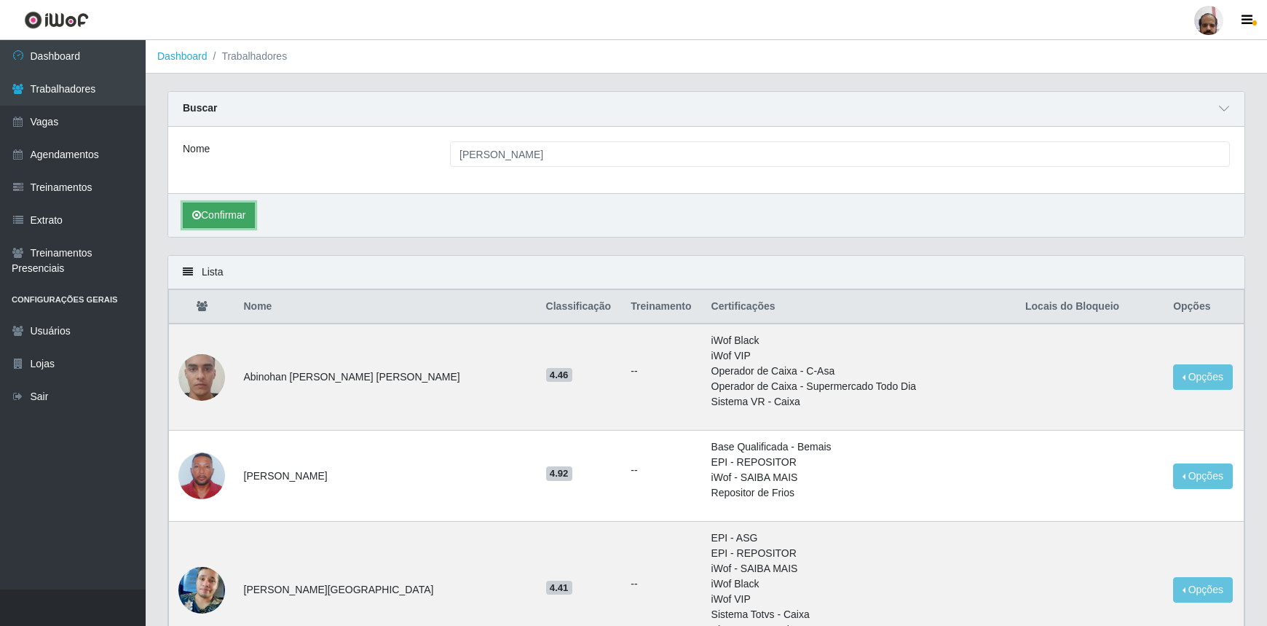
click at [217, 212] on button "Confirmar" at bounding box center [219, 214] width 72 height 25
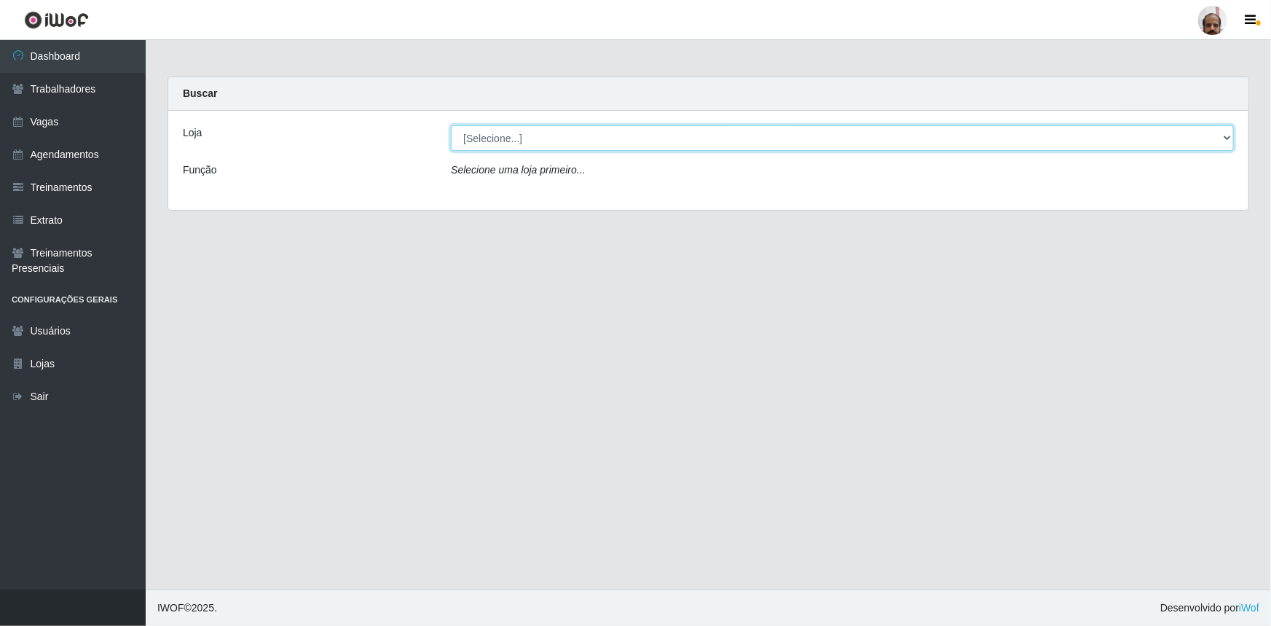
click at [1220, 135] on select "[Selecione...] Mar Vermelho - Loja 05" at bounding box center [842, 137] width 783 height 25
select select "252"
click at [451, 125] on select "[Selecione...] Mar Vermelho - Loja 05" at bounding box center [842, 137] width 783 height 25
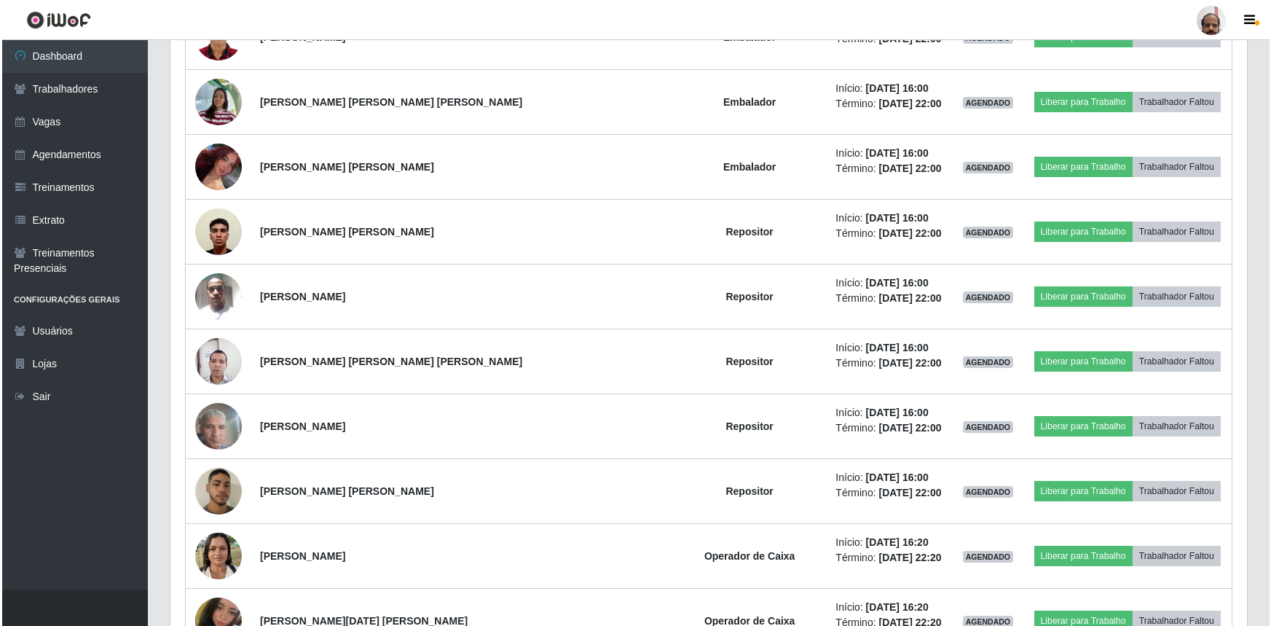
scroll to position [2648, 0]
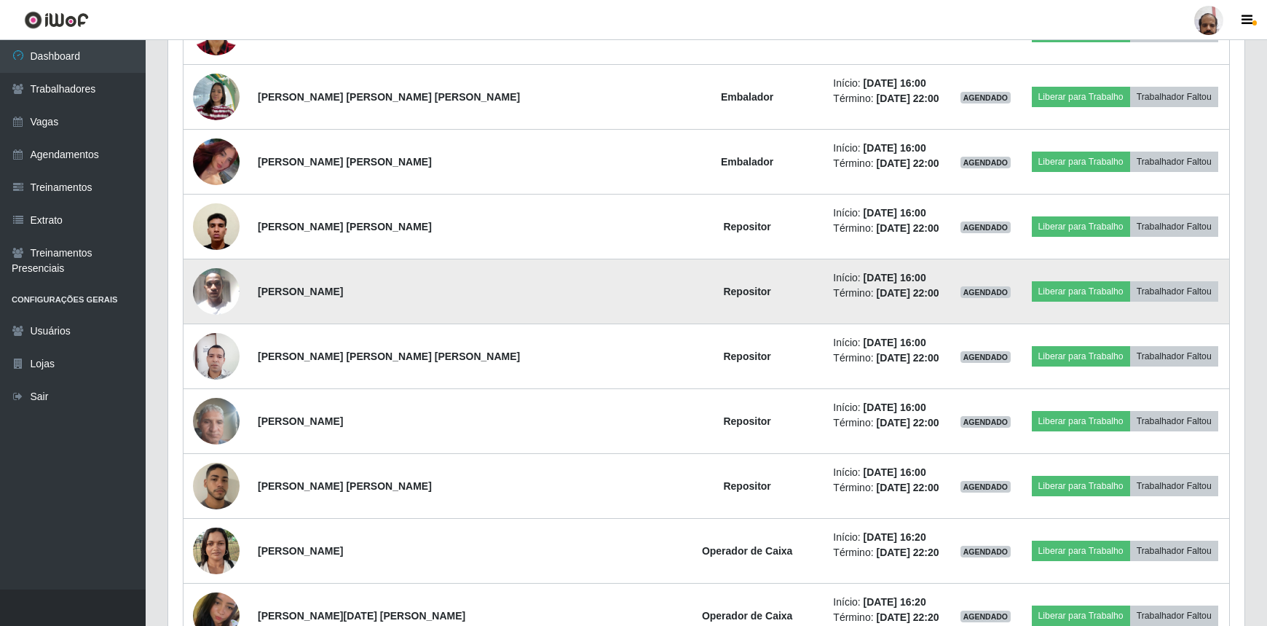
click at [219, 287] on img at bounding box center [216, 291] width 47 height 62
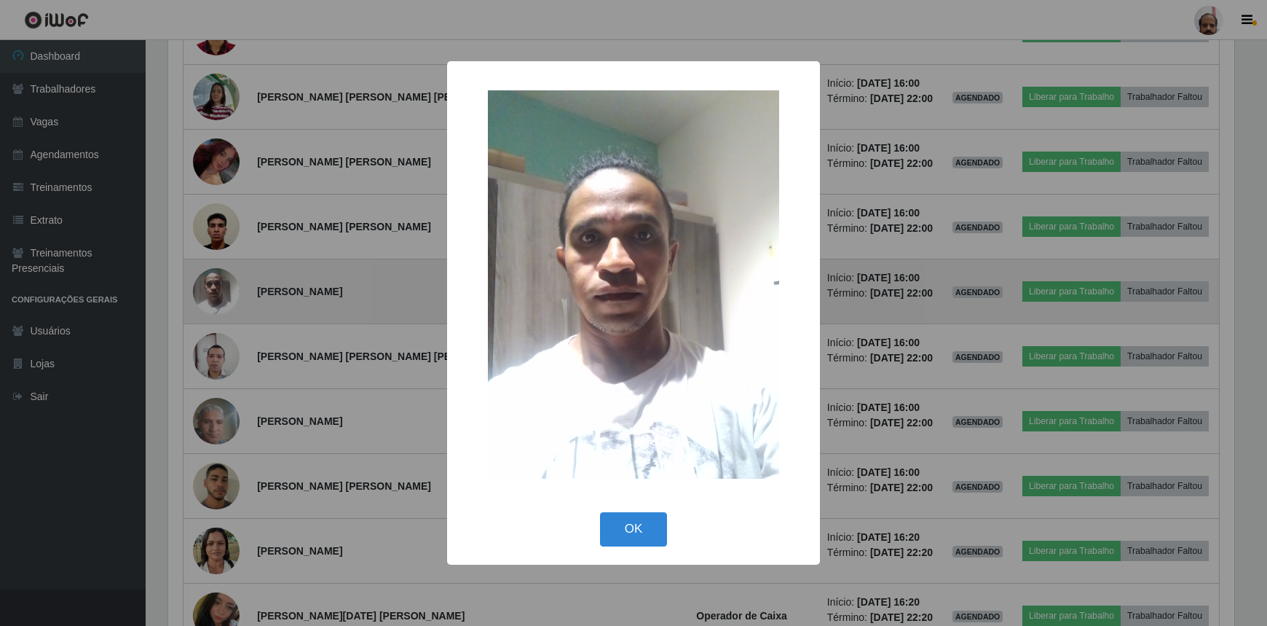
scroll to position [302, 1070]
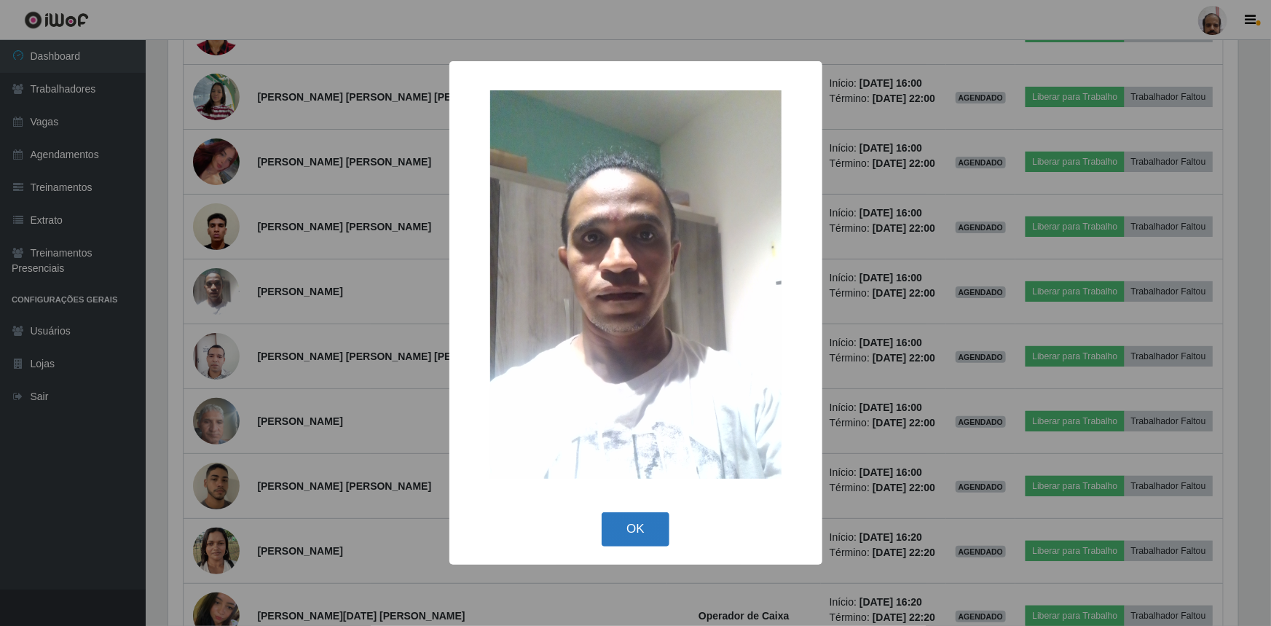
click at [629, 532] on button "OK" at bounding box center [635, 529] width 68 height 34
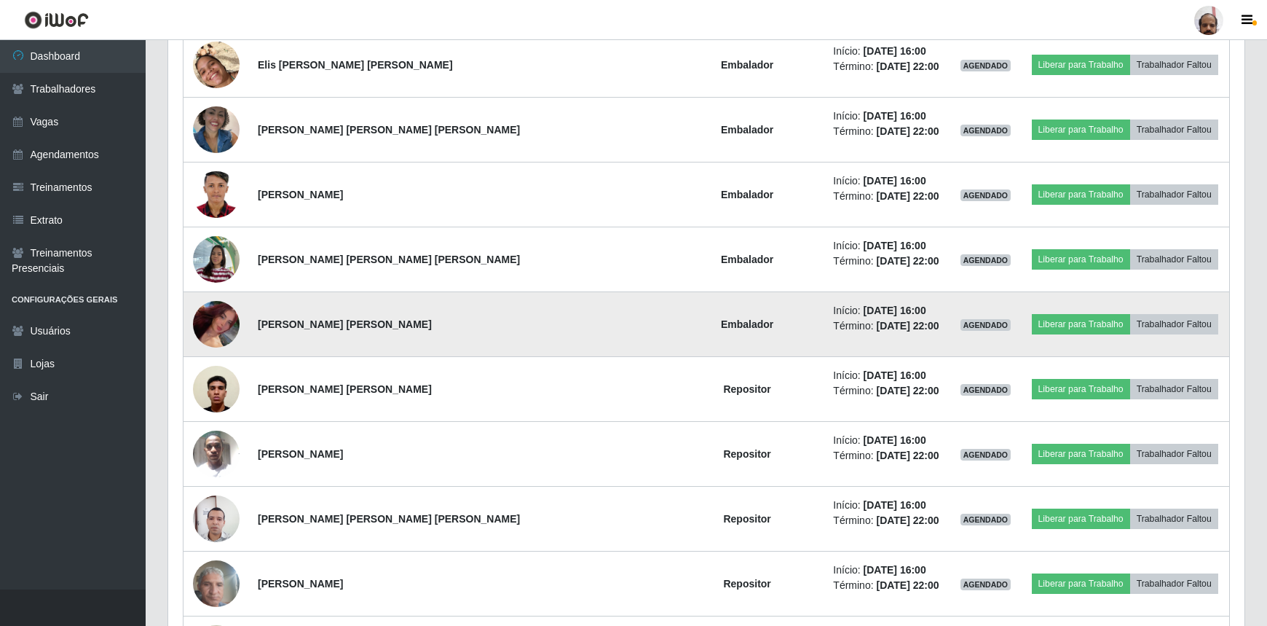
scroll to position [2316, 0]
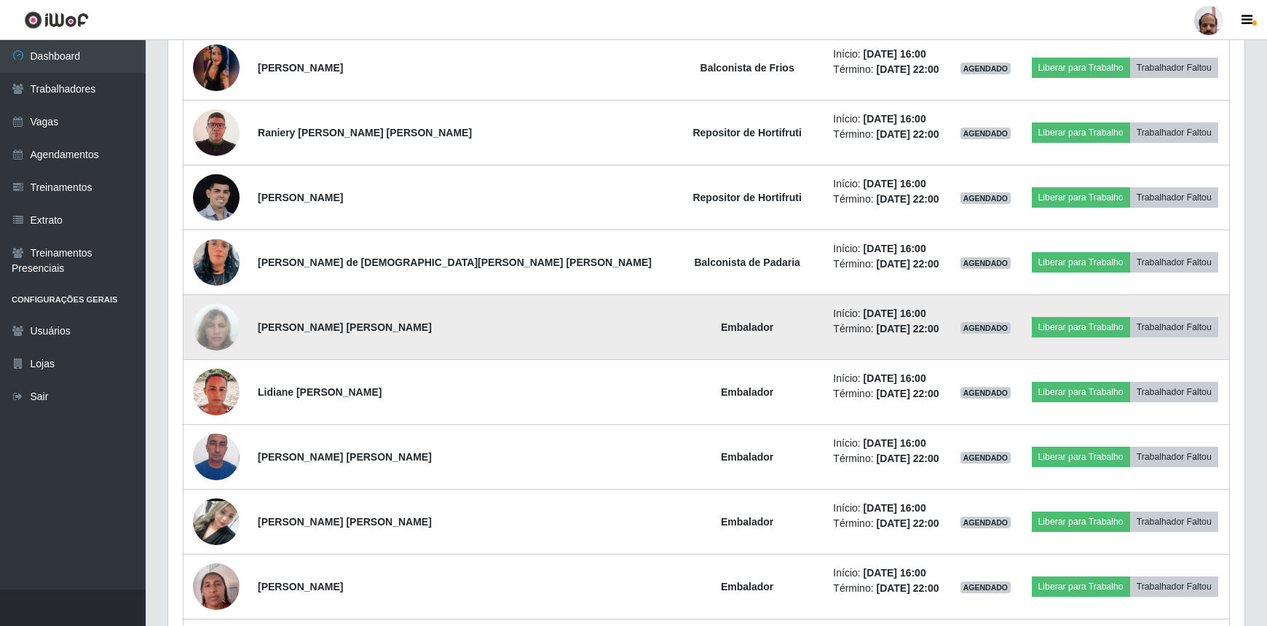
scroll to position [1721, 0]
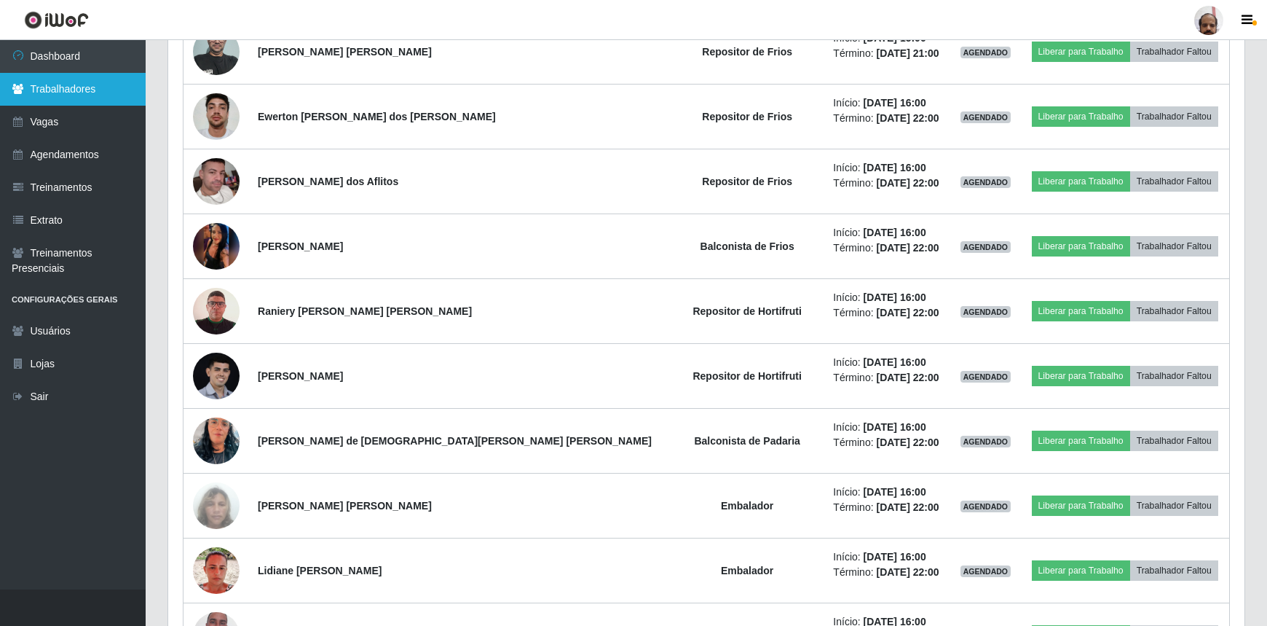
click at [73, 86] on link "Trabalhadores" at bounding box center [73, 89] width 146 height 33
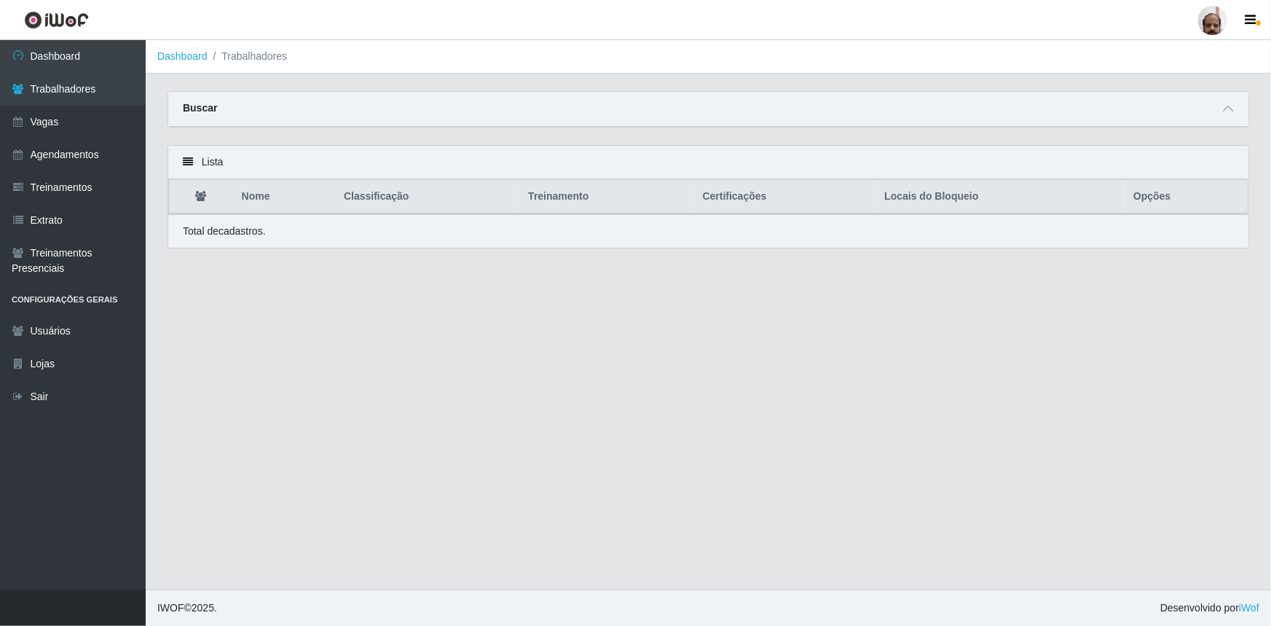
click at [1120, 106] on div "Buscar" at bounding box center [708, 109] width 1080 height 35
drag, startPoint x: 240, startPoint y: 117, endPoint x: 288, endPoint y: 121, distance: 47.5
click at [240, 118] on div "Buscar" at bounding box center [708, 109] width 1080 height 35
click at [1229, 111] on icon at bounding box center [1228, 108] width 10 height 10
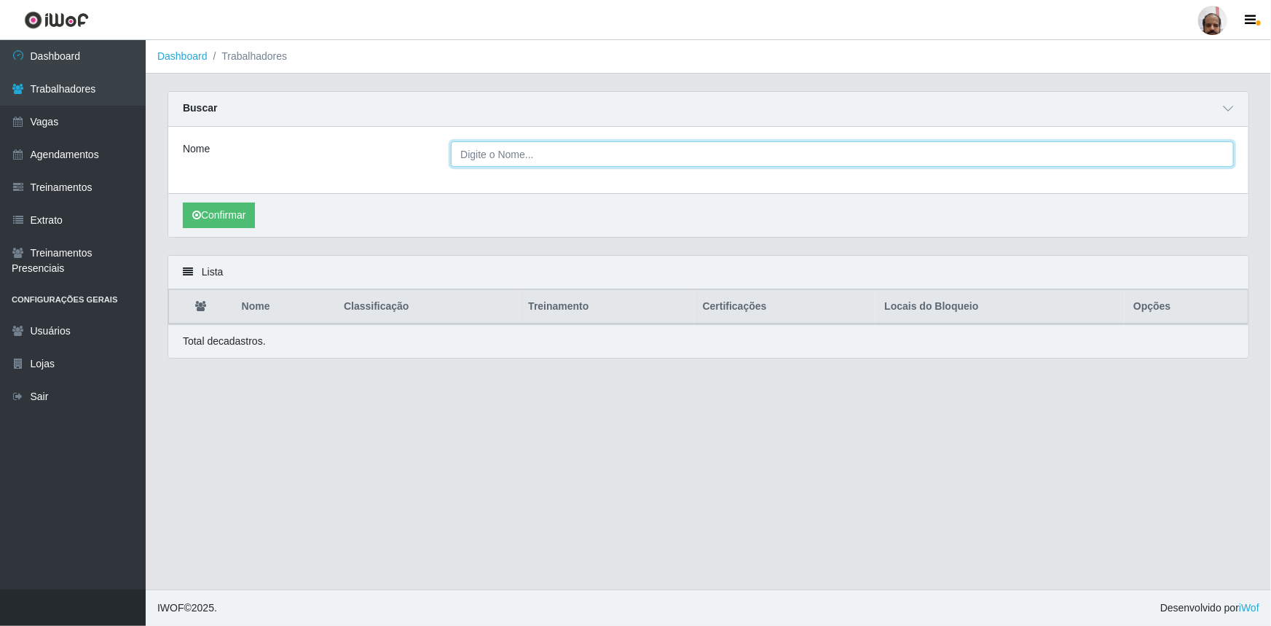
click at [486, 151] on input "Nome" at bounding box center [842, 153] width 783 height 25
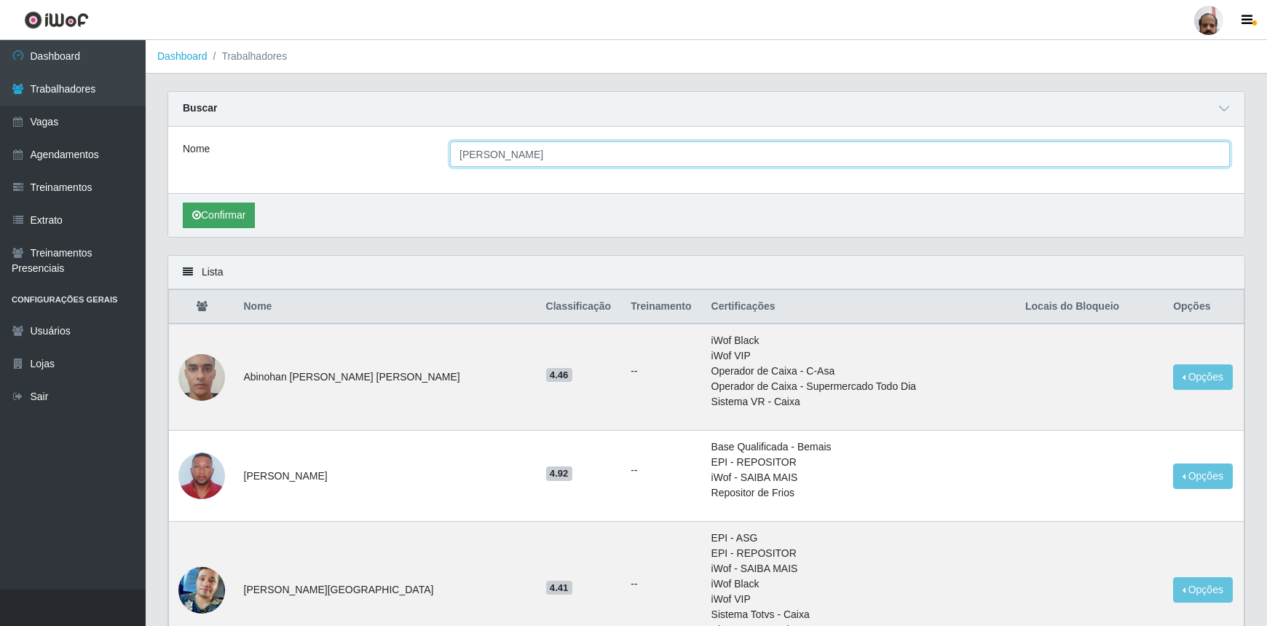
type input "[PERSON_NAME]"
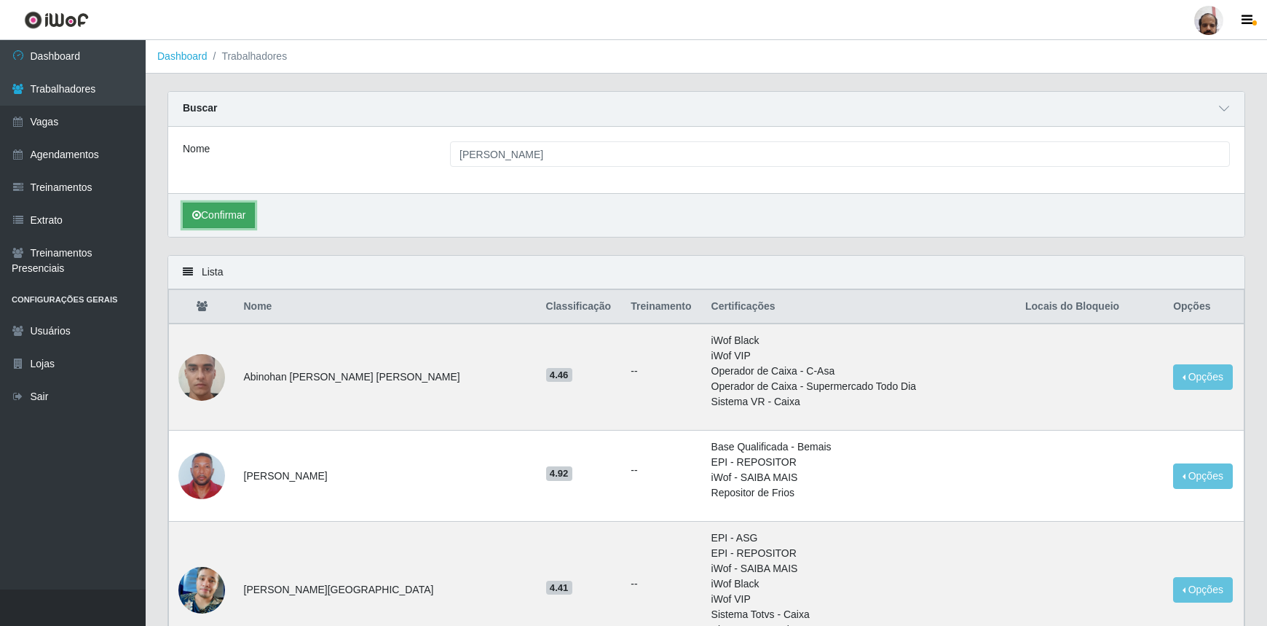
click at [240, 206] on button "Confirmar" at bounding box center [219, 214] width 72 height 25
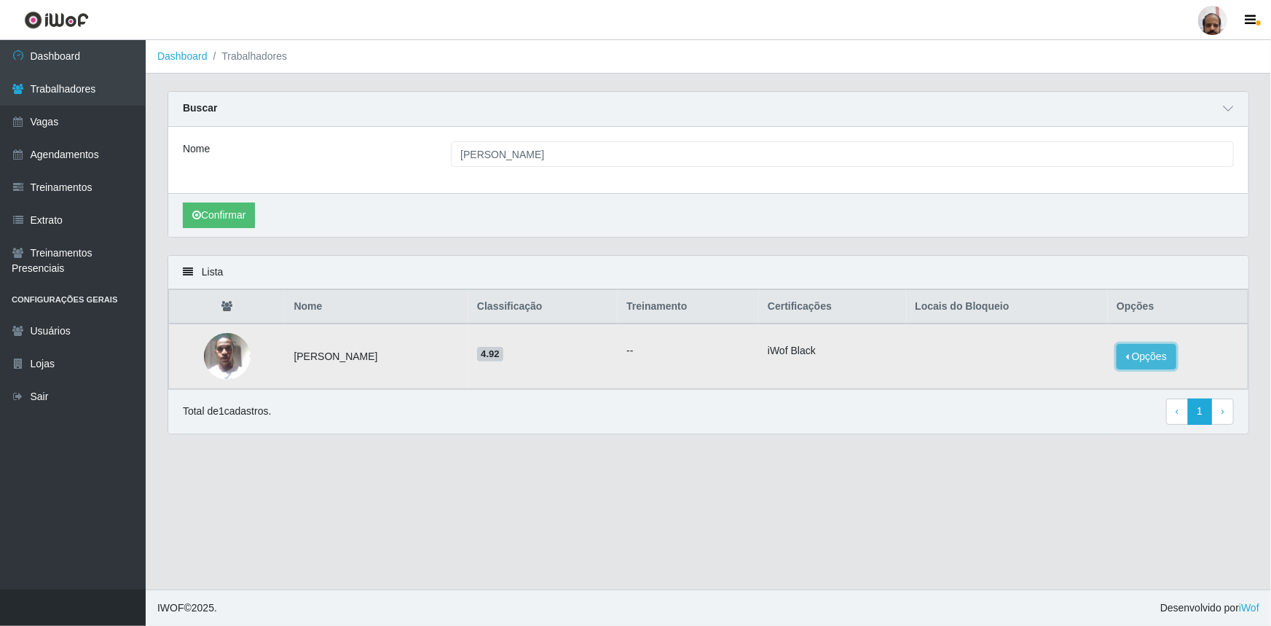
click at [1135, 355] on button "Opções" at bounding box center [1146, 356] width 60 height 25
click at [1070, 374] on button "Bloquear - Loja" at bounding box center [1055, 370] width 117 height 30
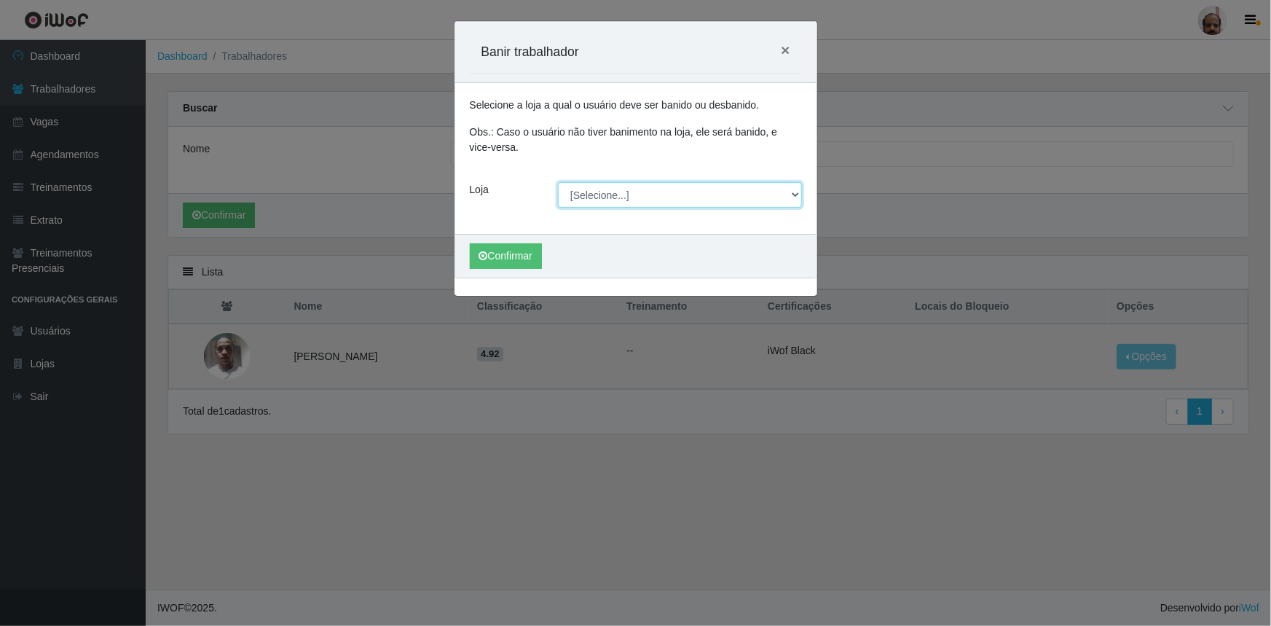
click at [681, 198] on select "[Selecione...] Mar Vermelho - Loja 05" at bounding box center [680, 194] width 244 height 25
select select "252"
click at [558, 182] on select "[Selecione...] Mar Vermelho - Loja 05" at bounding box center [680, 194] width 244 height 25
click at [519, 252] on button "Confirmar" at bounding box center [506, 255] width 72 height 25
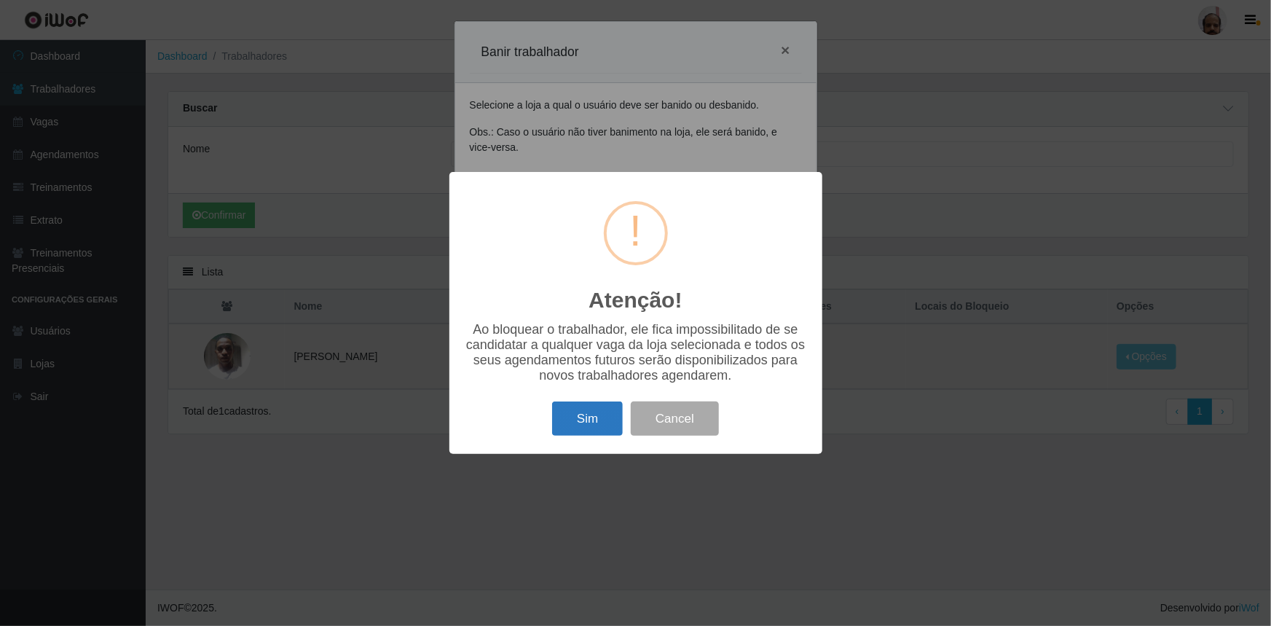
click at [586, 427] on button "Sim" at bounding box center [587, 418] width 71 height 34
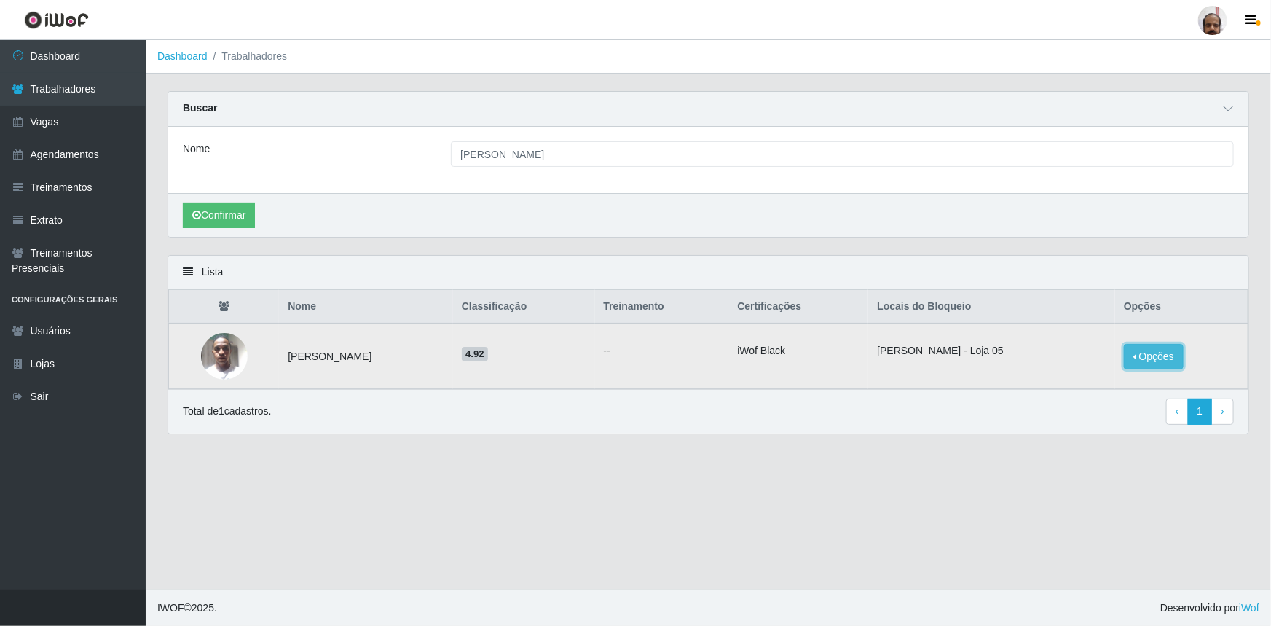
click at [1165, 360] on button "Opções" at bounding box center [1154, 356] width 60 height 25
click at [989, 182] on div "Nome [PERSON_NAME]" at bounding box center [708, 160] width 1080 height 66
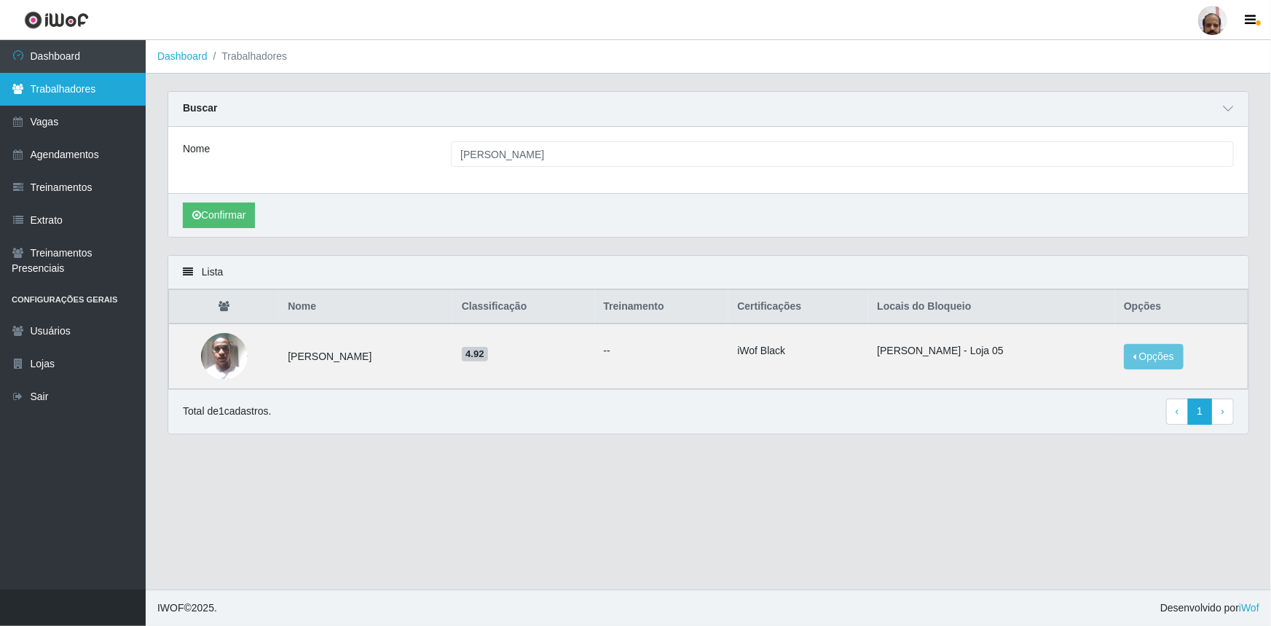
click at [109, 95] on link "Trabalhadores" at bounding box center [73, 89] width 146 height 33
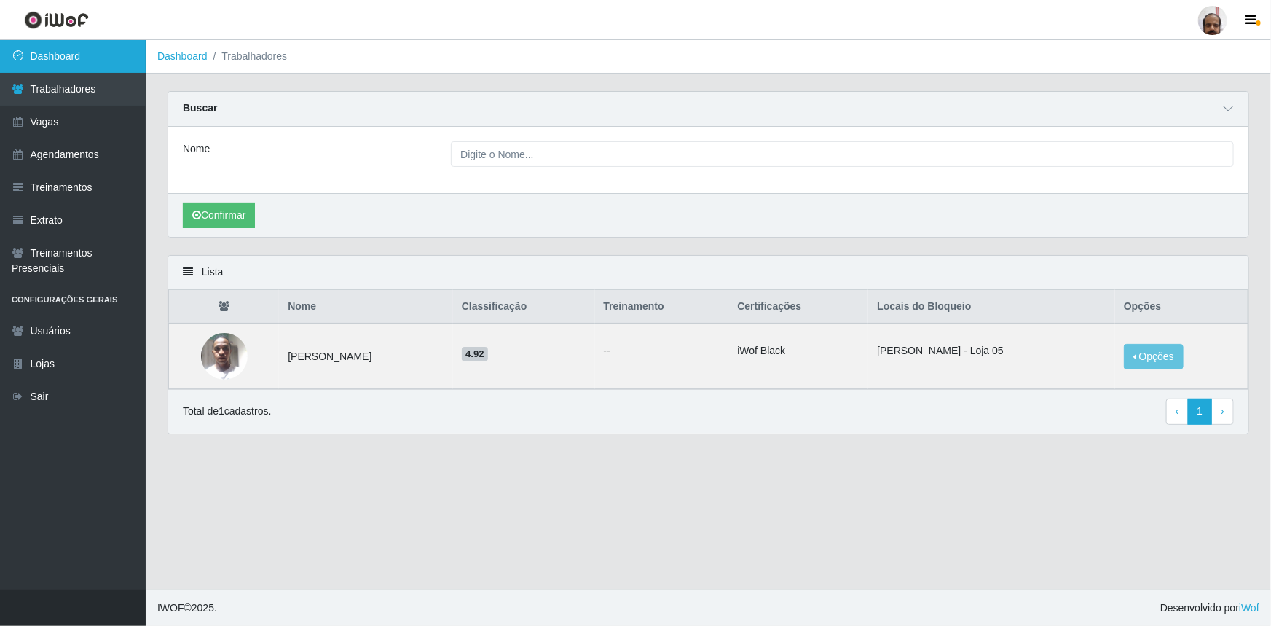
click at [70, 44] on link "Dashboard" at bounding box center [73, 56] width 146 height 33
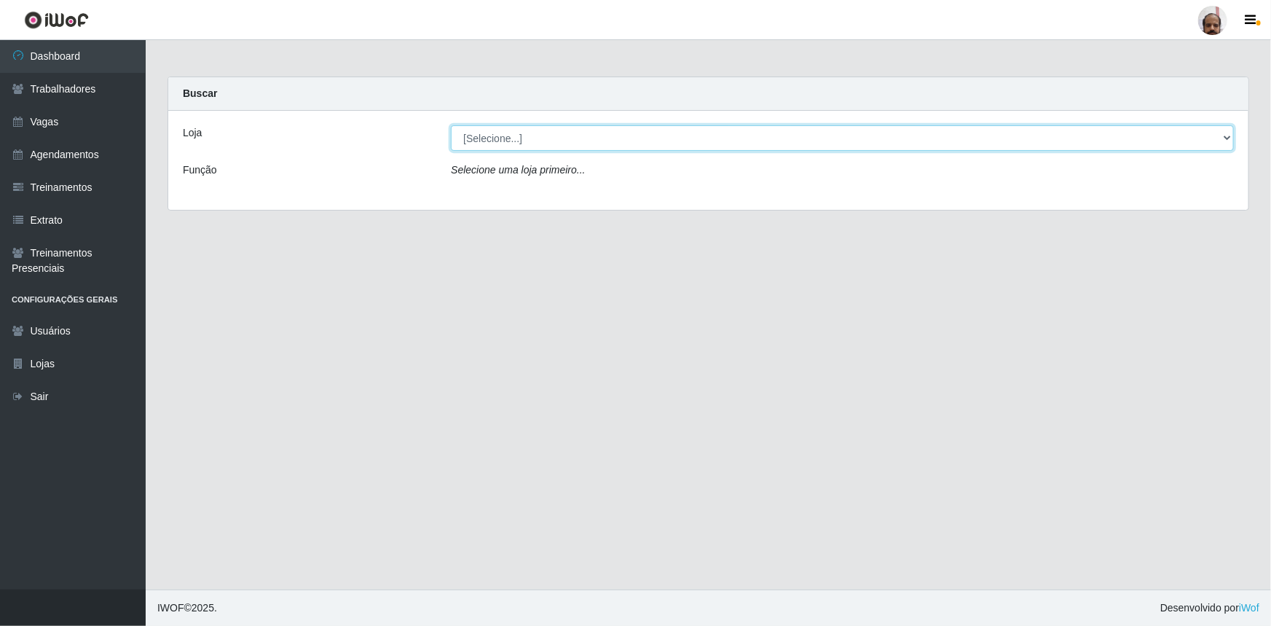
drag, startPoint x: 1224, startPoint y: 131, endPoint x: 1102, endPoint y: 141, distance: 122.8
click at [1224, 131] on select "[Selecione...] Mar Vermelho - Loja 05" at bounding box center [842, 137] width 783 height 25
select select "252"
click at [451, 125] on select "[Selecione...] Mar Vermelho - Loja 05" at bounding box center [842, 137] width 783 height 25
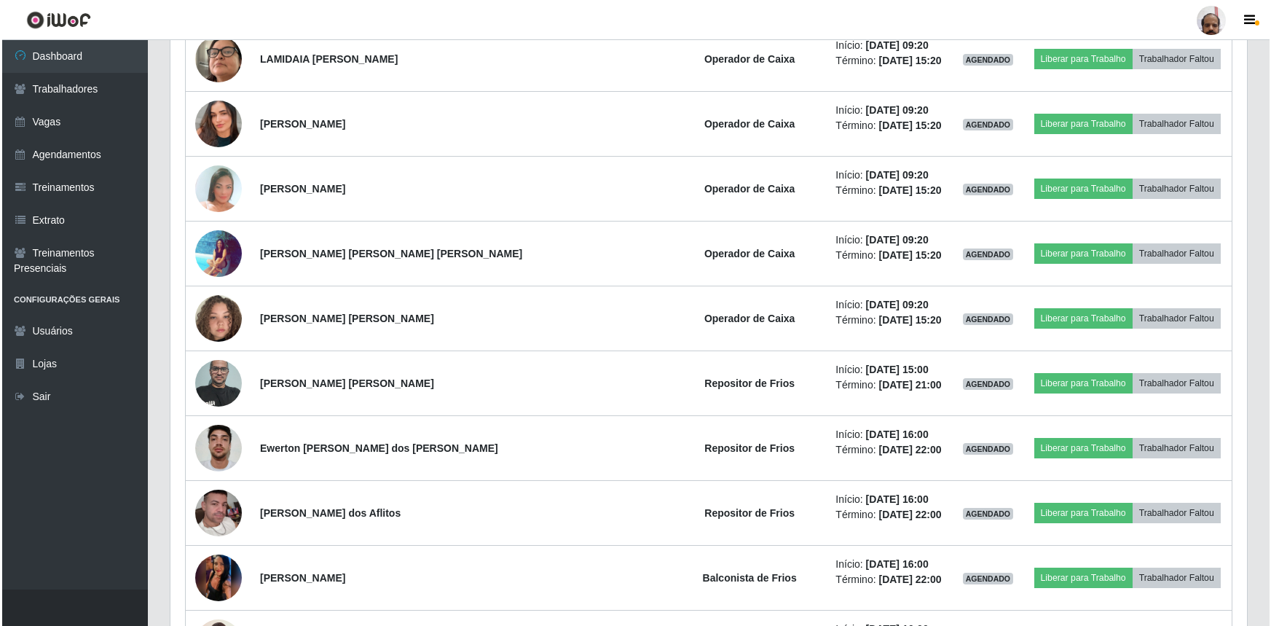
scroll to position [1390, 0]
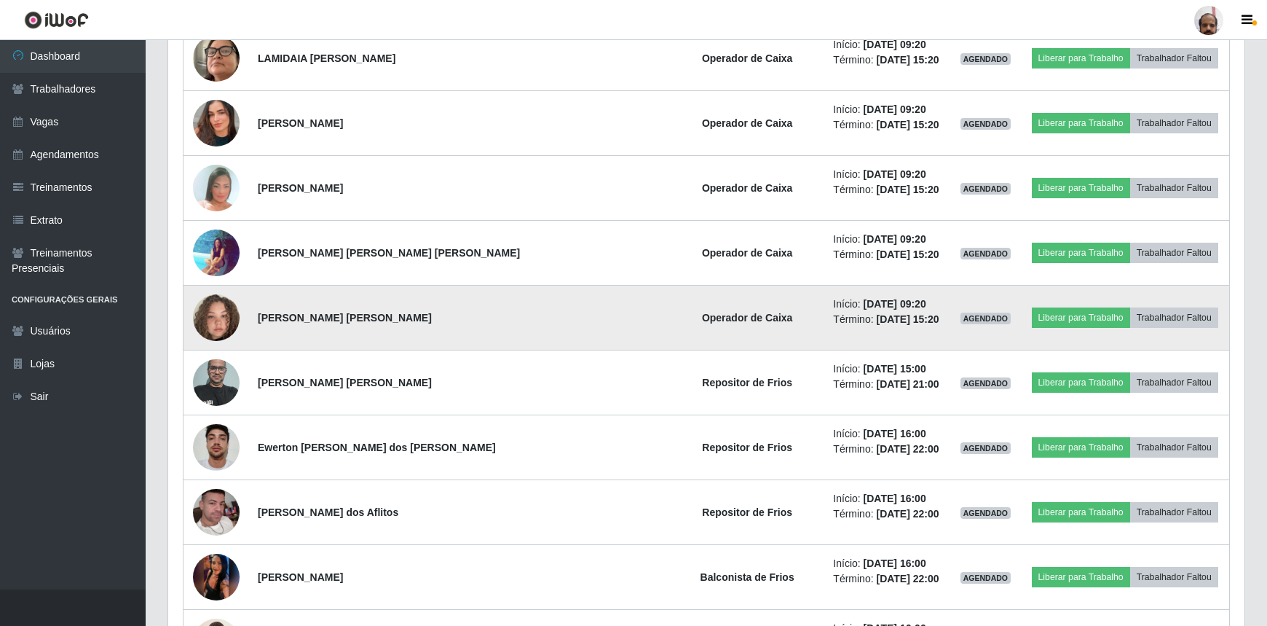
click at [224, 309] on img at bounding box center [216, 317] width 47 height 83
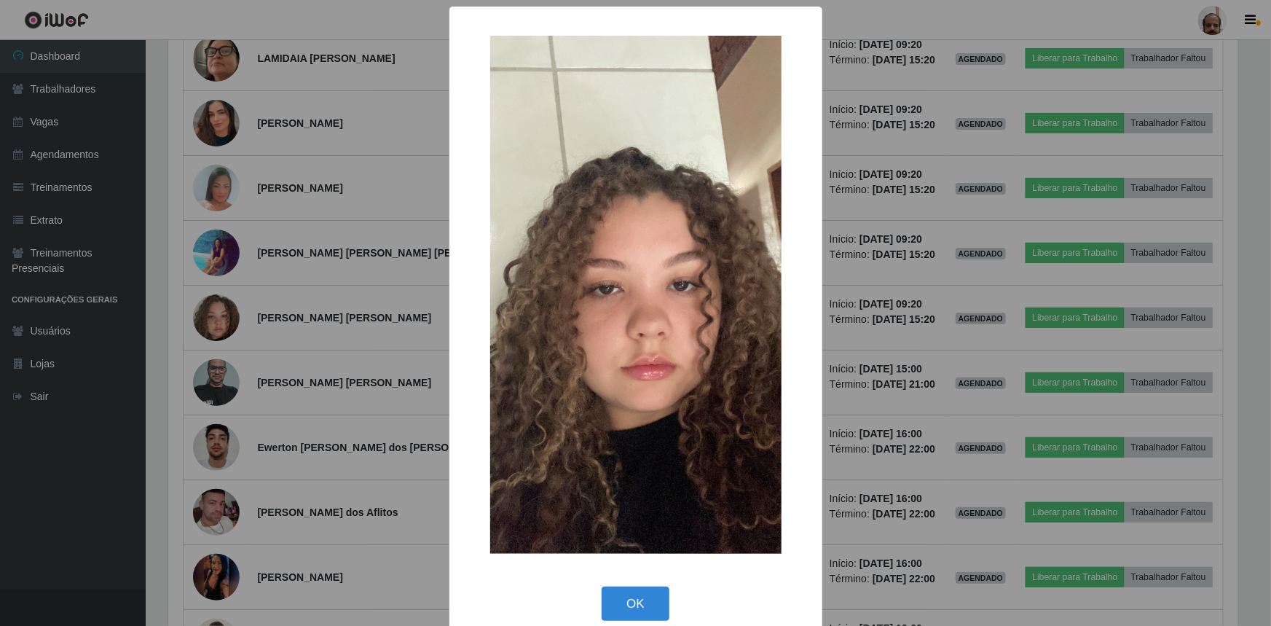
click at [952, 447] on div "× OK Cancel" at bounding box center [635, 313] width 1271 height 626
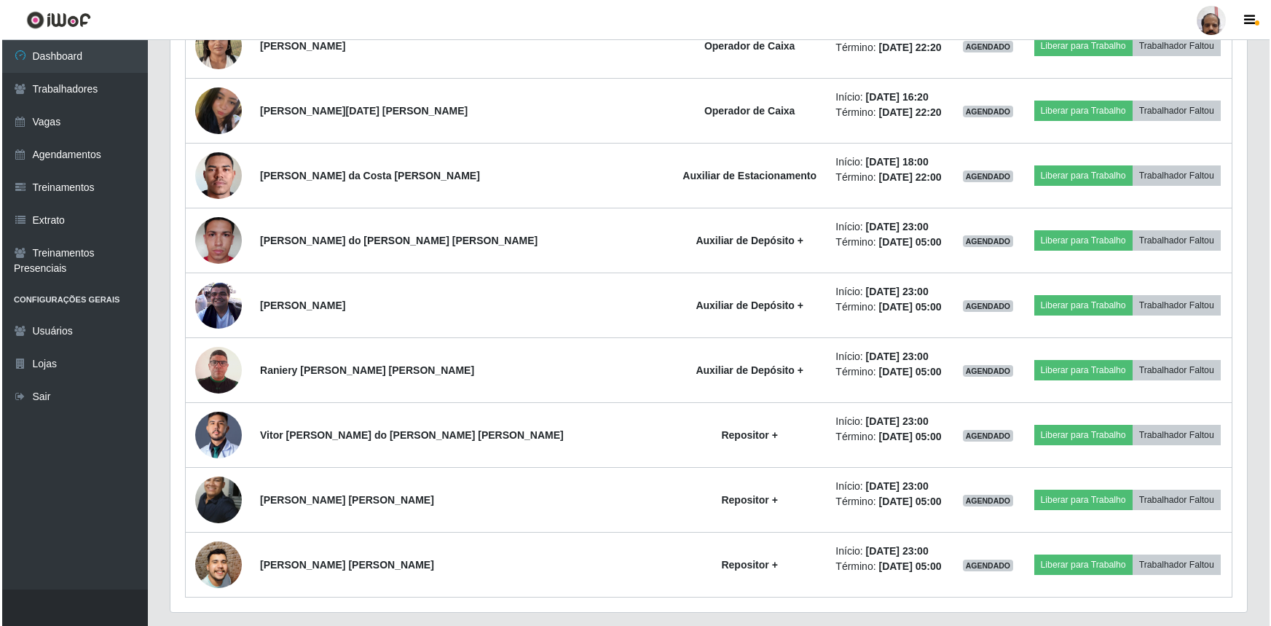
scroll to position [3111, 0]
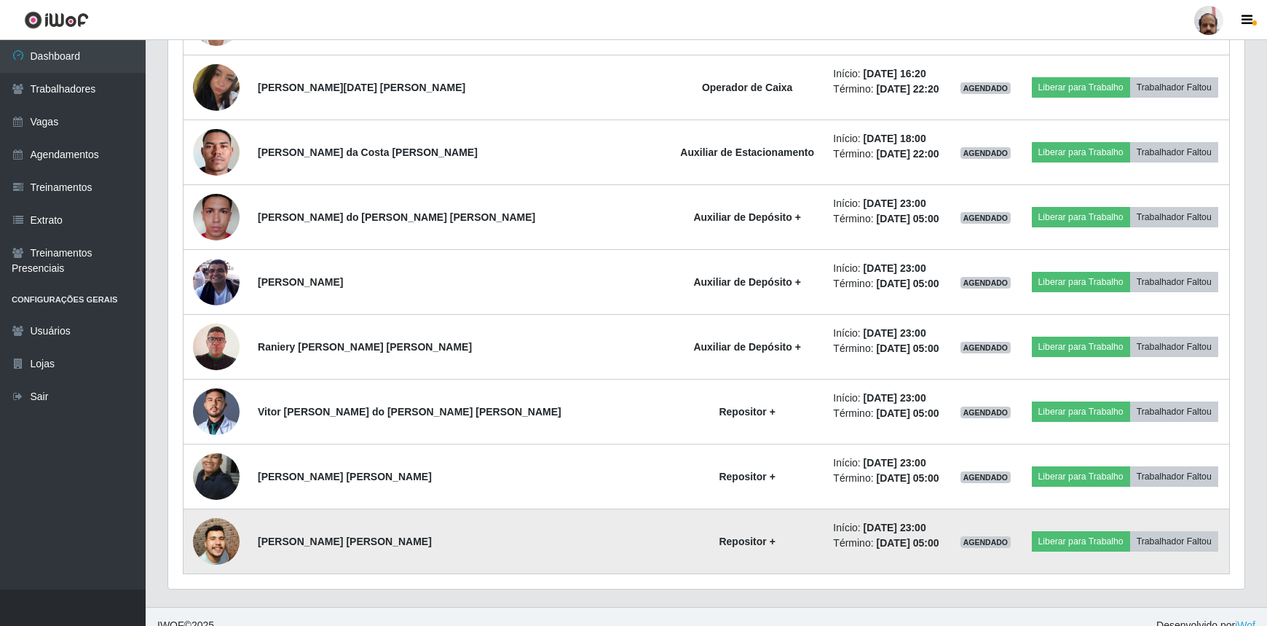
click at [226, 540] on img at bounding box center [216, 541] width 47 height 106
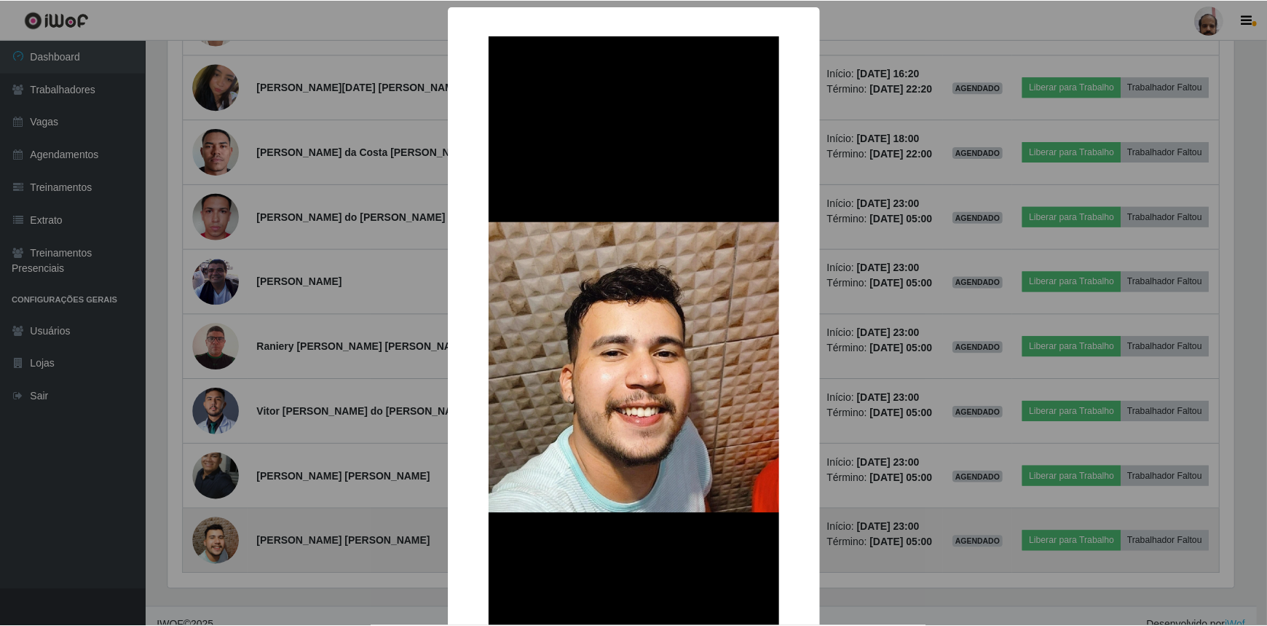
scroll to position [302, 1070]
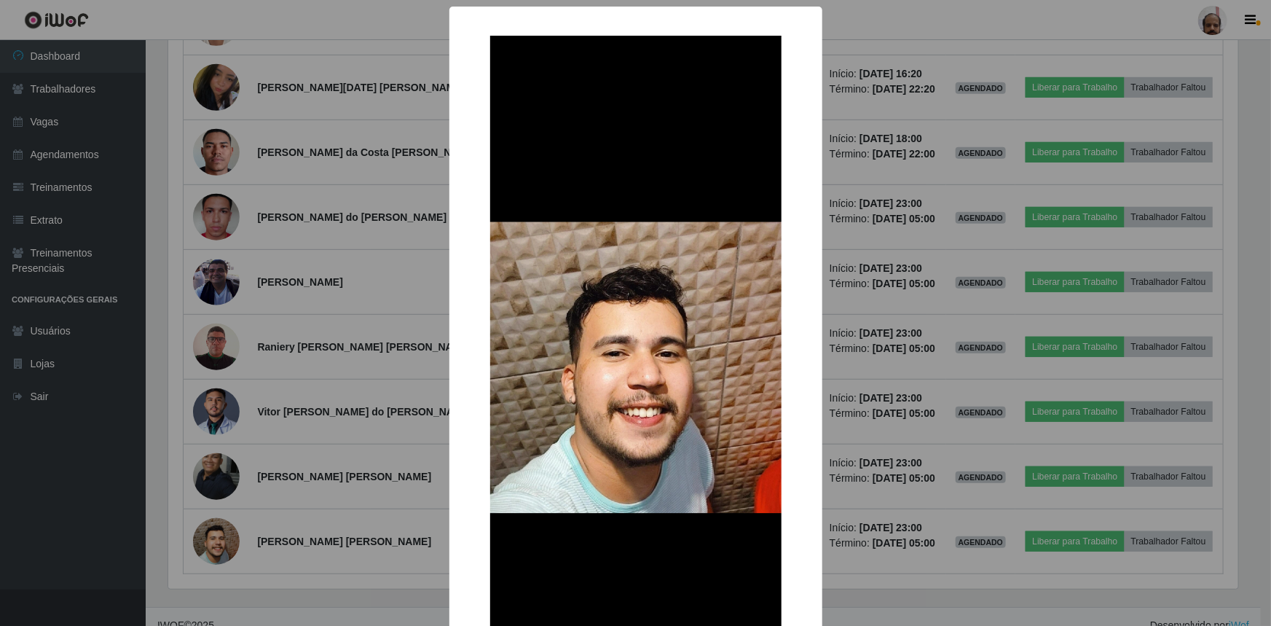
click at [935, 443] on div "× OK Cancel" at bounding box center [635, 313] width 1271 height 626
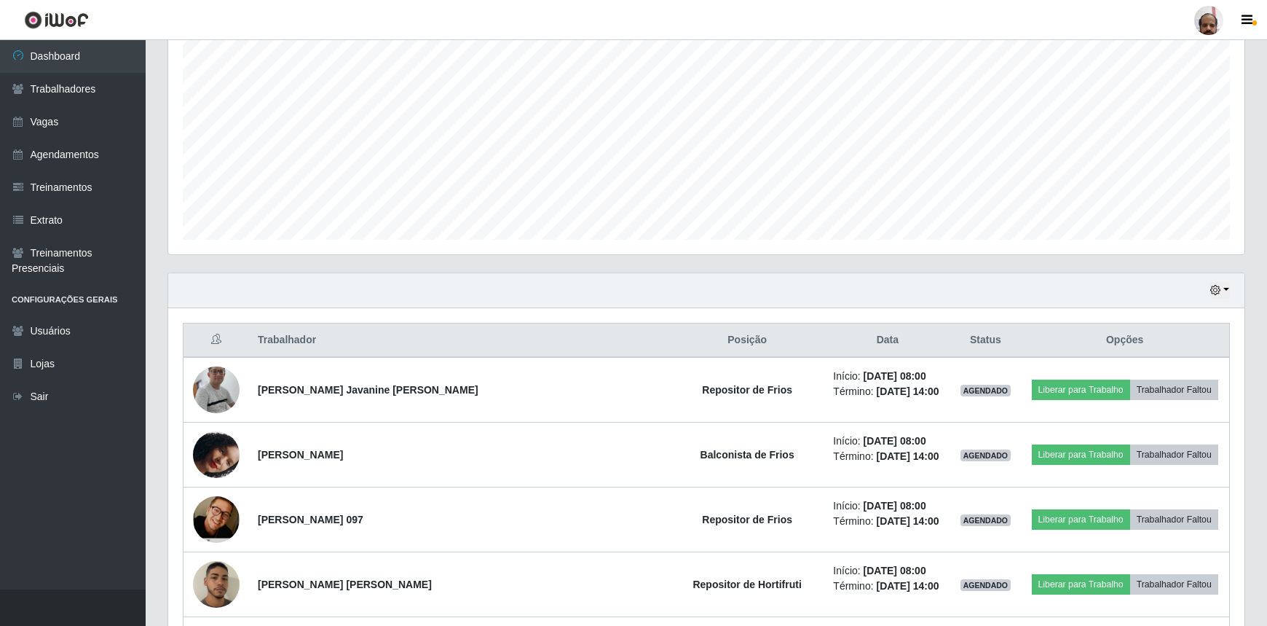
scroll to position [277, 0]
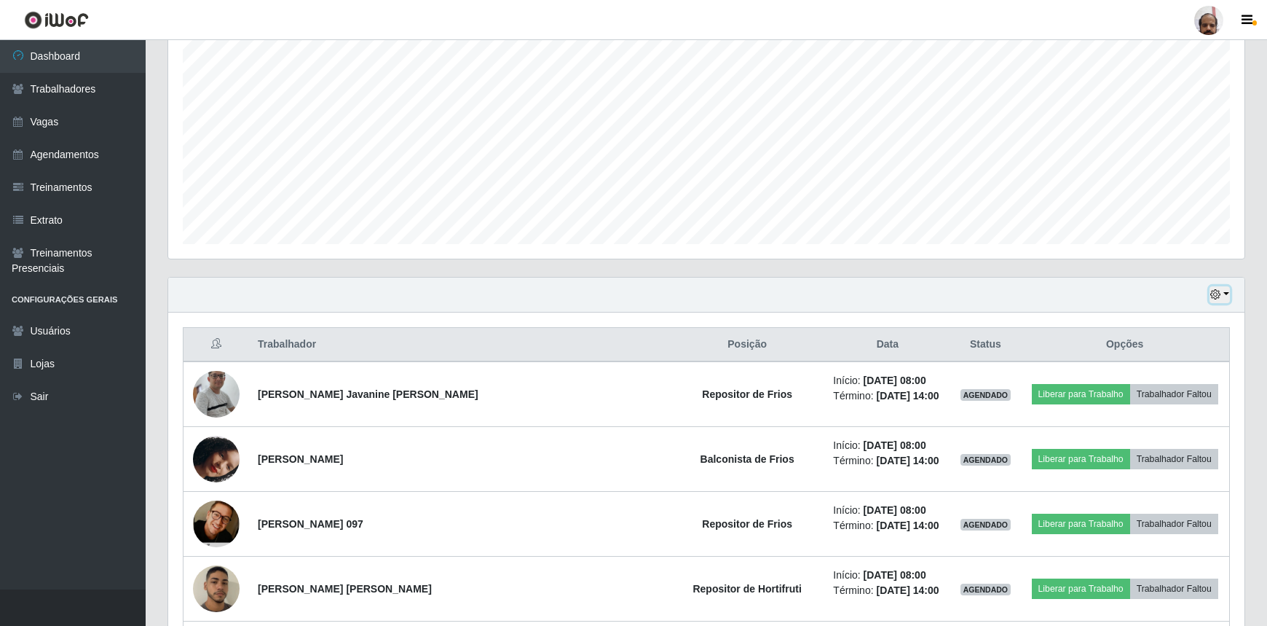
click at [1223, 293] on button "button" at bounding box center [1220, 294] width 20 height 17
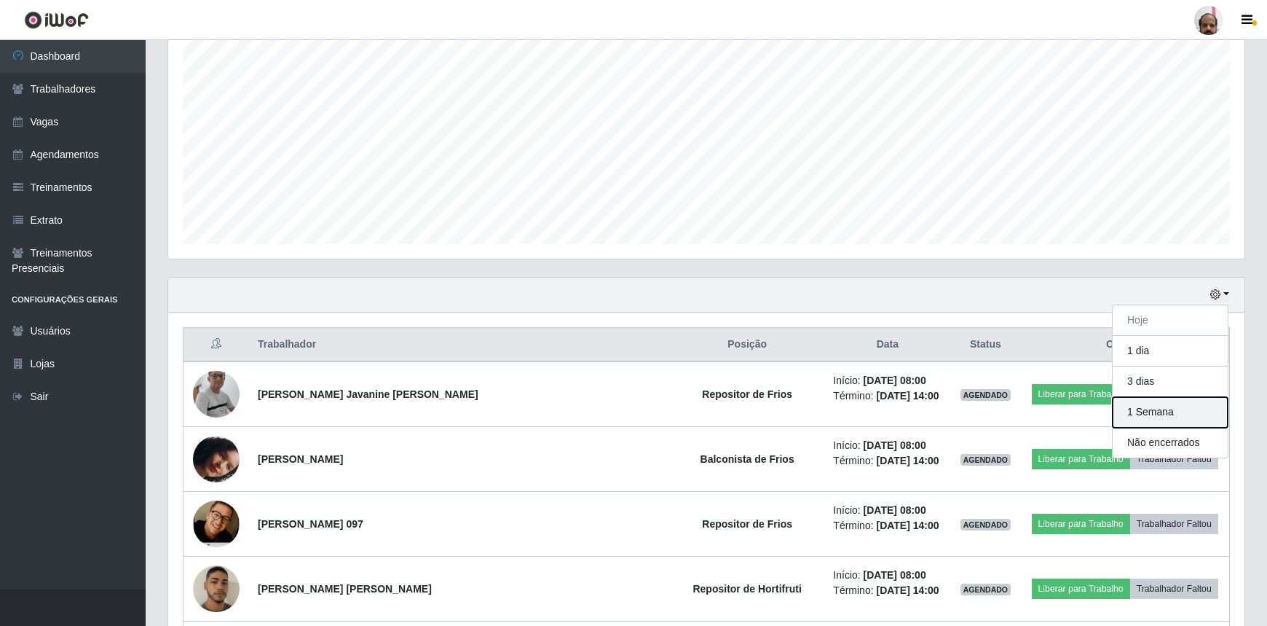
click at [1153, 414] on button "1 Semana" at bounding box center [1170, 412] width 115 height 31
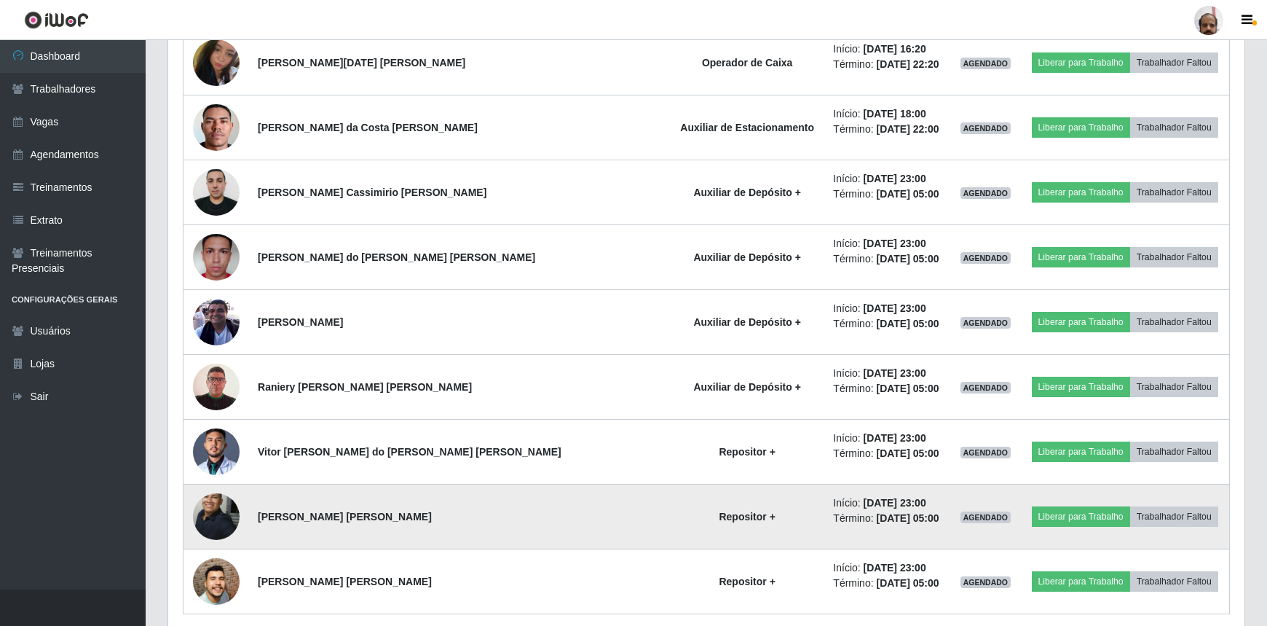
scroll to position [3055, 0]
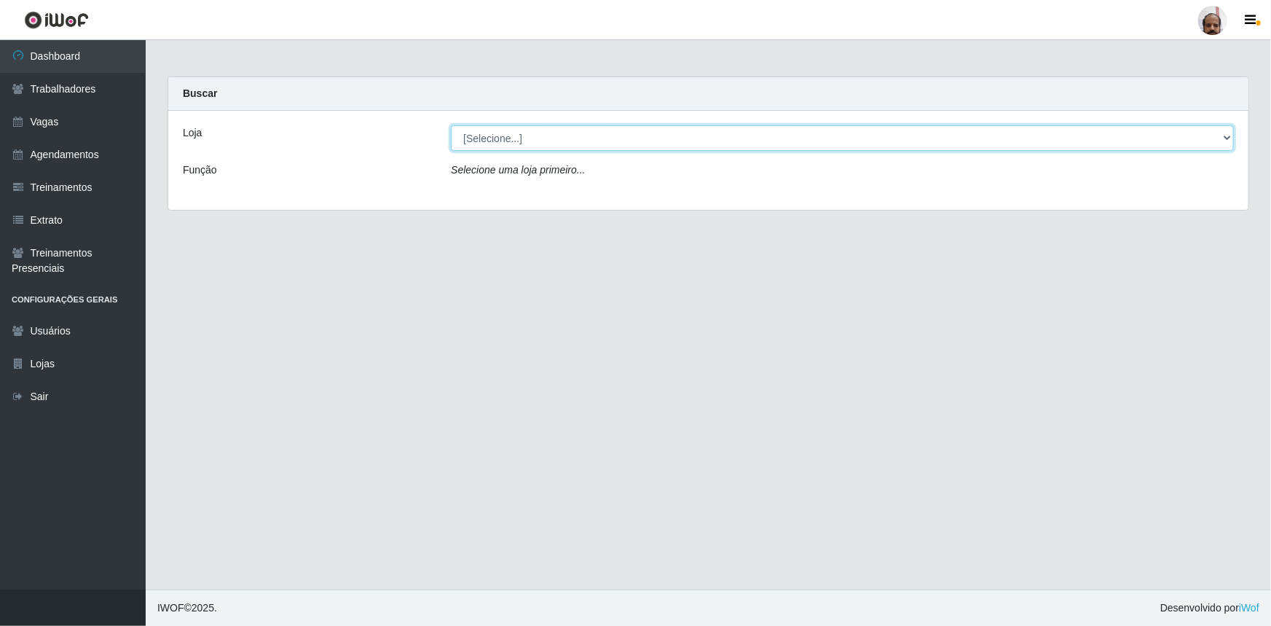
click at [1222, 133] on select "[Selecione...] Mar Vermelho - Loja 05" at bounding box center [842, 137] width 783 height 25
select select "252"
click at [451, 125] on select "[Selecione...] Mar Vermelho - Loja 05" at bounding box center [842, 137] width 783 height 25
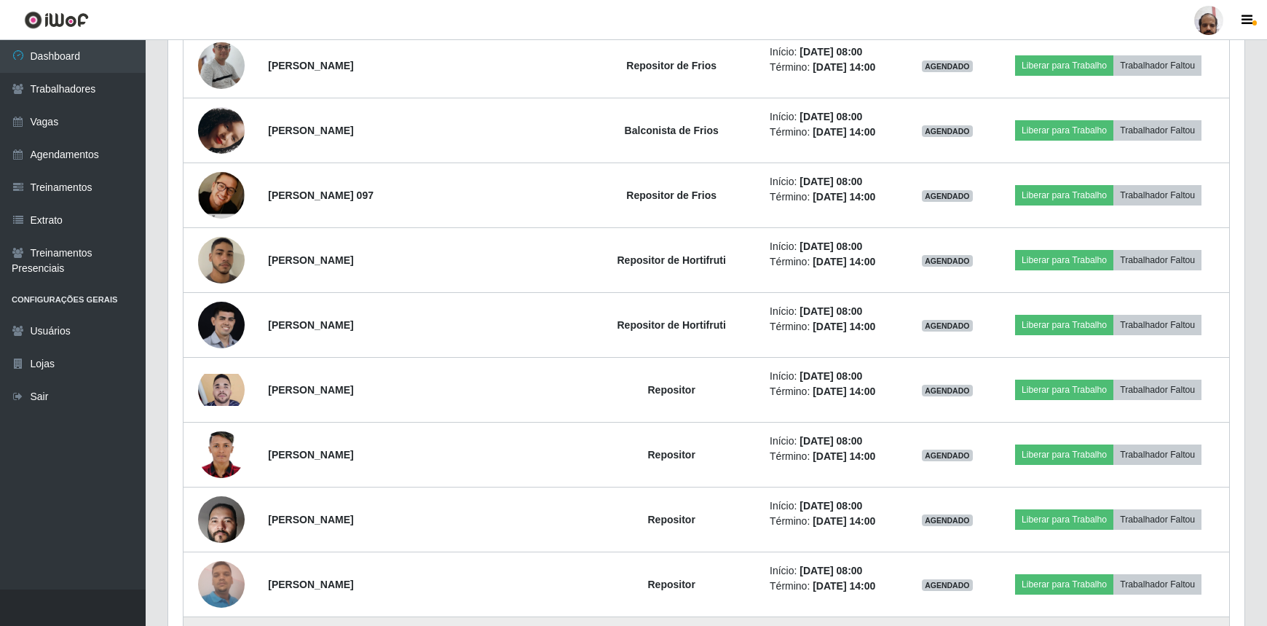
scroll to position [341, 0]
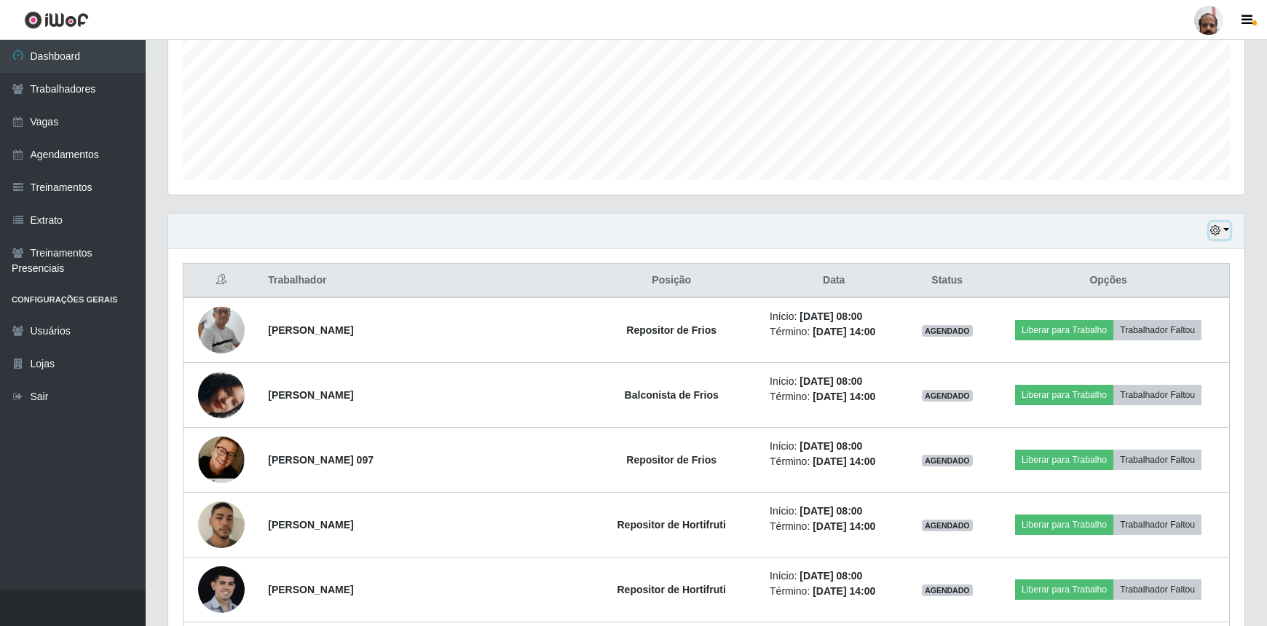
click at [1221, 224] on button "button" at bounding box center [1220, 230] width 20 height 17
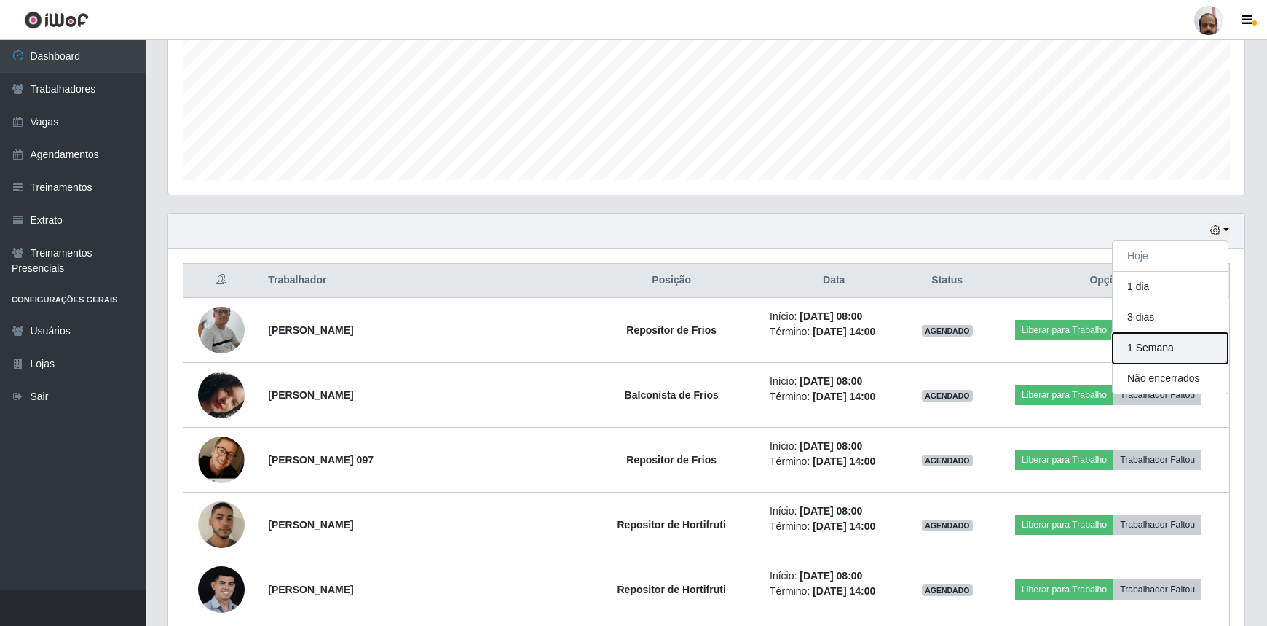
click at [1145, 351] on button "1 Semana" at bounding box center [1170, 348] width 115 height 31
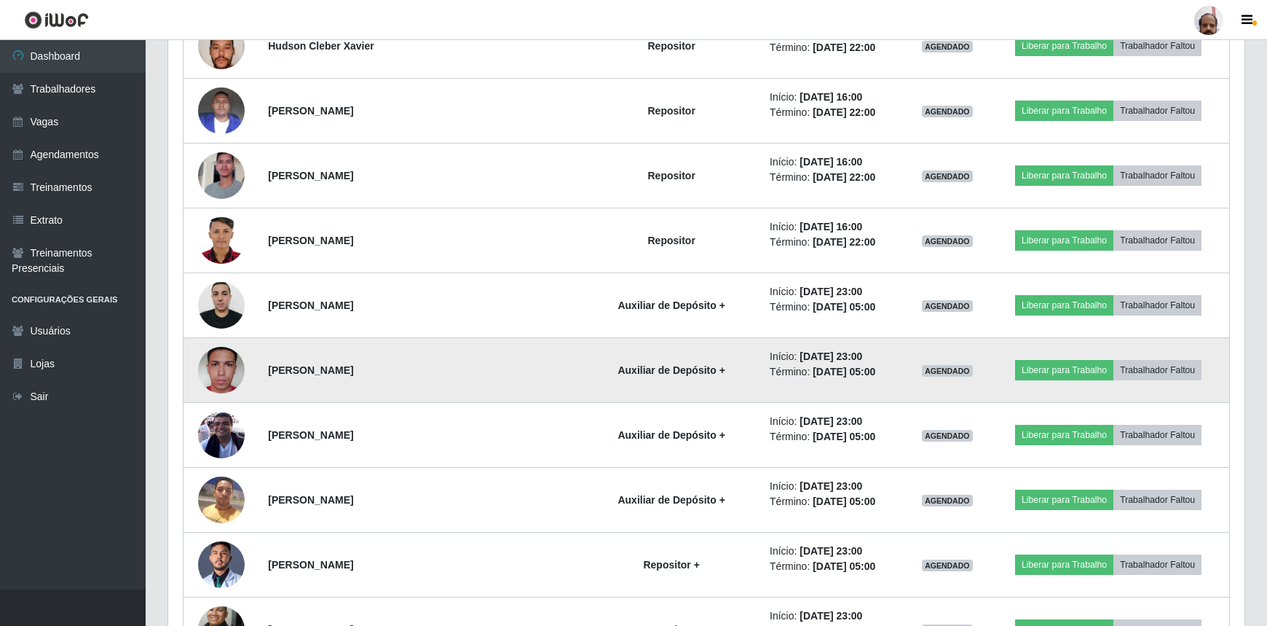
scroll to position [4908, 0]
